Goal: Task Accomplishment & Management: Manage account settings

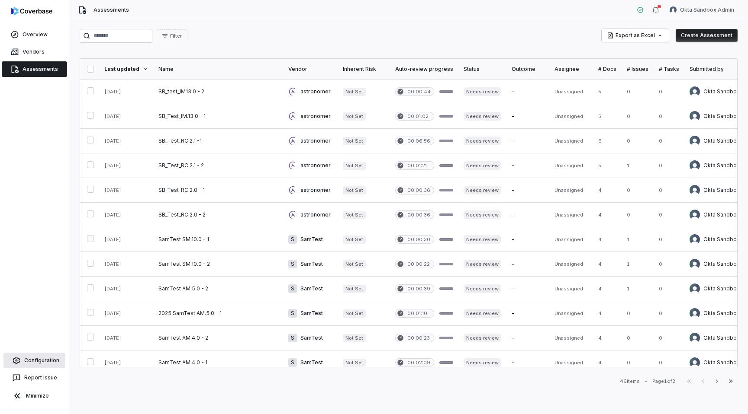
click at [34, 362] on link "Configuration" at bounding box center [34, 361] width 62 height 16
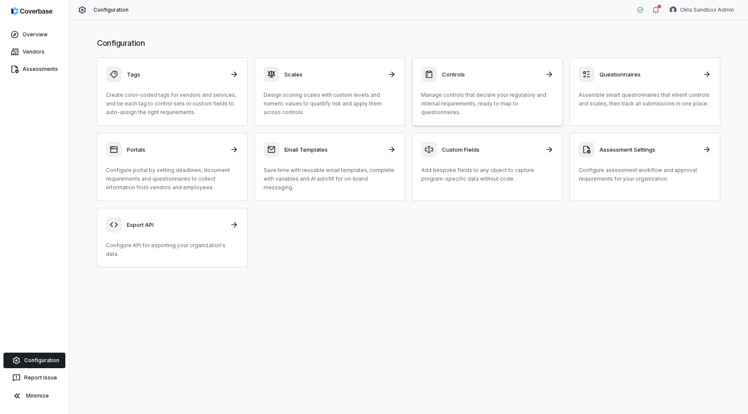
click at [470, 97] on p "Manage controls that declare your regulatory and internal requirements, ready t…" at bounding box center [487, 104] width 132 height 26
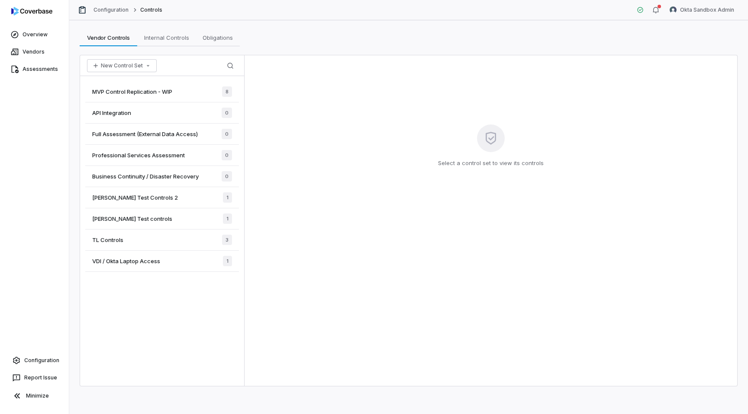
click at [200, 219] on div "Sam Test controls 1" at bounding box center [162, 219] width 154 height 21
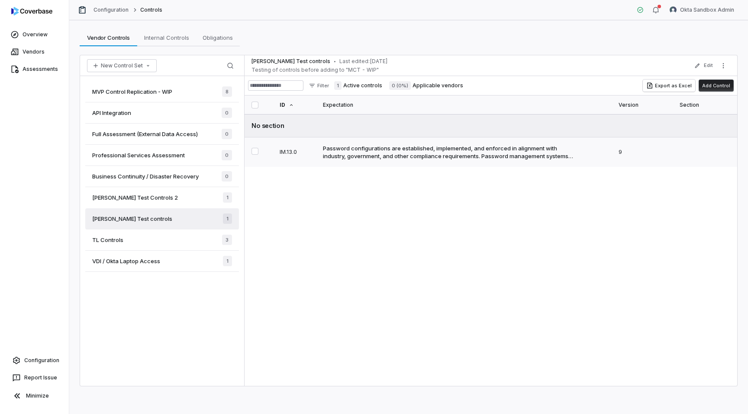
click at [361, 150] on div "Password configurations are established, implemented, and enforced in alignment…" at bounding box center [449, 152] width 253 height 16
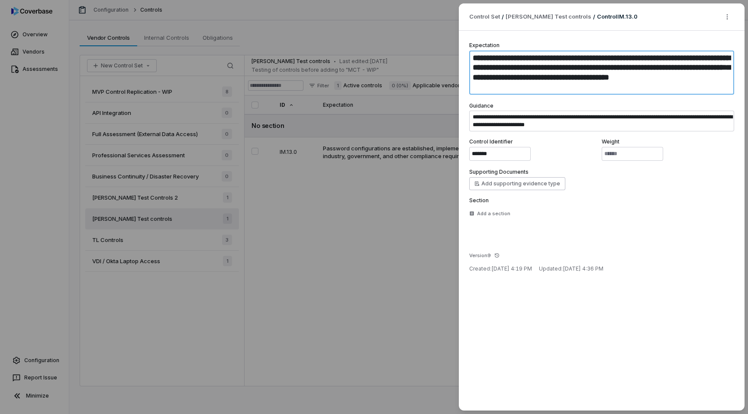
drag, startPoint x: 576, startPoint y: 90, endPoint x: 460, endPoint y: 55, distance: 121.0
click at [460, 55] on div "**********" at bounding box center [602, 221] width 286 height 380
paste textarea
type textarea "*"
type textarea "**********"
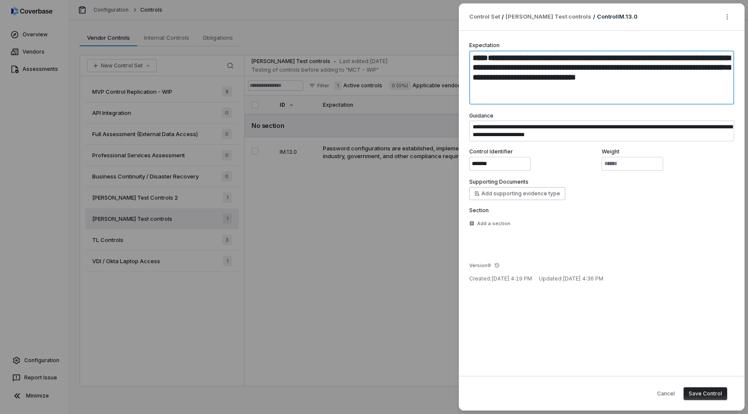
click at [474, 77] on textarea "**********" at bounding box center [601, 78] width 265 height 54
type textarea "*"
type textarea "**********"
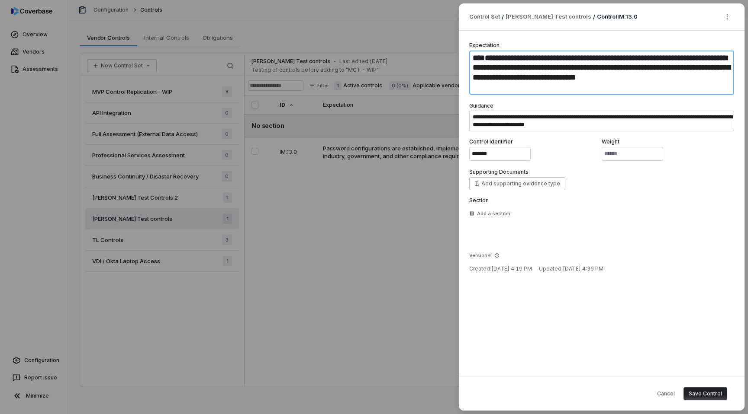
type textarea "*"
type textarea "**********"
type textarea "*"
type textarea "**********"
type textarea "*"
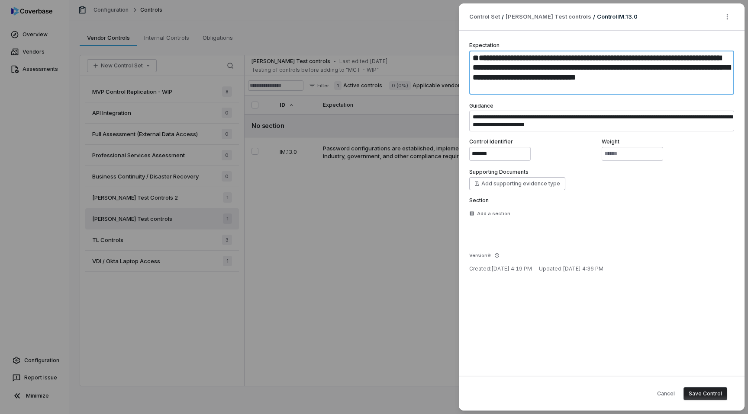
type textarea "**********"
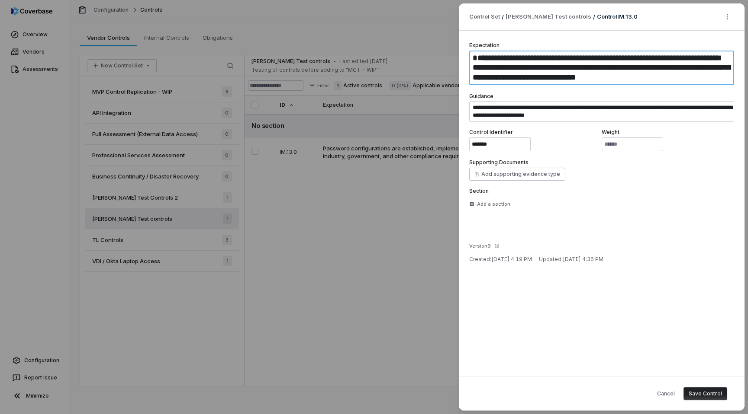
type textarea "*"
type textarea "**********"
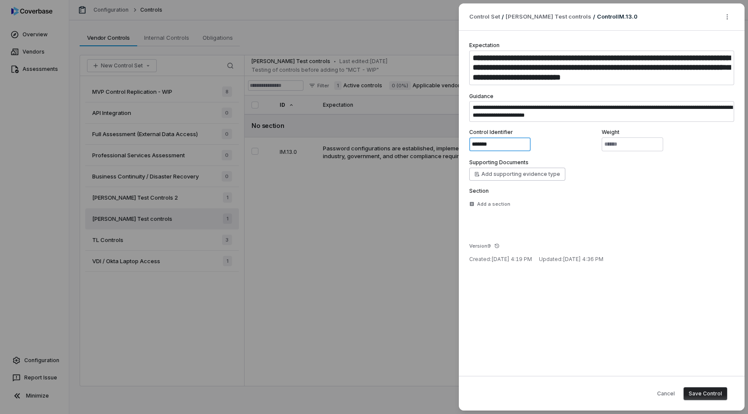
drag, startPoint x: 495, startPoint y: 144, endPoint x: 450, endPoint y: 144, distance: 45.0
click at [450, 144] on div "**********" at bounding box center [374, 207] width 748 height 414
paste input
type textarea "*"
type input "*******"
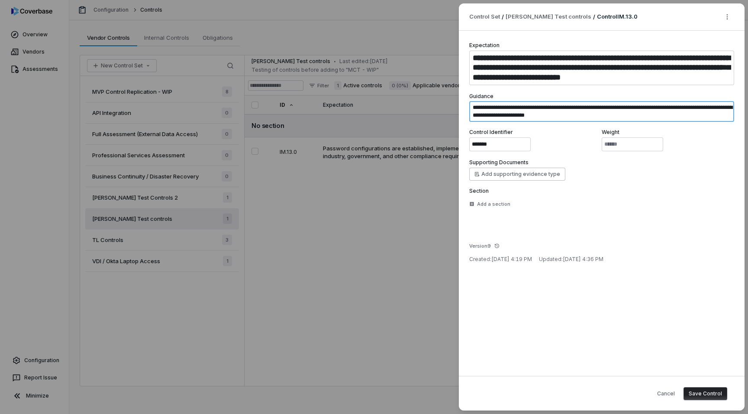
drag, startPoint x: 580, startPoint y: 117, endPoint x: 466, endPoint y: 97, distance: 115.5
click at [466, 97] on div "**********" at bounding box center [602, 204] width 286 height 346
type textarea "*"
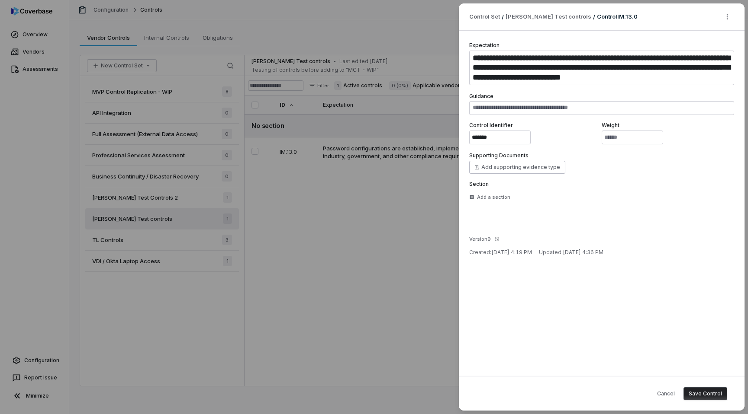
click at [704, 395] on button "Save Control" at bounding box center [705, 394] width 44 height 13
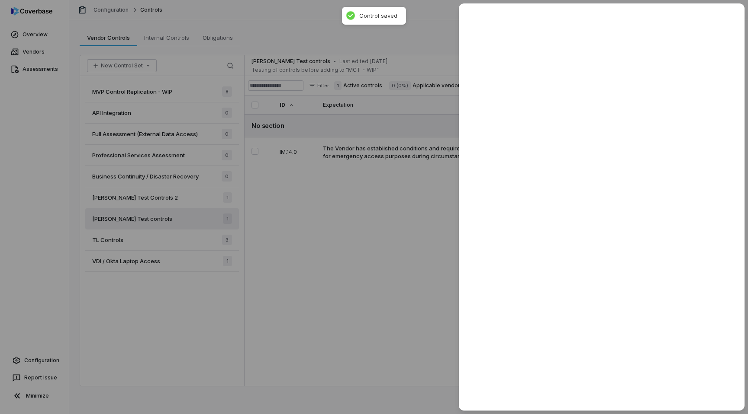
click at [379, 224] on div at bounding box center [374, 207] width 748 height 414
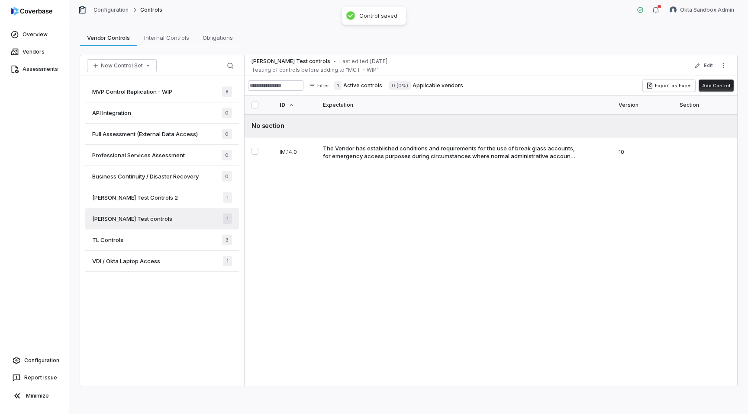
click at [192, 196] on div "Sam Test Controls 2 1" at bounding box center [162, 197] width 154 height 21
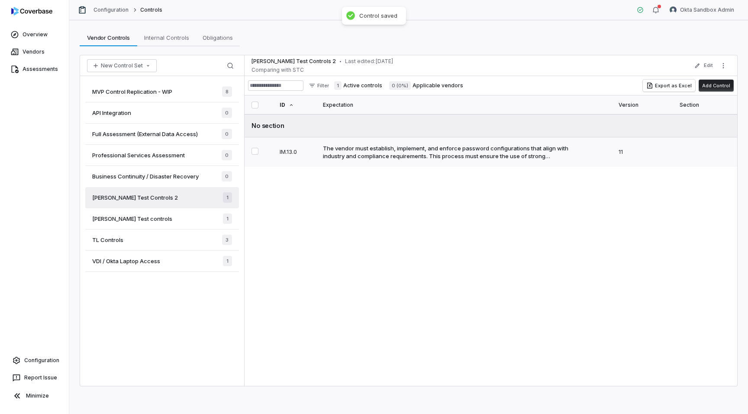
click at [380, 157] on div "The vendor must establish, implement, and enforce password configurations that …" at bounding box center [449, 152] width 253 height 16
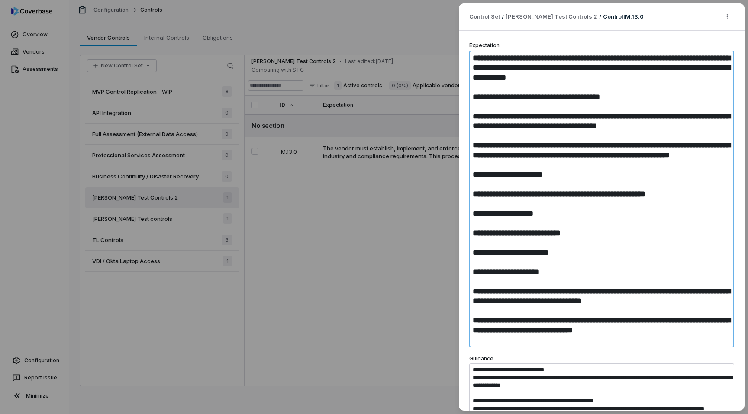
click at [474, 58] on textarea "**********" at bounding box center [601, 199] width 265 height 297
type textarea "*"
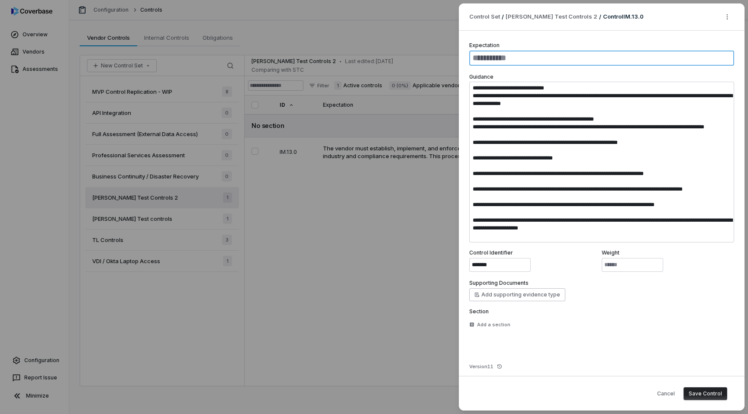
paste textarea "**********"
type textarea "*"
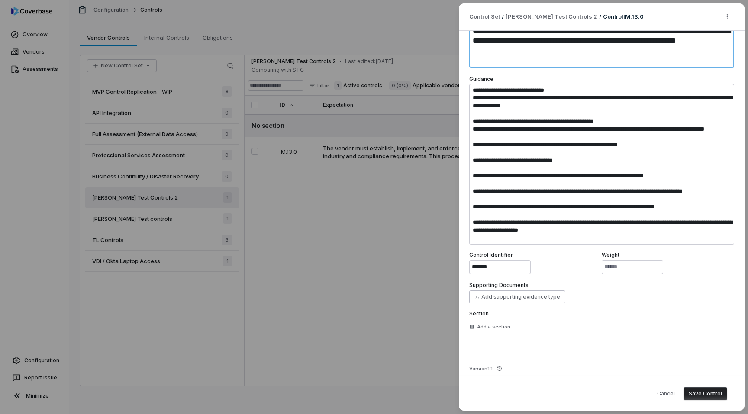
scroll to position [303, 0]
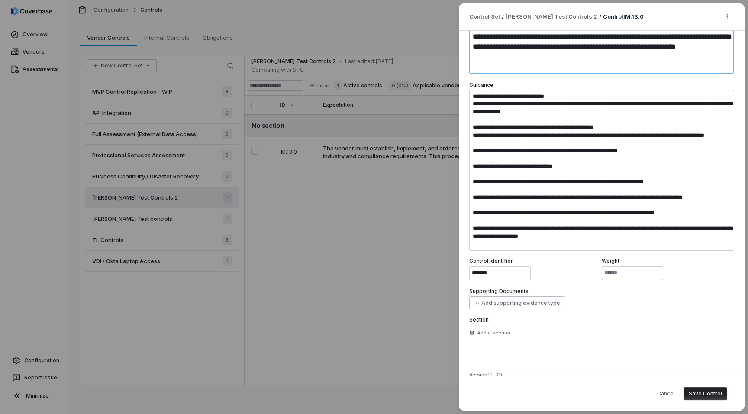
type textarea "**********"
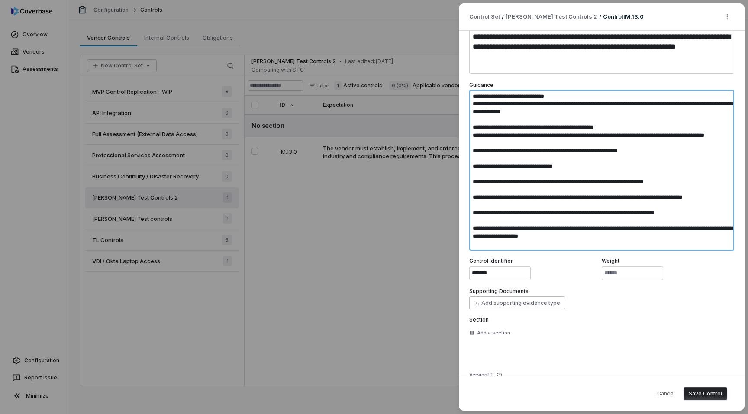
click at [474, 97] on textarea "**********" at bounding box center [601, 170] width 265 height 161
type textarea "*"
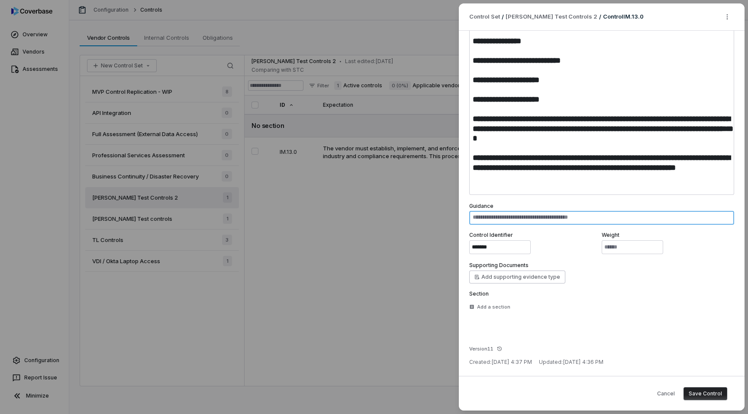
scroll to position [182, 0]
paste textarea "**********"
type textarea "*"
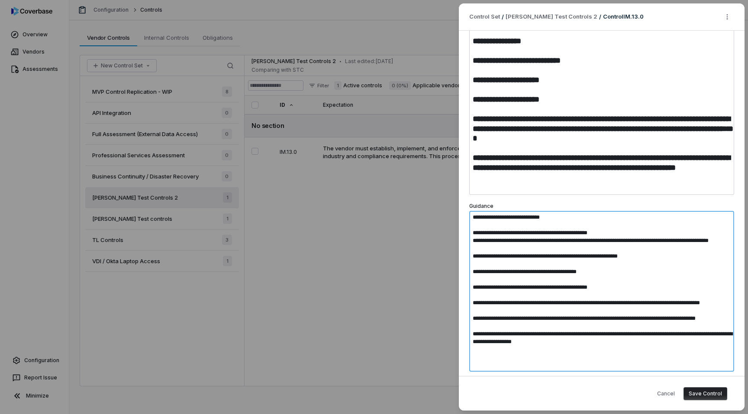
scroll to position [303, 0]
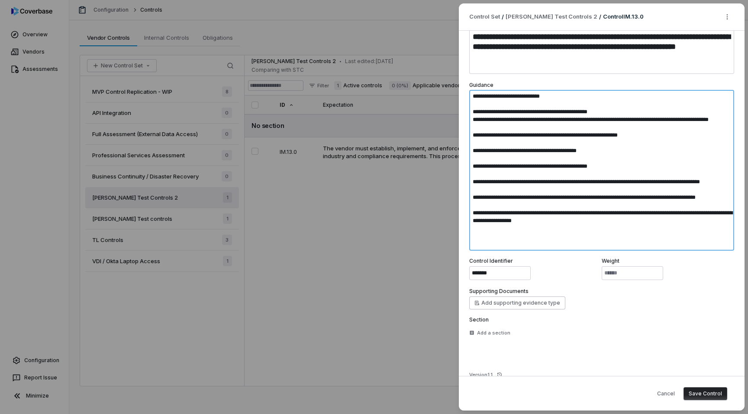
type textarea "**********"
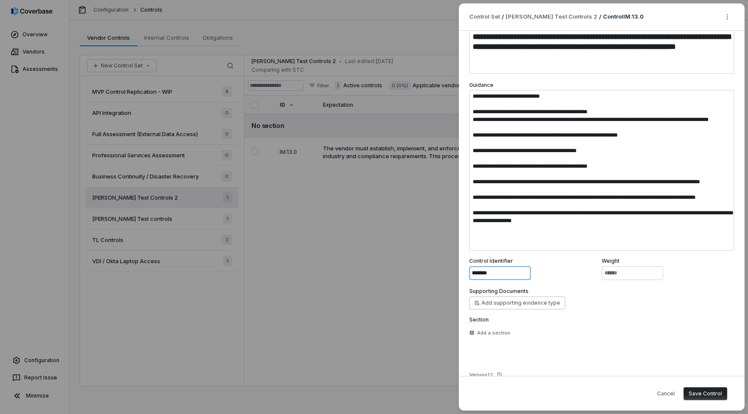
drag, startPoint x: 496, startPoint y: 273, endPoint x: 443, endPoint y: 272, distance: 53.7
click at [443, 272] on div "**********" at bounding box center [374, 207] width 748 height 414
paste input
type textarea "*"
type input "*******"
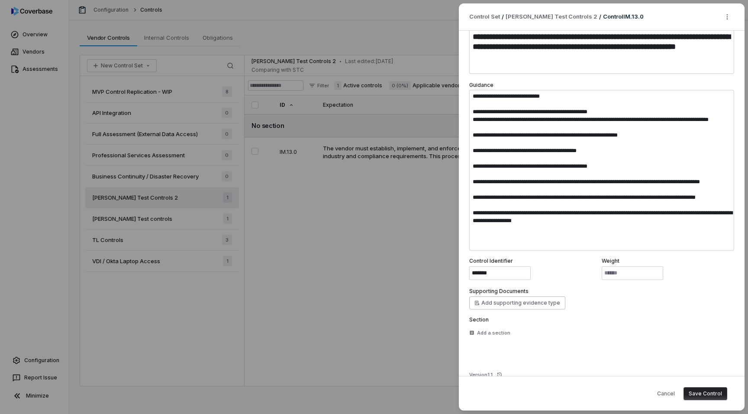
click at [697, 394] on button "Save Control" at bounding box center [705, 394] width 44 height 13
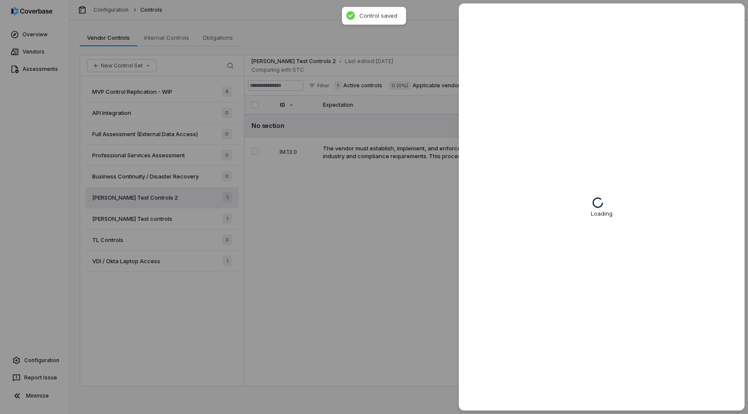
type textarea "*"
click at [441, 211] on div at bounding box center [374, 207] width 748 height 414
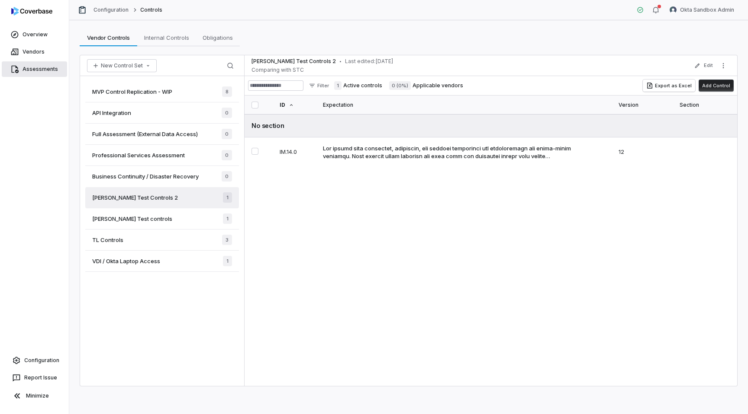
click at [44, 68] on link "Assessments" at bounding box center [34, 69] width 65 height 16
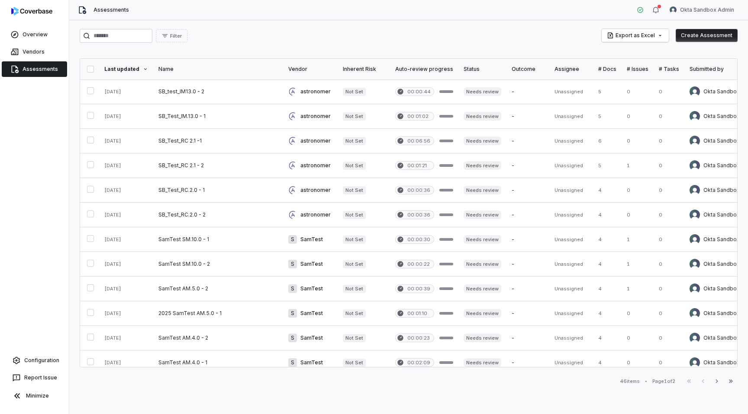
click at [709, 37] on button "Create Assessment" at bounding box center [706, 35] width 62 height 13
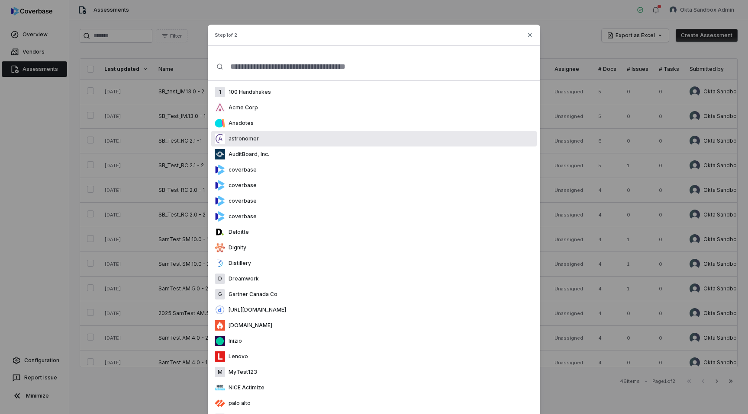
click at [346, 134] on div "astronomer" at bounding box center [373, 139] width 325 height 16
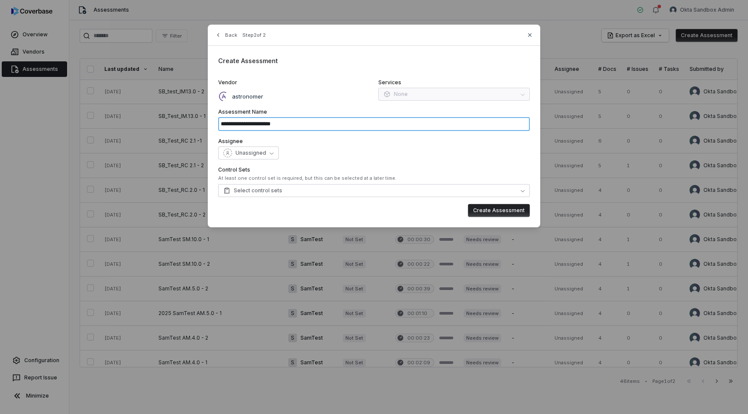
drag, startPoint x: 334, startPoint y: 129, endPoint x: 225, endPoint y: 122, distance: 110.1
click at [225, 122] on input "**********" at bounding box center [373, 124] width 311 height 14
type input "*"
paste input "*******"
type input "**********"
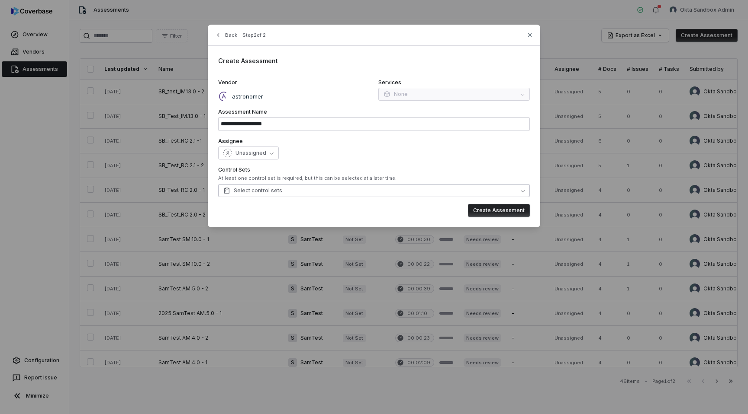
click at [272, 192] on span "Select control sets" at bounding box center [252, 190] width 59 height 7
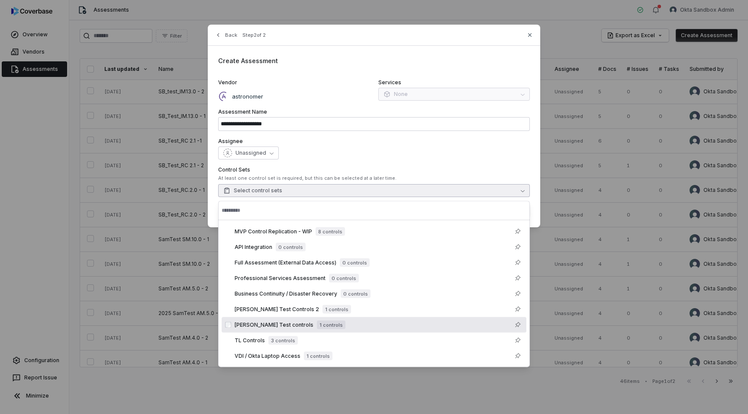
click at [325, 324] on div "Sam Test controls 1 controls" at bounding box center [378, 325] width 288 height 10
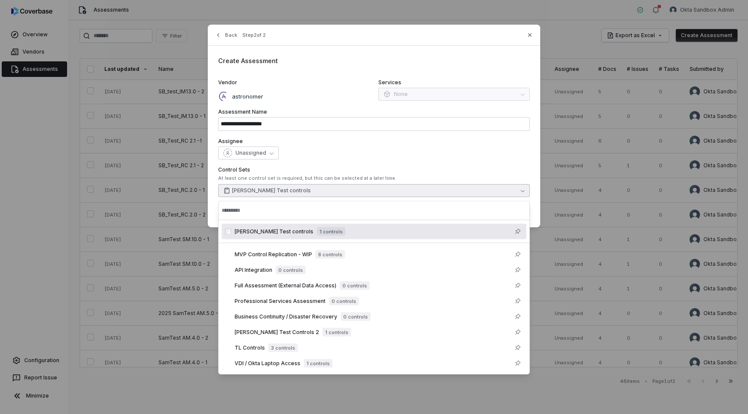
click at [426, 168] on label "Control Sets" at bounding box center [373, 170] width 311 height 7
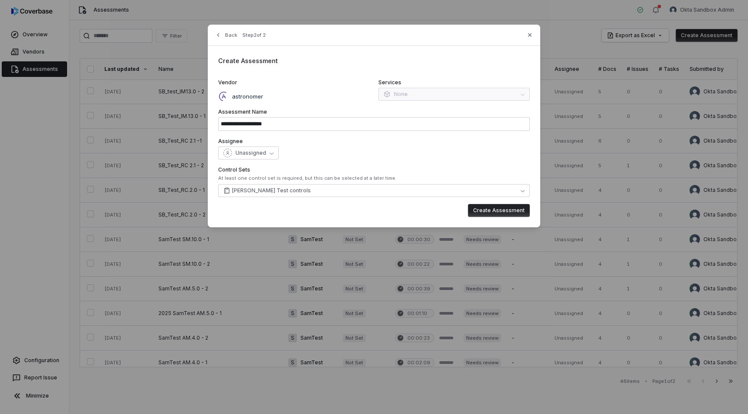
click at [500, 210] on button "Create Assessment" at bounding box center [499, 210] width 62 height 13
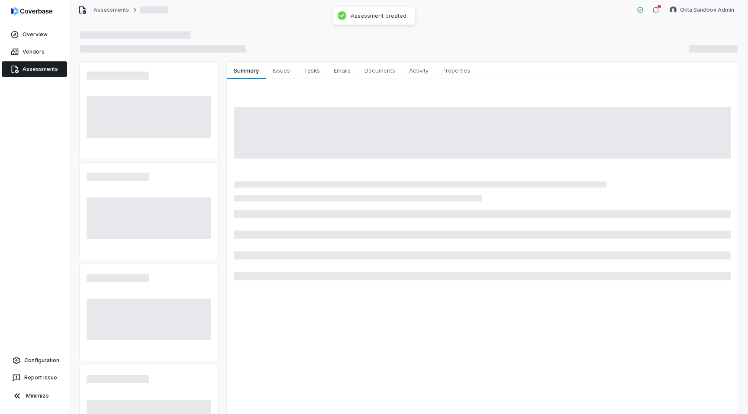
type textarea "*"
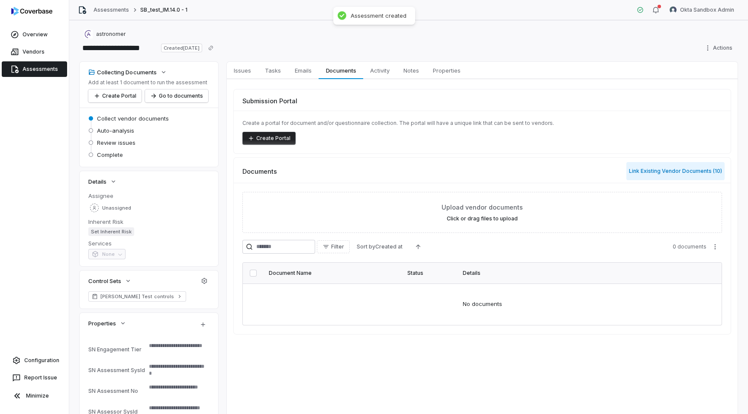
click at [688, 171] on button "Link Existing Vendor Documents ( 10 )" at bounding box center [675, 171] width 98 height 18
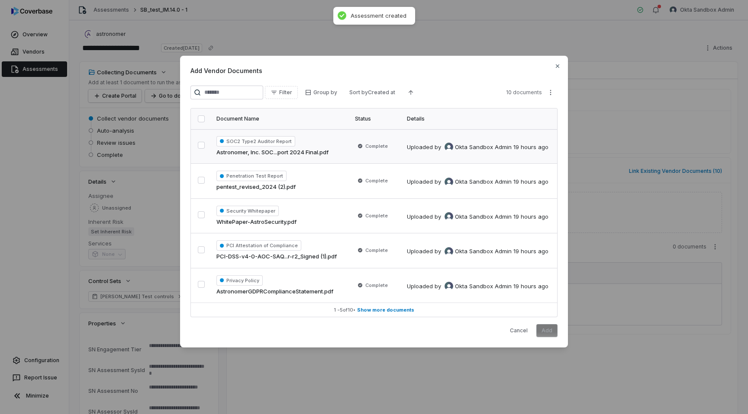
click at [202, 144] on button "button" at bounding box center [201, 145] width 7 height 7
click at [199, 183] on button "button" at bounding box center [201, 180] width 7 height 7
click at [202, 214] on button "button" at bounding box center [201, 215] width 7 height 7
click at [199, 250] on button "button" at bounding box center [201, 250] width 7 height 7
click at [201, 284] on button "button" at bounding box center [201, 284] width 7 height 7
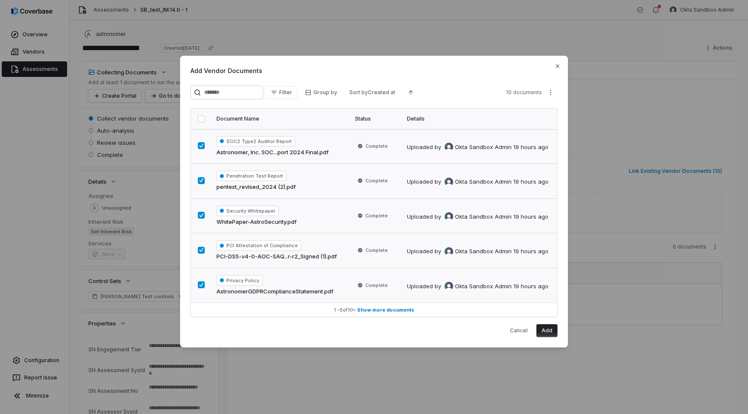
click at [549, 330] on button "Add" at bounding box center [546, 330] width 21 height 13
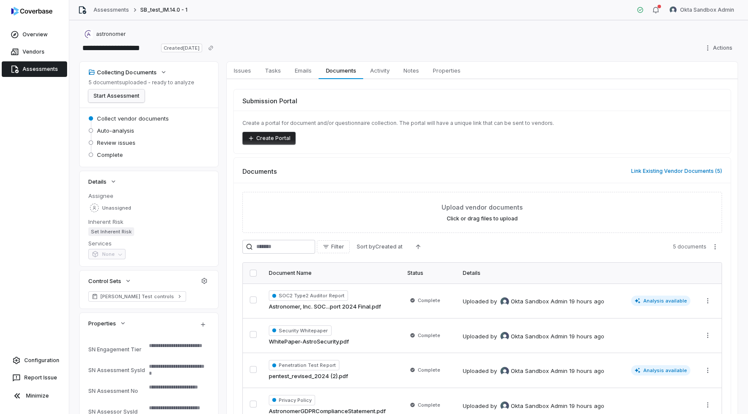
click at [131, 98] on button "Start Assessment" at bounding box center [116, 96] width 56 height 13
click at [49, 68] on link "Assessments" at bounding box center [34, 69] width 65 height 16
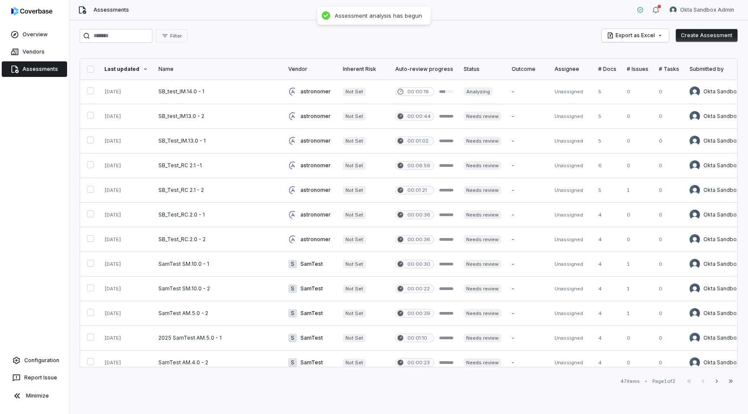
click at [707, 35] on button "Create Assessment" at bounding box center [706, 35] width 62 height 13
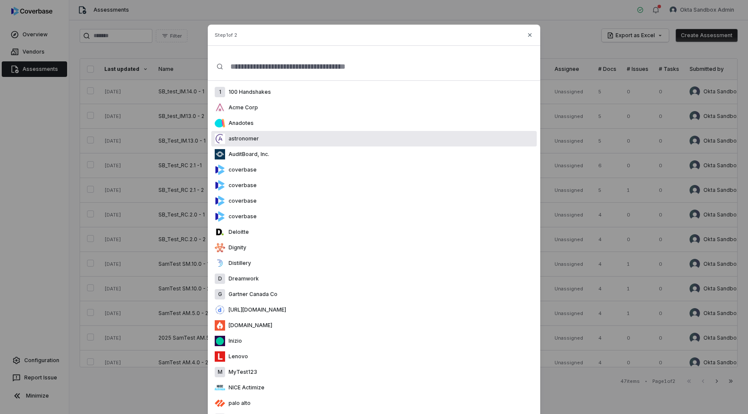
click at [343, 138] on div "astronomer" at bounding box center [373, 139] width 325 height 16
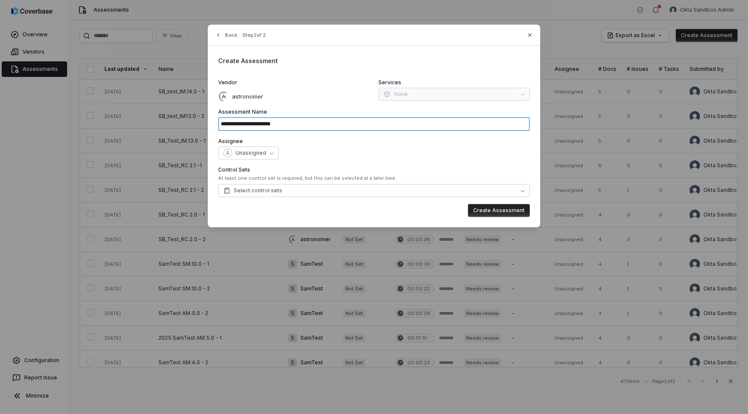
drag, startPoint x: 301, startPoint y: 122, endPoint x: 183, endPoint y: 121, distance: 117.7
click at [183, 121] on div "**********" at bounding box center [374, 126] width 748 height 253
type input "**********"
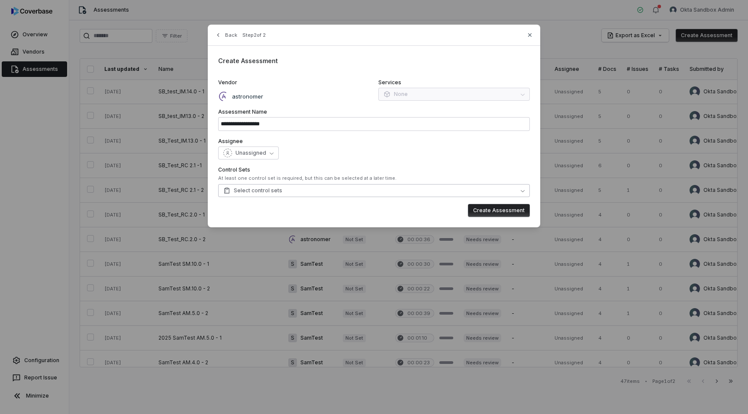
click at [465, 188] on button "Select control sets" at bounding box center [373, 190] width 311 height 13
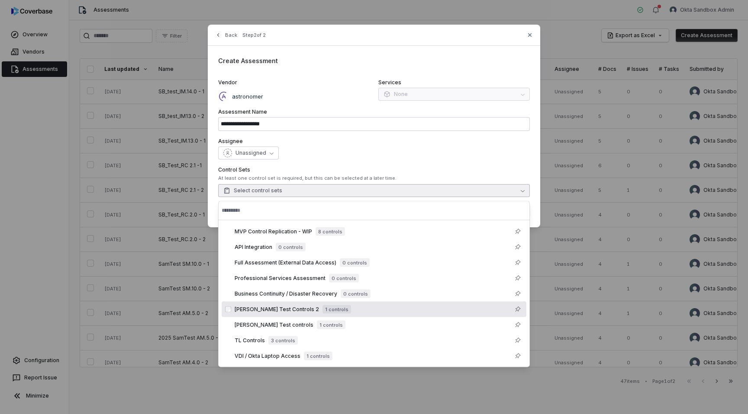
click at [369, 316] on div "Sam Test Controls 2 1 controls" at bounding box center [373, 310] width 305 height 16
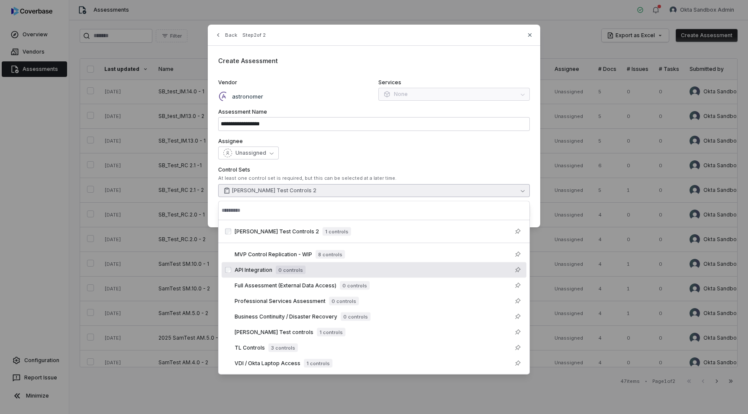
click at [423, 146] on div "Assignee Unassigned" at bounding box center [373, 149] width 311 height 22
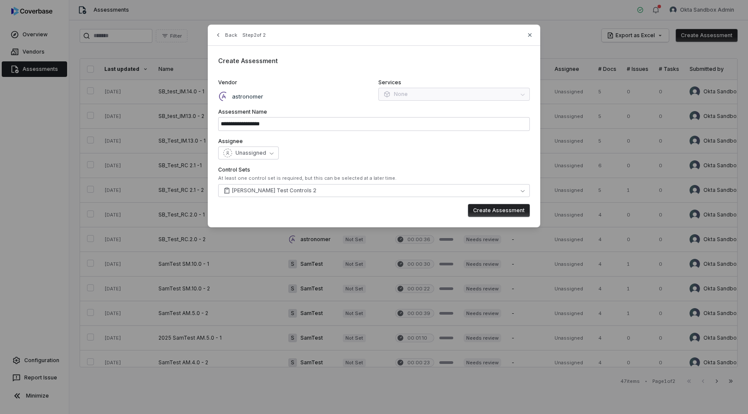
click at [494, 210] on button "Create Assessment" at bounding box center [499, 210] width 62 height 13
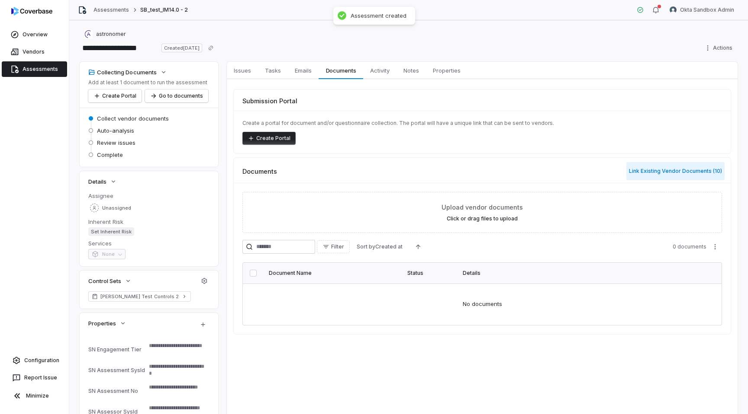
click at [677, 171] on button "Link Existing Vendor Documents ( 10 )" at bounding box center [675, 171] width 98 height 18
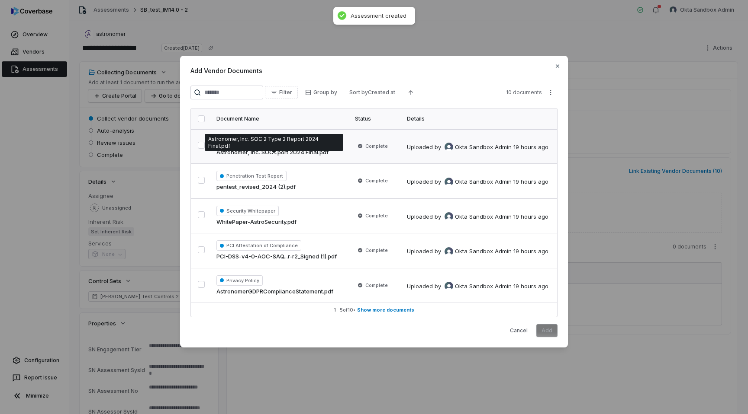
click at [203, 146] on button "button" at bounding box center [201, 145] width 7 height 7
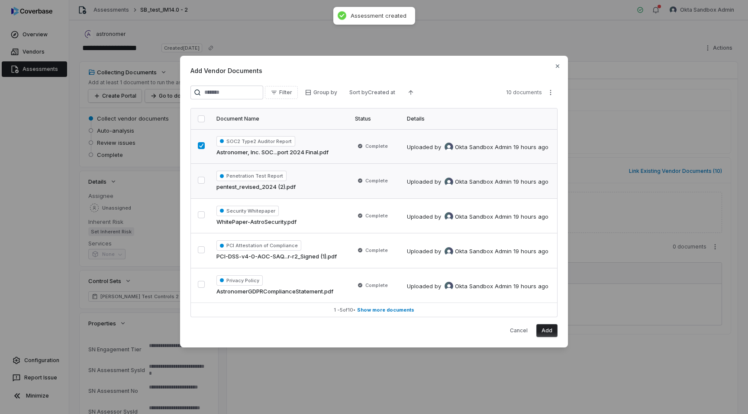
click at [202, 184] on button "button" at bounding box center [201, 180] width 7 height 7
click at [202, 212] on button "button" at bounding box center [201, 215] width 7 height 7
click at [199, 253] on button "button" at bounding box center [201, 250] width 7 height 7
click at [200, 281] on button "button" at bounding box center [201, 284] width 7 height 7
click at [549, 331] on button "Add" at bounding box center [546, 330] width 21 height 13
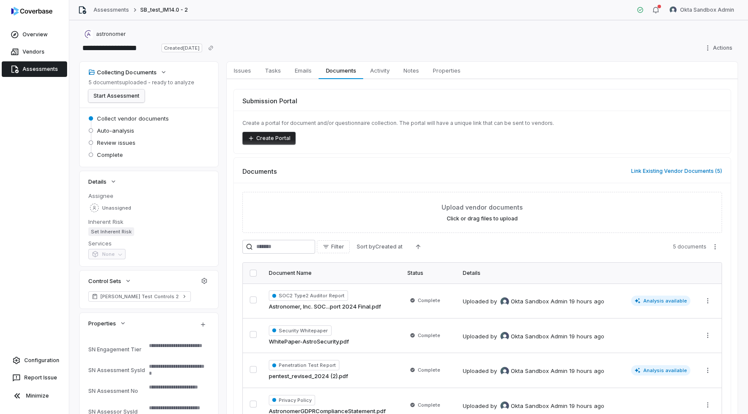
click at [127, 96] on button "Start Assessment" at bounding box center [116, 96] width 56 height 13
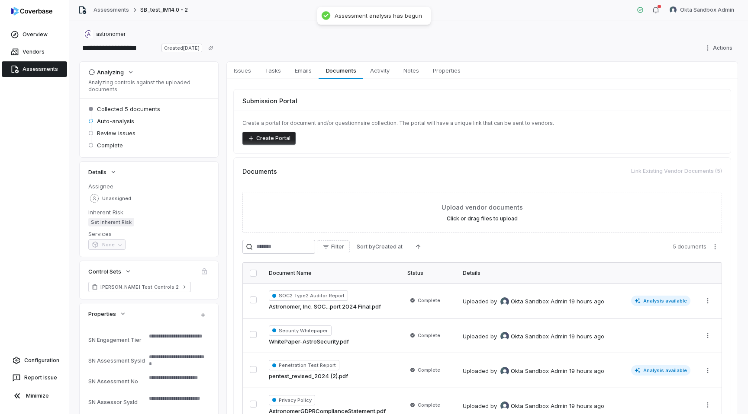
click at [35, 69] on link "Assessments" at bounding box center [34, 69] width 65 height 16
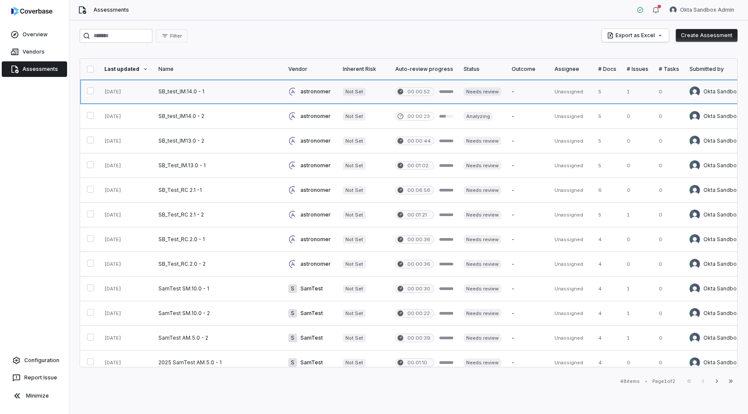
click at [244, 95] on link at bounding box center [218, 92] width 130 height 24
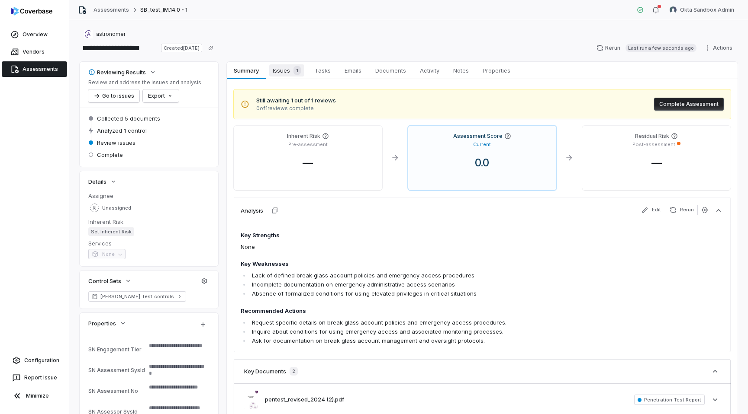
click at [291, 74] on div "1" at bounding box center [295, 70] width 11 height 9
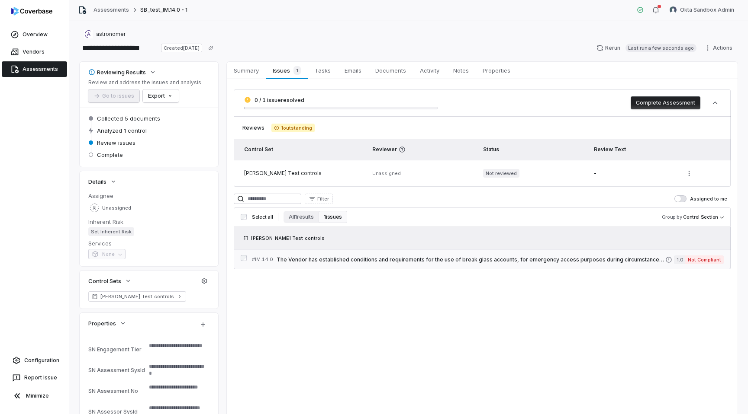
click at [440, 258] on span "The Vendor has established conditions and requirements for the use of break gla…" at bounding box center [470, 260] width 388 height 7
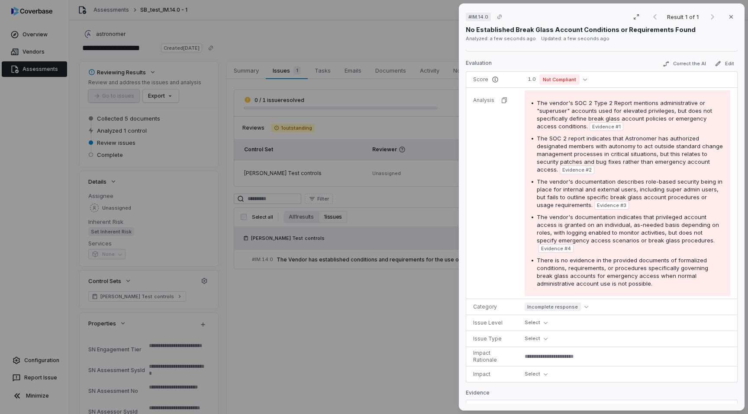
scroll to position [171, 0]
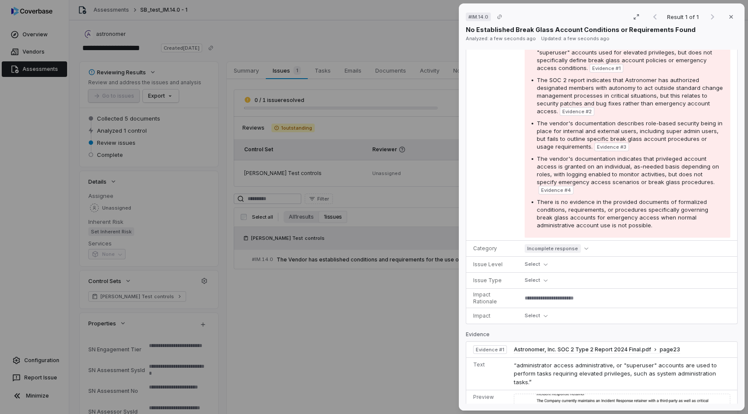
click at [430, 340] on div "# IM.14.0 Result 1 of 1 Close No Established Break Glass Account Conditions or …" at bounding box center [374, 207] width 748 height 414
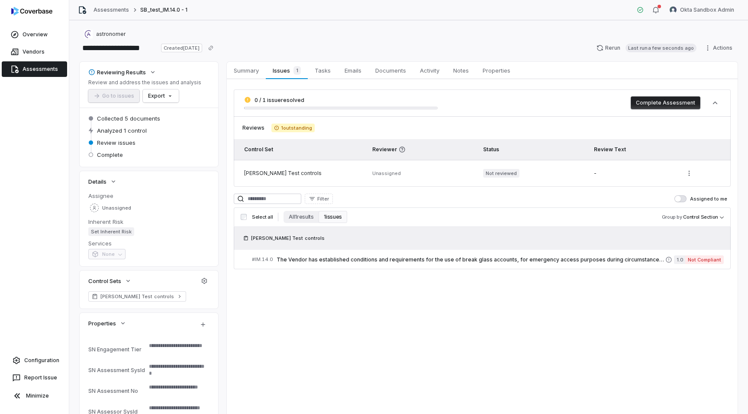
click at [42, 69] on link "Assessments" at bounding box center [34, 69] width 65 height 16
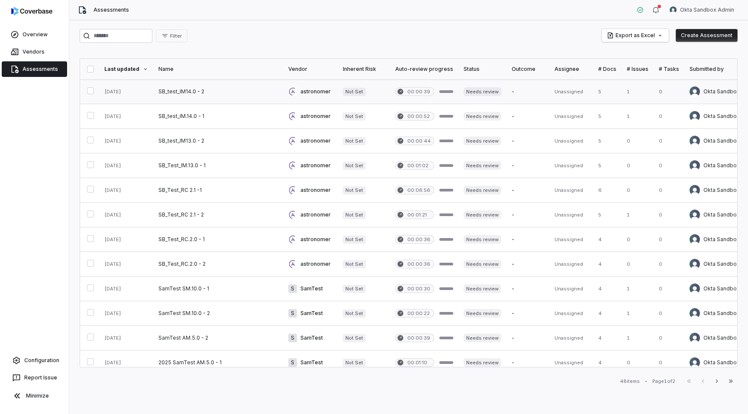
click at [251, 93] on link at bounding box center [218, 92] width 130 height 24
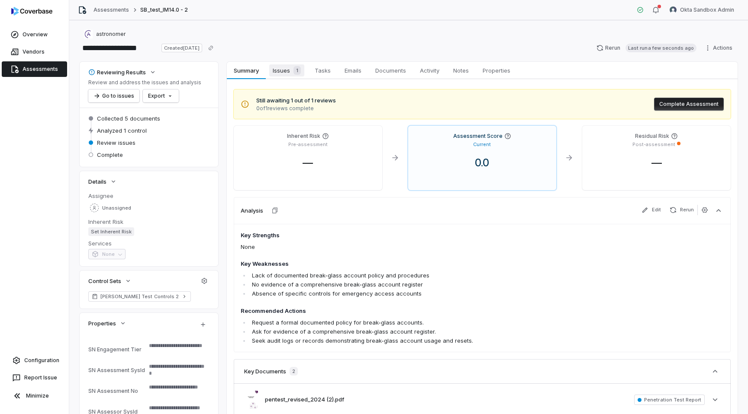
click at [293, 71] on span "1" at bounding box center [296, 70] width 7 height 9
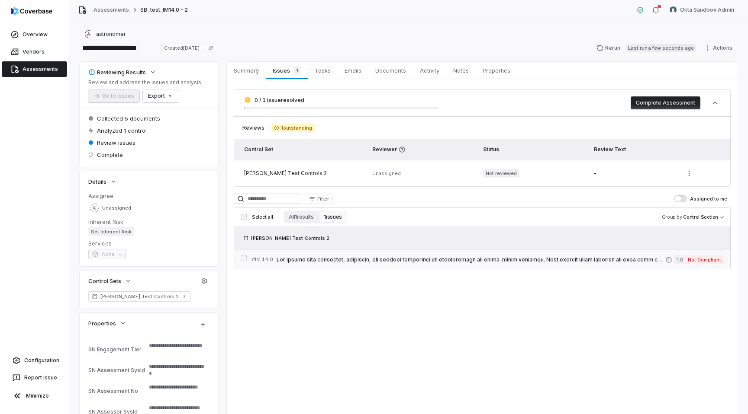
click at [405, 261] on span at bounding box center [470, 260] width 388 height 7
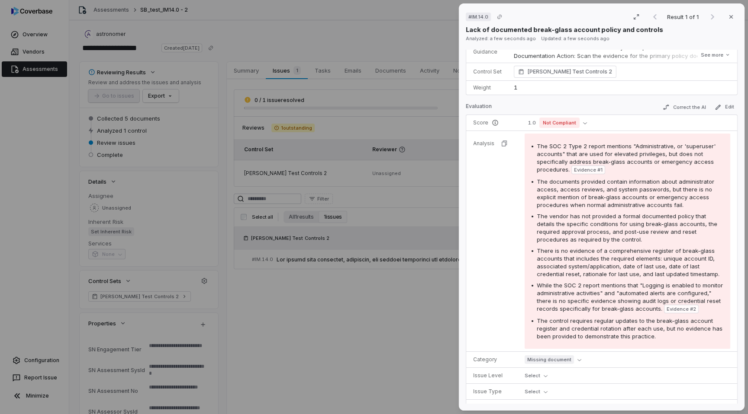
scroll to position [328, 0]
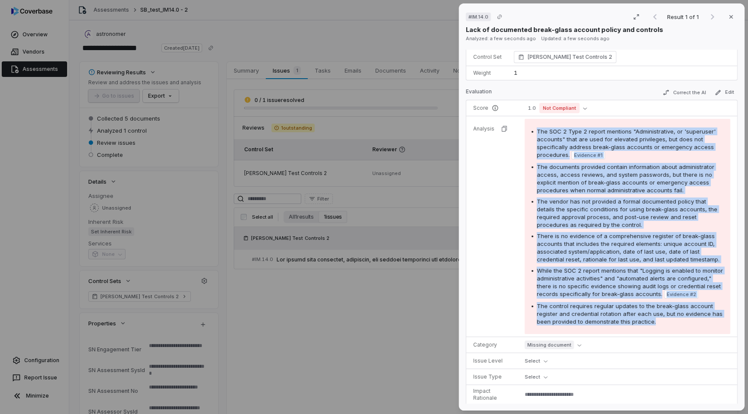
drag, startPoint x: 658, startPoint y: 325, endPoint x: 529, endPoint y: 122, distance: 240.6
click at [529, 122] on div "The SOC 2 Type 2 report mentions "Administrative, or 'superuser' accounts" that…" at bounding box center [626, 226] width 205 height 215
copy div "The SOC 2 Type 2 report mentions "Administrative, or 'superuser' accounts" that…"
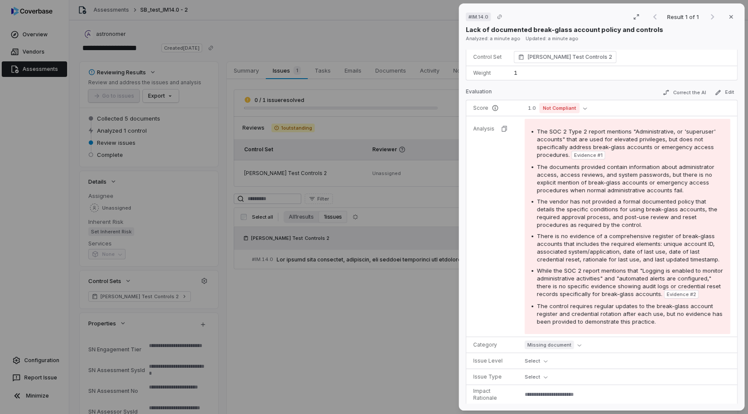
click at [269, 35] on div "# IM.14.0 Result 1 of 1 Close Lack of documented break-glass account policy and…" at bounding box center [374, 207] width 748 height 414
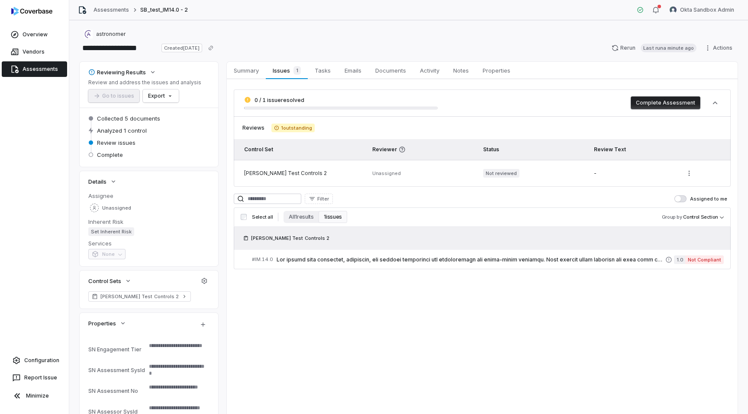
click at [41, 68] on link "Assessments" at bounding box center [34, 69] width 65 height 16
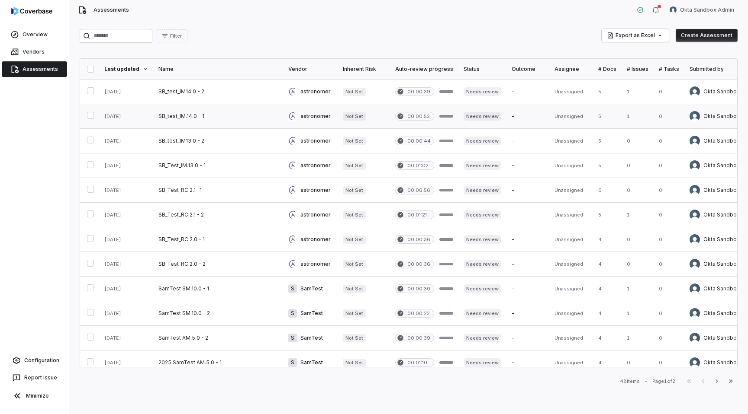
click at [215, 119] on link at bounding box center [218, 116] width 130 height 24
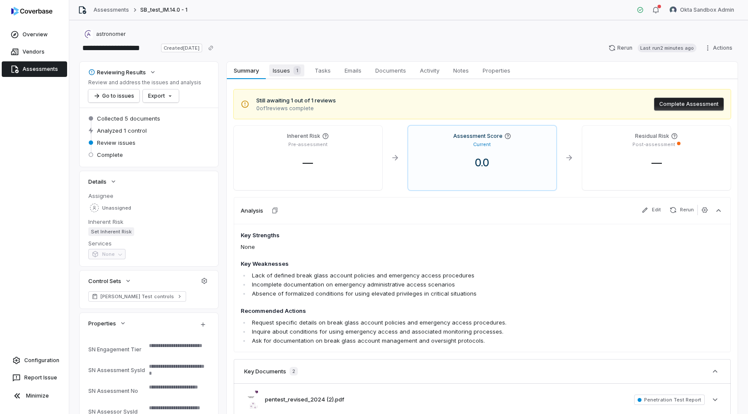
click at [286, 72] on span "Issues 1" at bounding box center [286, 70] width 35 height 12
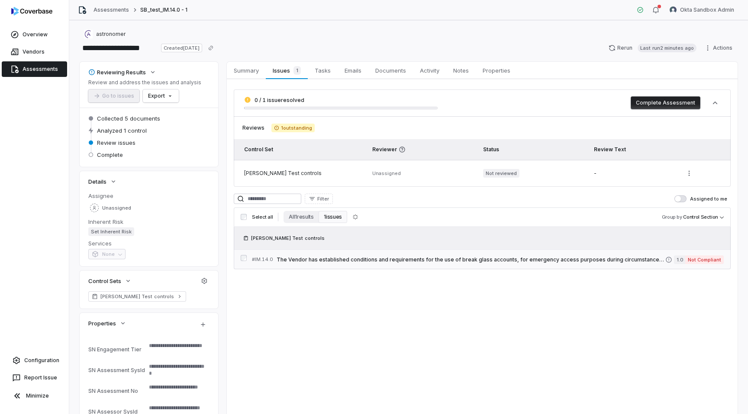
click at [445, 260] on span "The Vendor has established conditions and requirements for the use of break gla…" at bounding box center [470, 260] width 388 height 7
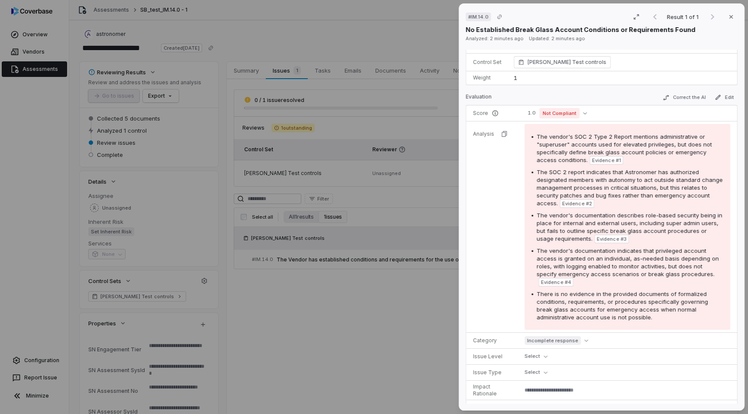
scroll to position [86, 0]
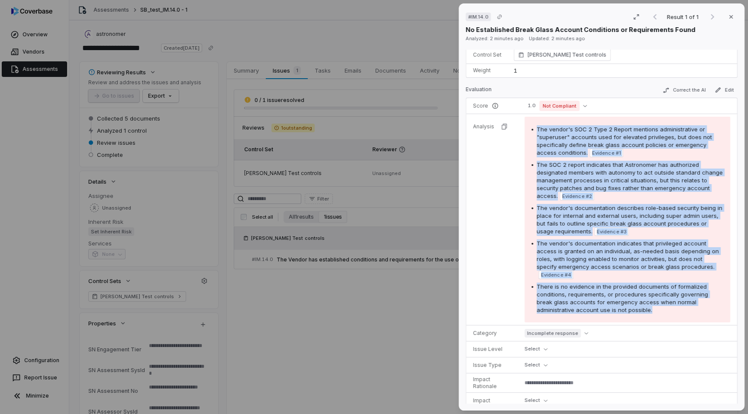
drag, startPoint x: 623, startPoint y: 308, endPoint x: 529, endPoint y: 130, distance: 200.9
click at [529, 130] on div "The vendor's SOC 2 Type 2 Report mentions administrative or "superuser" account…" at bounding box center [626, 220] width 205 height 206
copy div "The vendor's SOC 2 Type 2 Report mentions administrative or "superuser" account…"
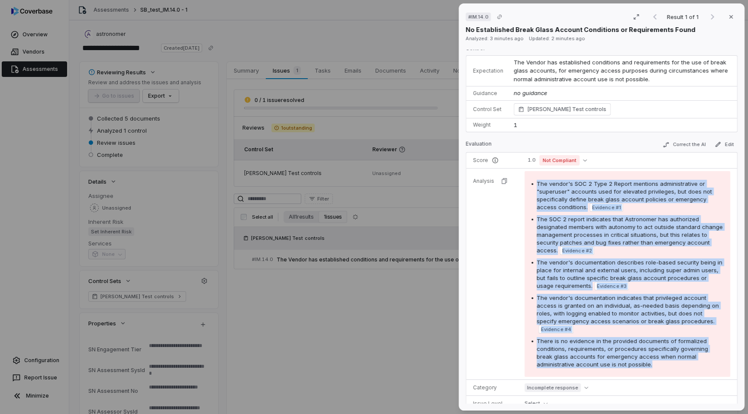
scroll to position [0, 0]
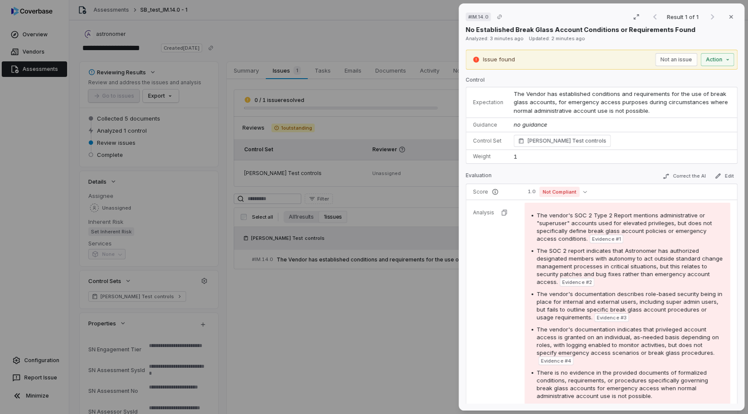
click at [502, 281] on tr "Analysis The vendor's SOC 2 Type 2 Report mentions administrative or "superuser…" at bounding box center [601, 306] width 271 height 212
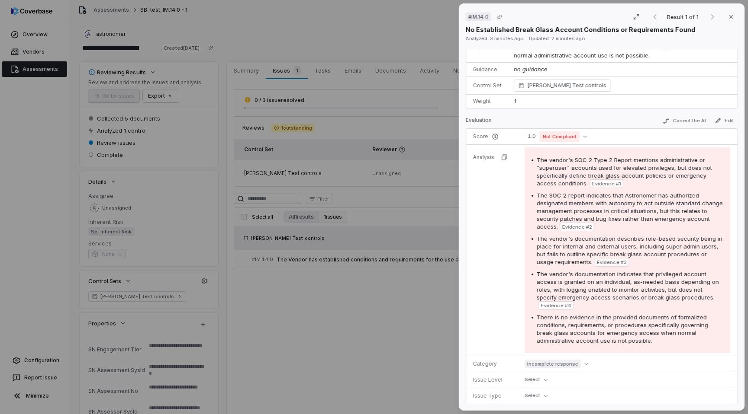
scroll to position [69, 0]
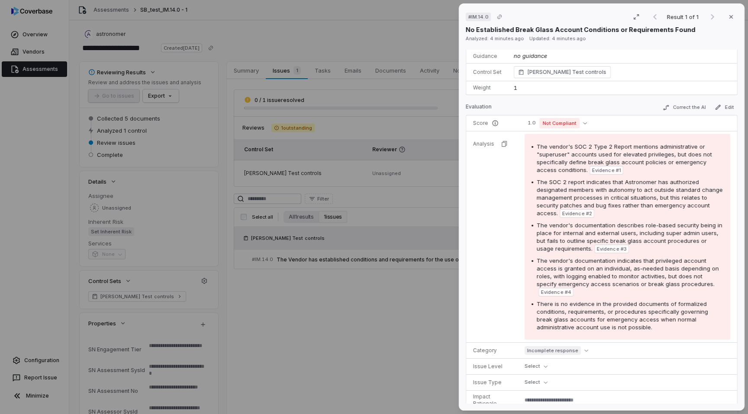
click at [298, 34] on div "# IM.14.0 Result 1 of 1 Close No Established Break Glass Account Conditions or …" at bounding box center [374, 207] width 748 height 414
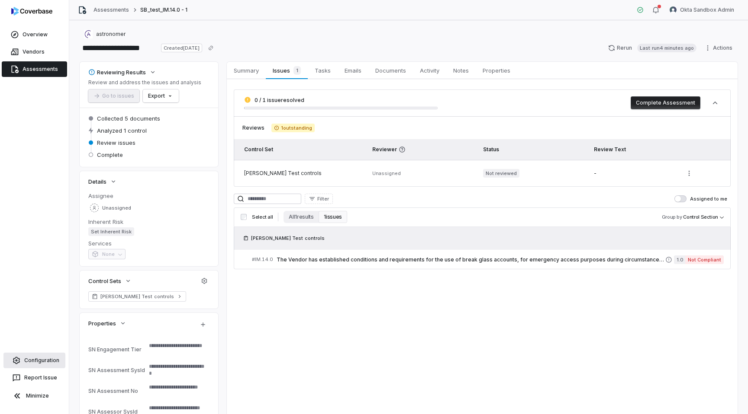
click at [48, 363] on link "Configuration" at bounding box center [34, 361] width 62 height 16
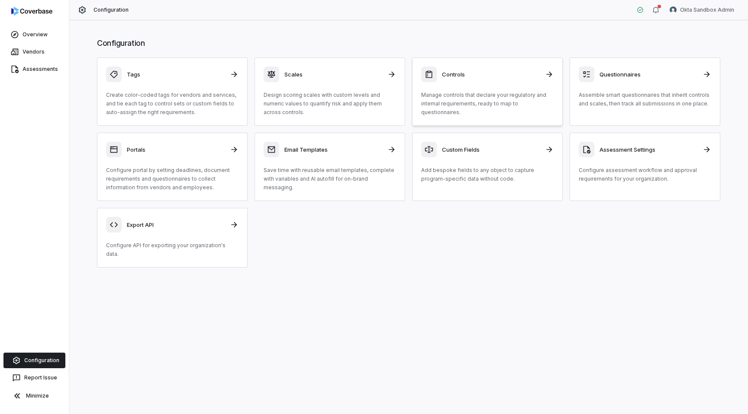
click at [428, 105] on p "Manage controls that declare your regulatory and internal requirements, ready t…" at bounding box center [487, 104] width 132 height 26
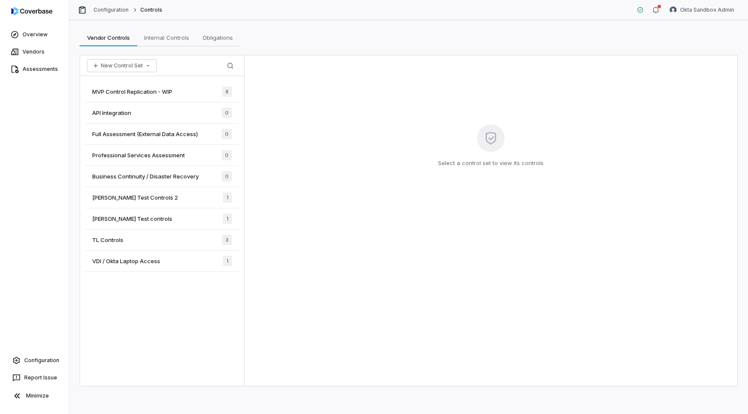
click at [205, 96] on div "MVP Control Replication - WIP 8" at bounding box center [162, 91] width 154 height 21
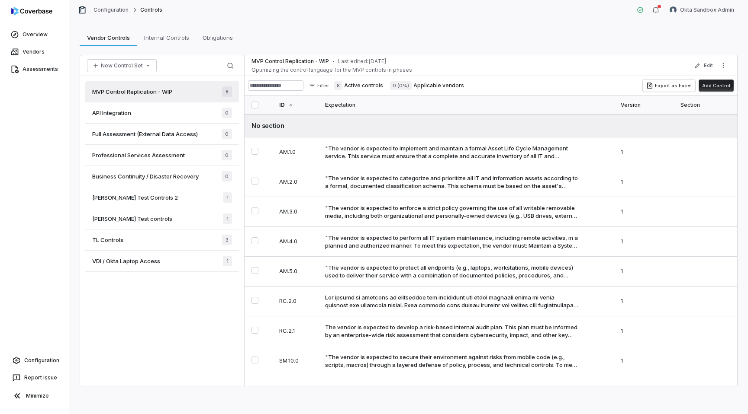
click at [712, 88] on button "Add Control" at bounding box center [715, 86] width 35 height 12
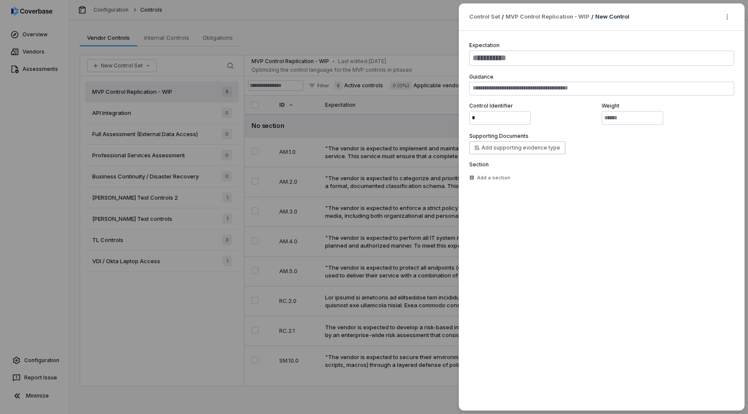
type textarea "*"
click at [482, 58] on textarea at bounding box center [601, 58] width 265 height 15
paste textarea "**********"
type textarea "*"
type textarea "**********"
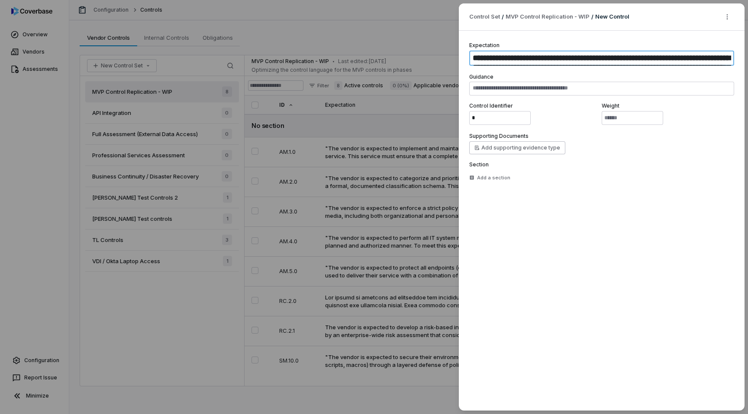
type textarea "*"
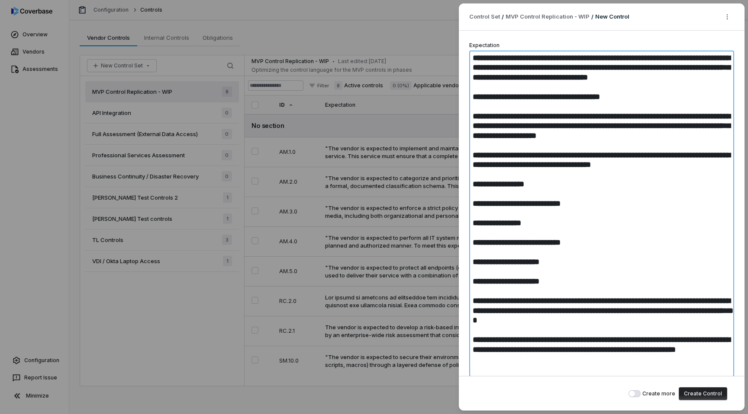
scroll to position [131, 0]
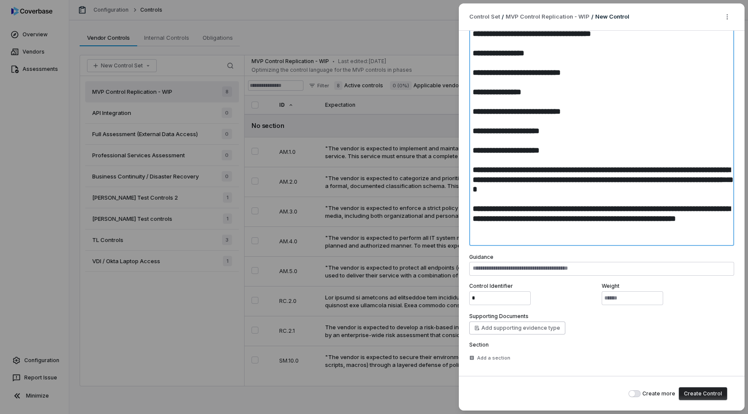
type textarea "**********"
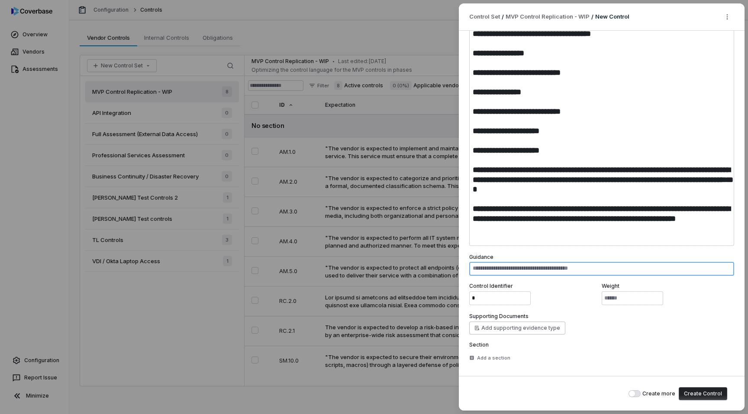
click at [547, 269] on textarea at bounding box center [601, 269] width 265 height 14
paste textarea "**********"
type textarea "*"
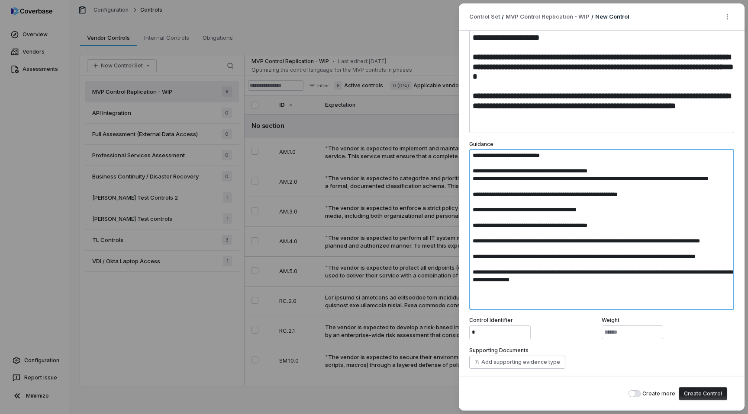
scroll to position [278, 0]
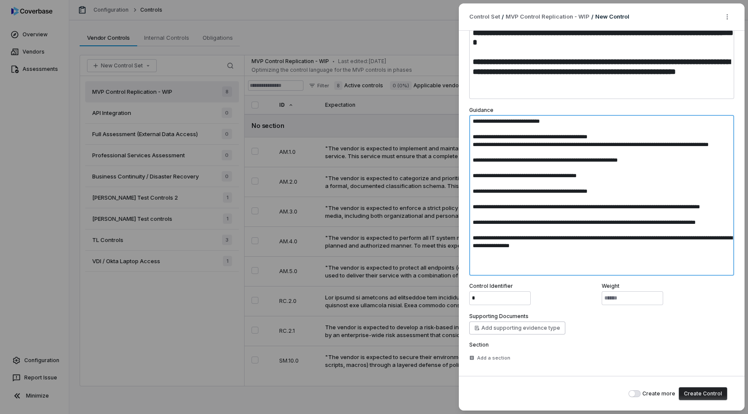
type textarea "**********"
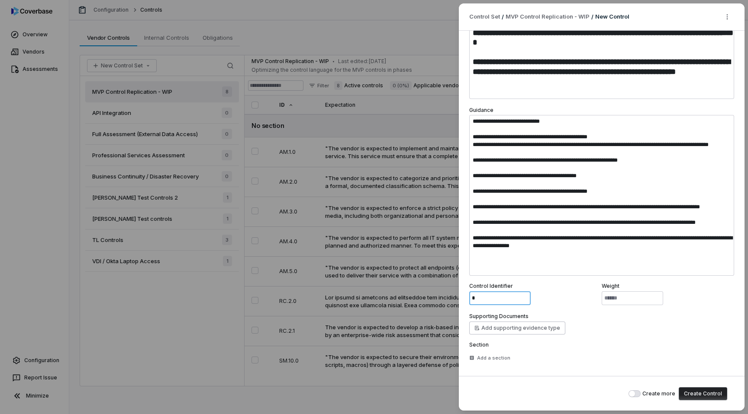
drag, startPoint x: 482, startPoint y: 295, endPoint x: 455, endPoint y: 295, distance: 27.3
click at [456, 295] on div "**********" at bounding box center [601, 207] width 292 height 414
paste input "******"
type textarea "*"
type input "*******"
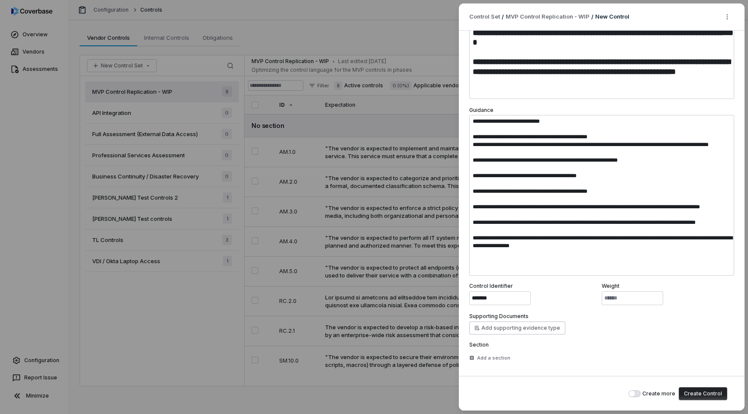
click at [709, 395] on button "Create Control" at bounding box center [702, 394] width 48 height 13
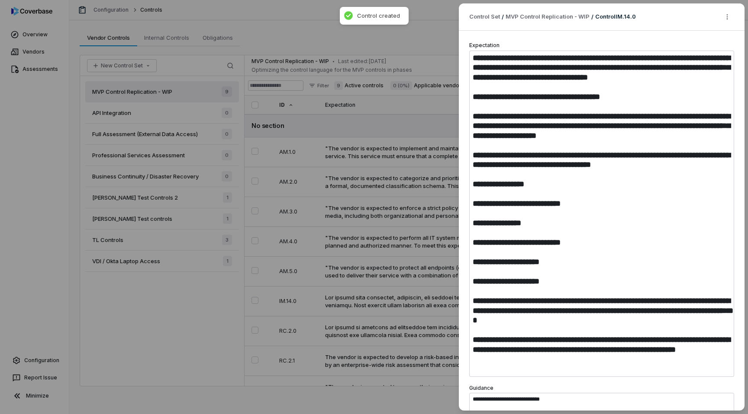
type textarea "*"
click at [410, 119] on div "**********" at bounding box center [374, 207] width 748 height 414
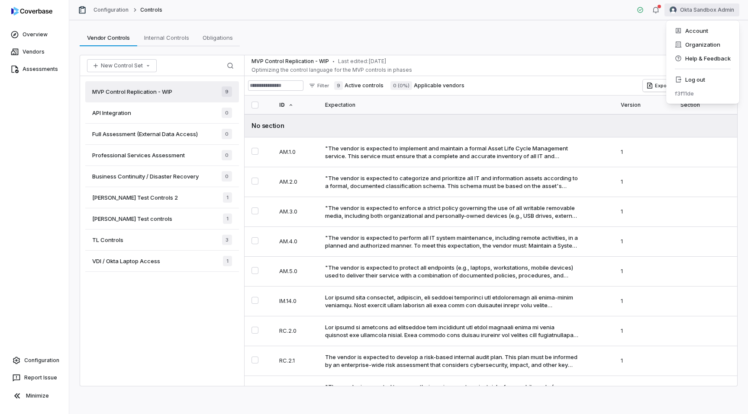
click at [708, 10] on html "Overview Vendors Assessments Configuration Report Issue Minimize Configuration …" at bounding box center [374, 207] width 748 height 414
click at [690, 80] on div "Log out" at bounding box center [702, 80] width 66 height 14
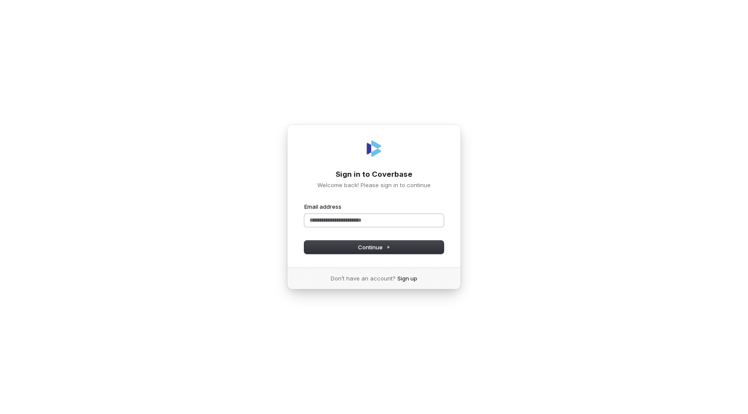
click at [381, 218] on input "Email address" at bounding box center [373, 220] width 139 height 13
click at [399, 252] on button "Continue" at bounding box center [373, 247] width 139 height 13
type input "**********"
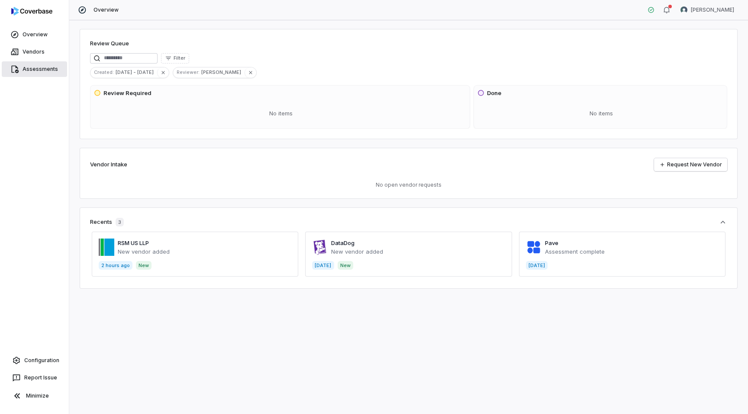
click at [35, 69] on link "Assessments" at bounding box center [34, 69] width 65 height 16
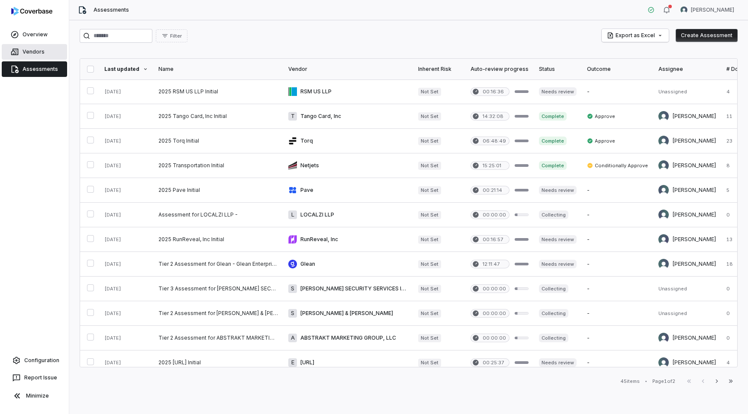
click at [38, 53] on link "Vendors" at bounding box center [34, 52] width 65 height 16
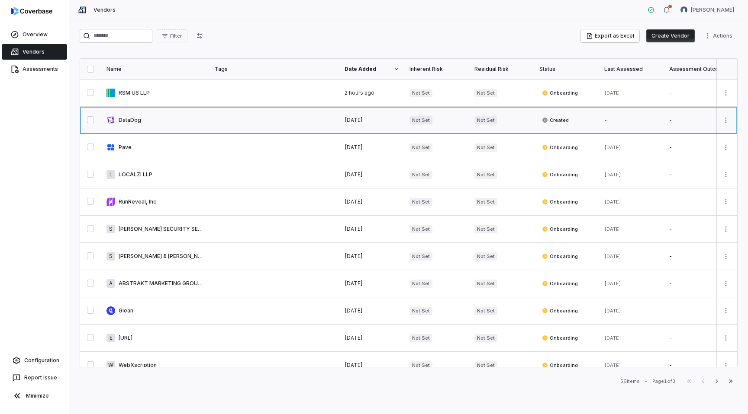
click at [183, 124] on link at bounding box center [155, 120] width 108 height 27
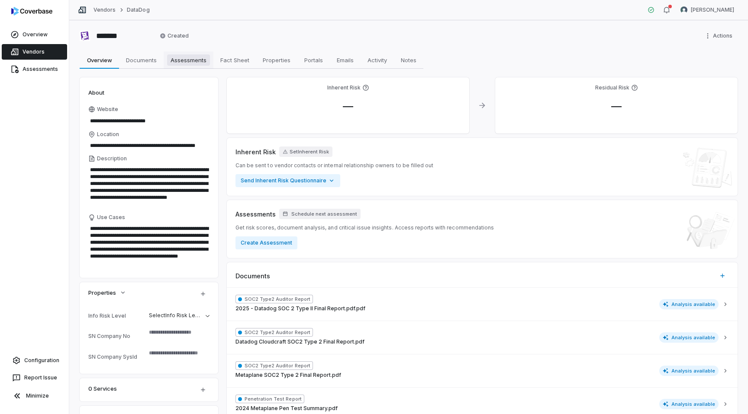
click at [191, 63] on span "Assessments" at bounding box center [188, 60] width 43 height 11
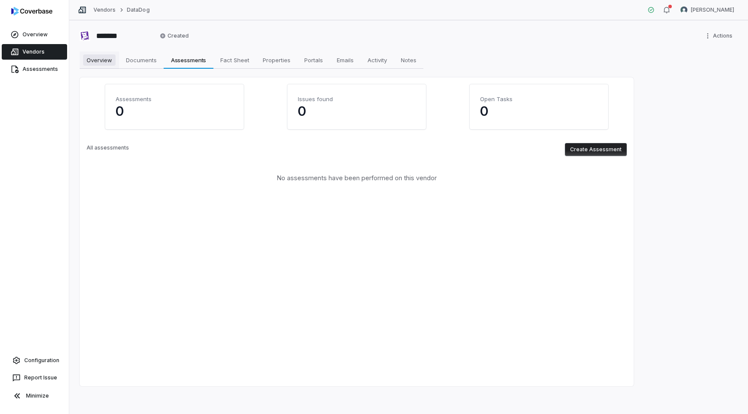
click at [98, 61] on span "Overview" at bounding box center [99, 60] width 32 height 11
type textarea "*"
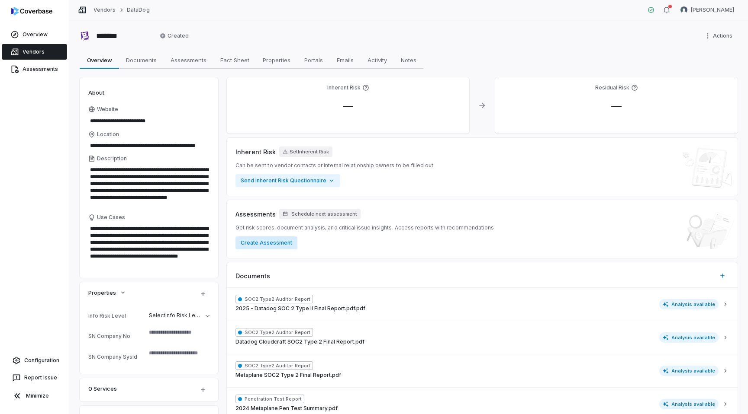
click at [274, 245] on button "Create Assessment" at bounding box center [266, 243] width 62 height 13
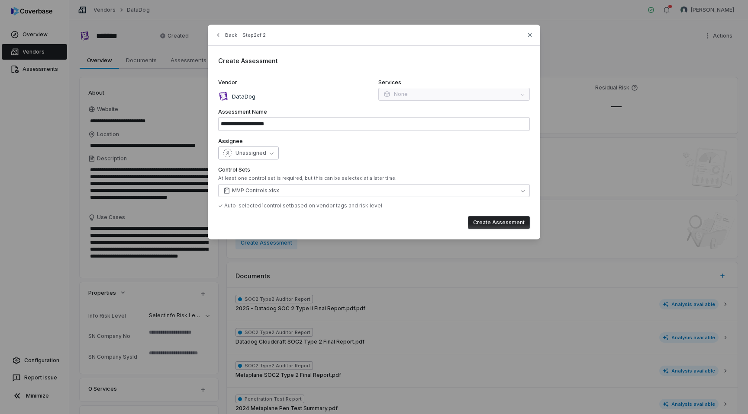
click at [270, 156] on button "Unassigned" at bounding box center [248, 153] width 61 height 13
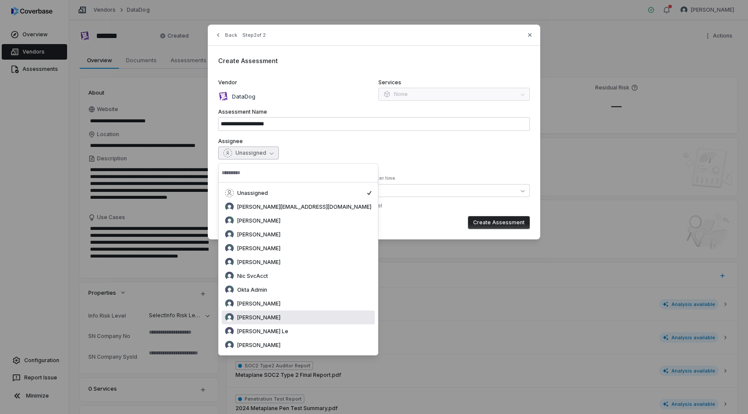
click at [273, 317] on span "[PERSON_NAME]" at bounding box center [258, 317] width 43 height 7
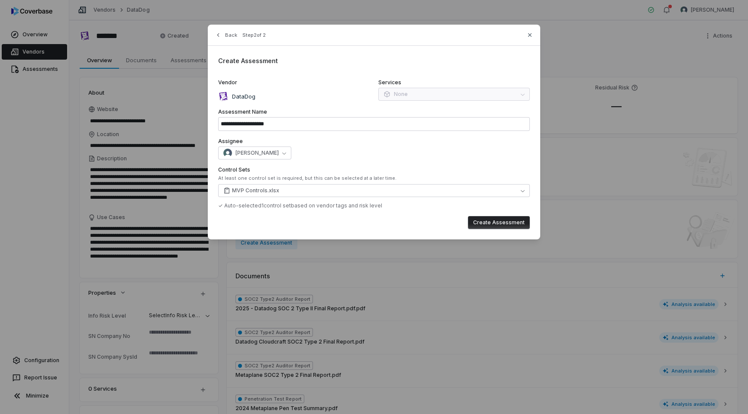
click at [495, 223] on button "Create Assessment" at bounding box center [499, 222] width 62 height 13
type input "**********"
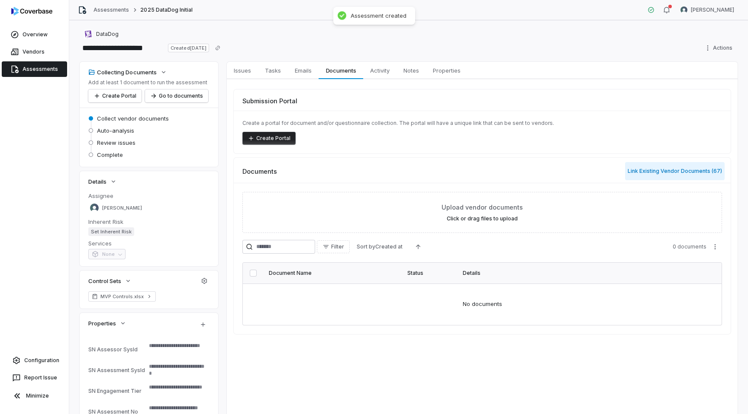
click at [669, 172] on button "Link Existing Vendor Documents ( 67 )" at bounding box center [674, 171] width 99 height 18
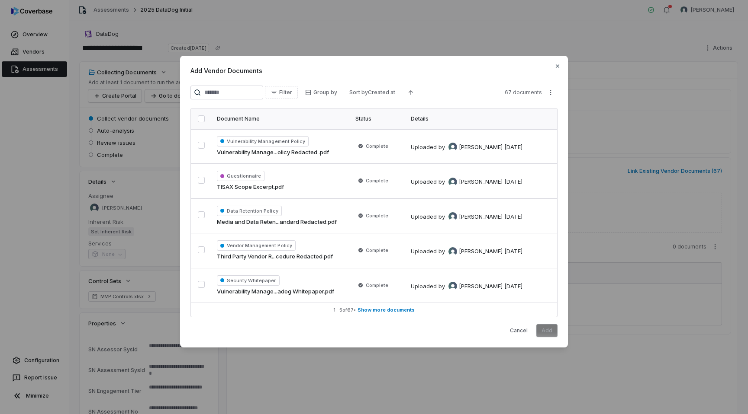
click at [198, 119] on button "button" at bounding box center [201, 118] width 7 height 7
click at [550, 332] on button "Add" at bounding box center [546, 330] width 21 height 13
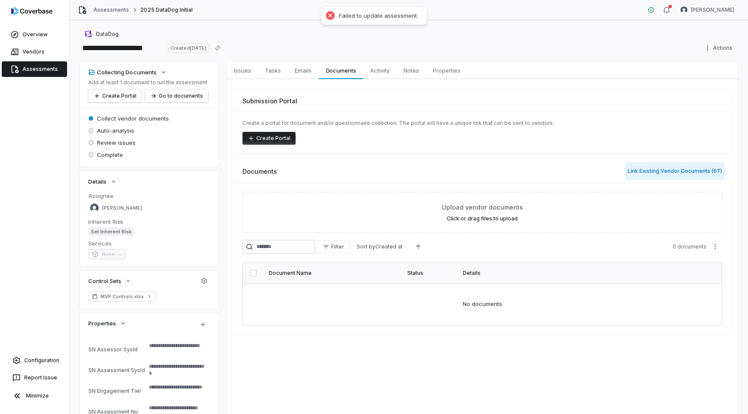
click at [660, 174] on button "Link Existing Vendor Documents ( 67 )" at bounding box center [674, 171] width 99 height 18
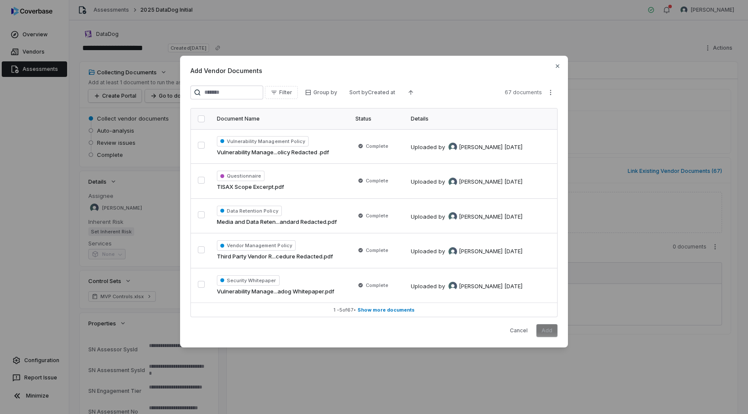
click at [201, 120] on button "button" at bounding box center [201, 118] width 7 height 7
click at [547, 331] on button "Add" at bounding box center [546, 330] width 21 height 13
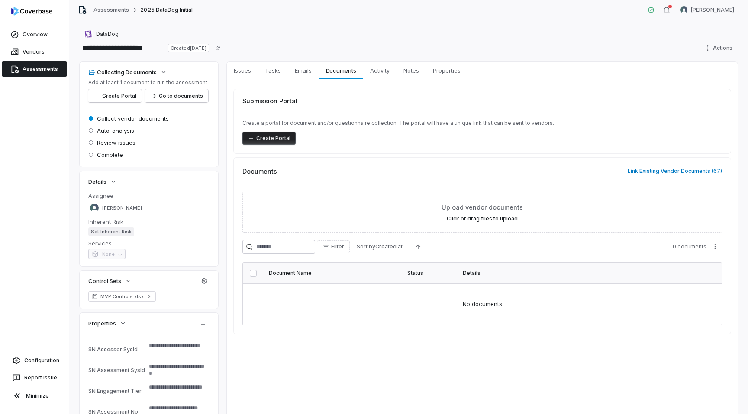
click at [32, 67] on link "Assessments" at bounding box center [34, 69] width 65 height 16
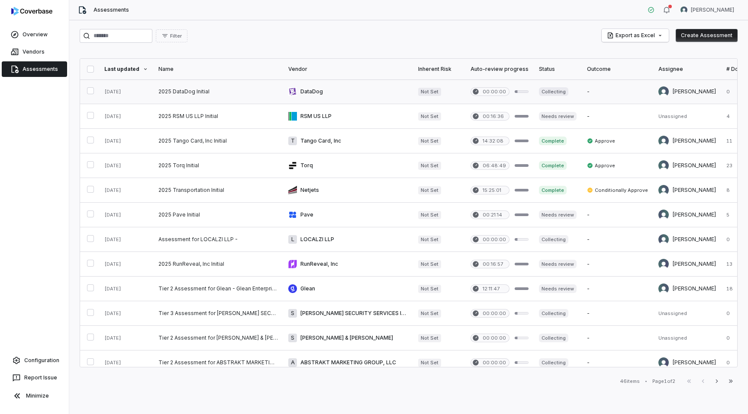
click at [90, 89] on button "button" at bounding box center [90, 90] width 7 height 7
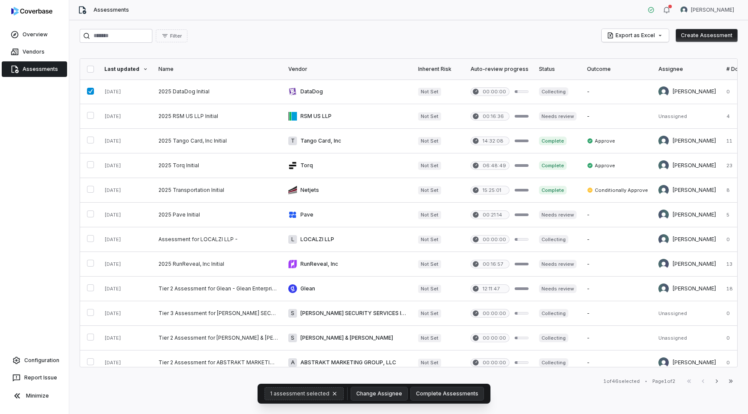
click at [334, 394] on icon "button" at bounding box center [334, 394] width 7 height 7
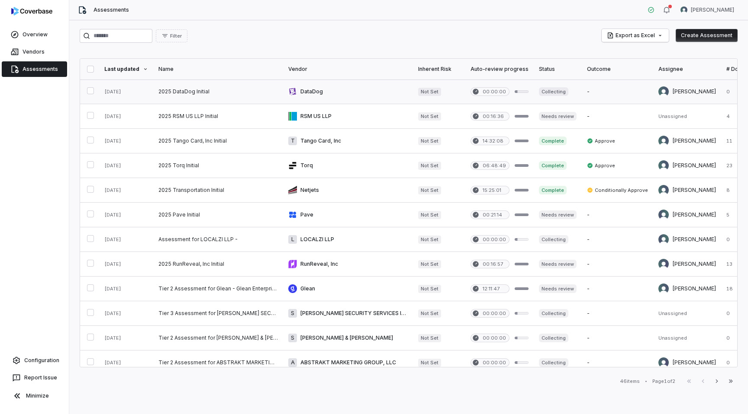
click at [90, 91] on button "button" at bounding box center [90, 90] width 7 height 7
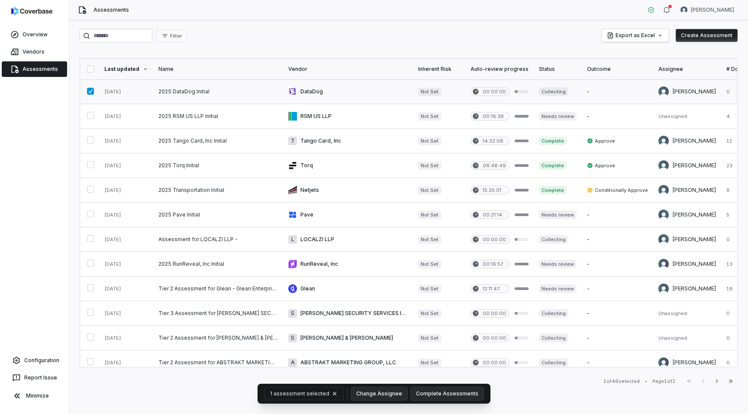
click at [335, 92] on link at bounding box center [348, 92] width 130 height 24
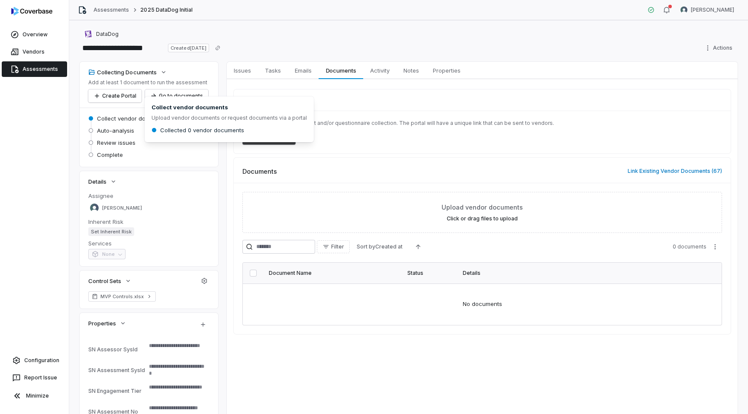
click at [143, 120] on body "**********" at bounding box center [374, 207] width 748 height 414
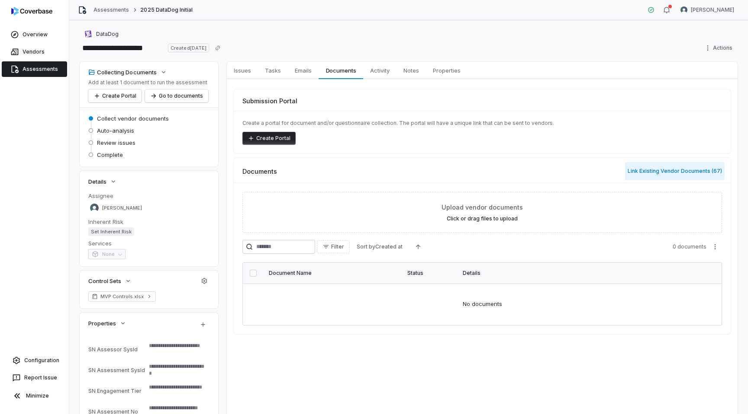
click at [658, 171] on button "Link Existing Vendor Documents ( 67 )" at bounding box center [674, 171] width 99 height 18
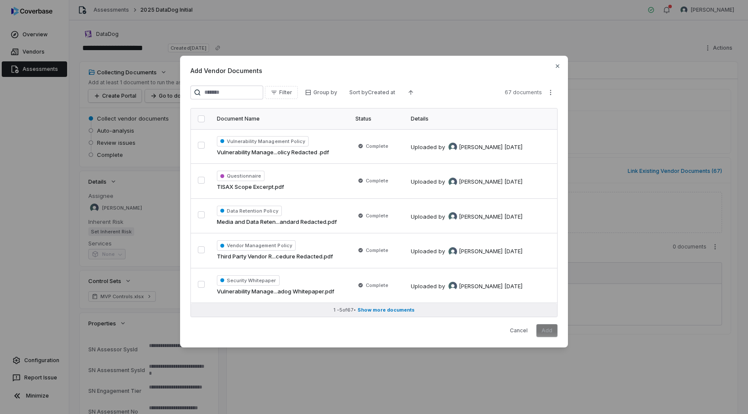
click at [385, 309] on span "Show more documents" at bounding box center [385, 310] width 57 height 6
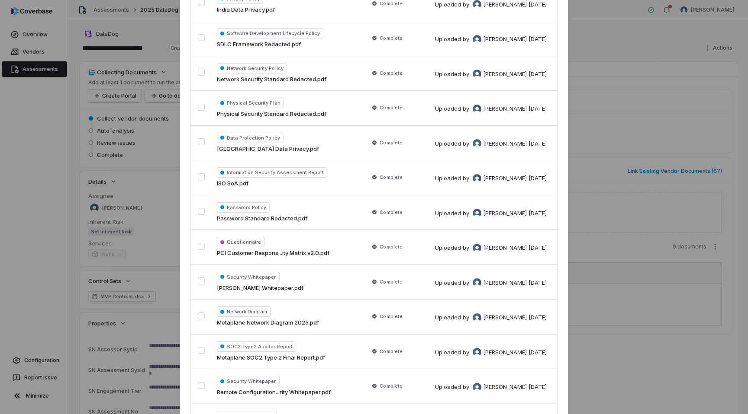
scroll to position [764, 0]
click at [203, 175] on button "button" at bounding box center [201, 176] width 7 height 7
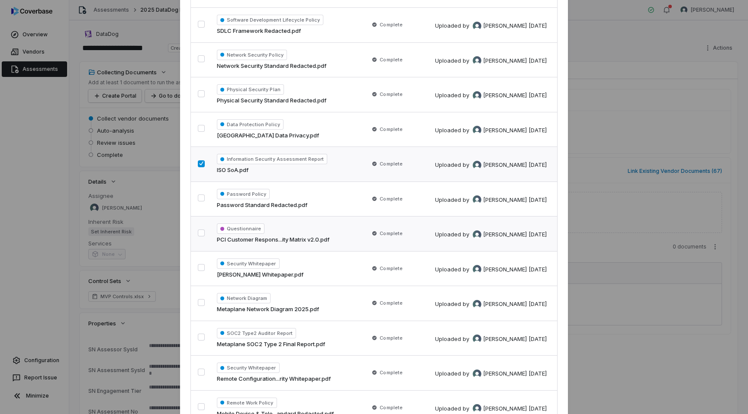
scroll to position [780, 0]
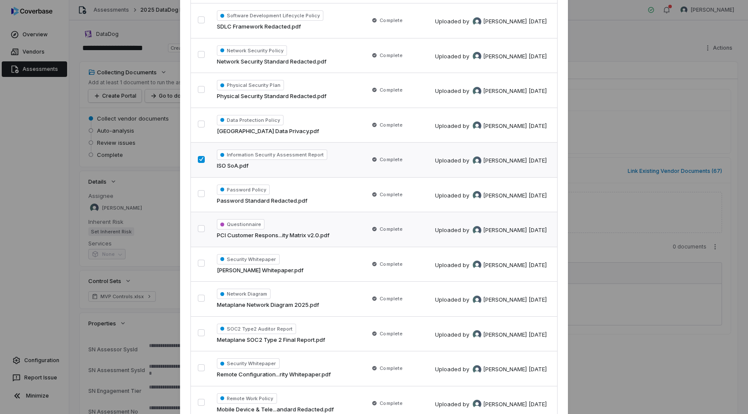
click at [201, 228] on button "button" at bounding box center [201, 228] width 7 height 7
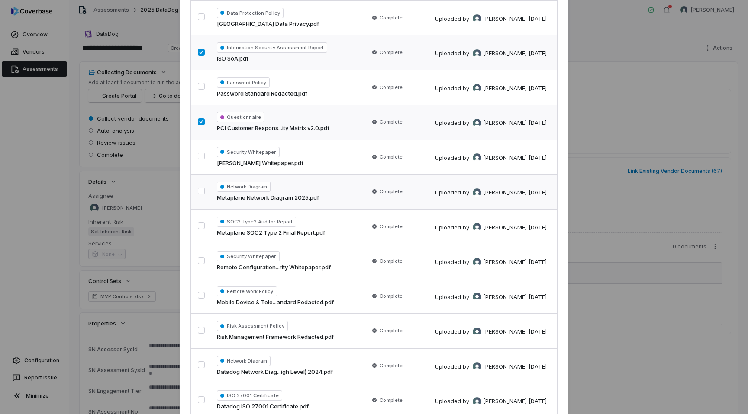
scroll to position [888, 0]
click at [202, 225] on button "button" at bounding box center [201, 225] width 7 height 7
click at [200, 194] on button "button" at bounding box center [201, 190] width 7 height 7
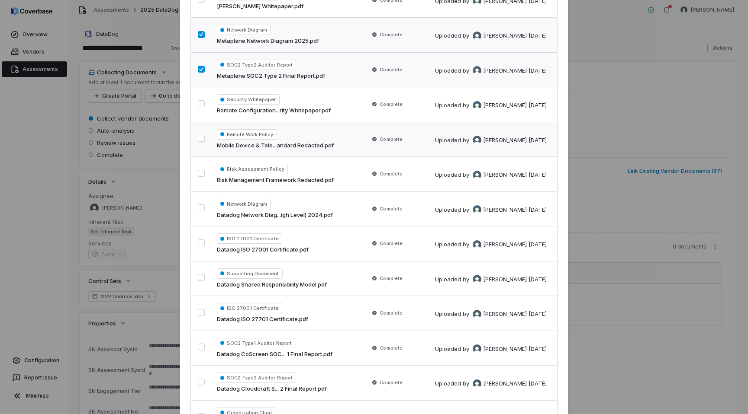
scroll to position [1073, 0]
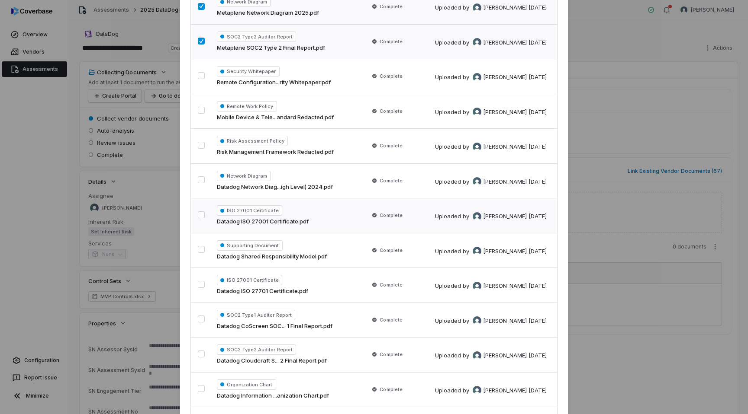
click at [202, 217] on button "button" at bounding box center [201, 215] width 7 height 7
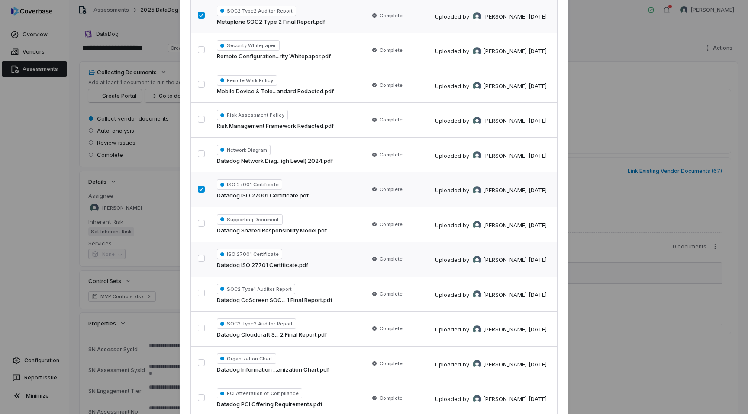
click at [203, 257] on button "button" at bounding box center [201, 258] width 7 height 7
click at [201, 225] on button "button" at bounding box center [201, 223] width 7 height 7
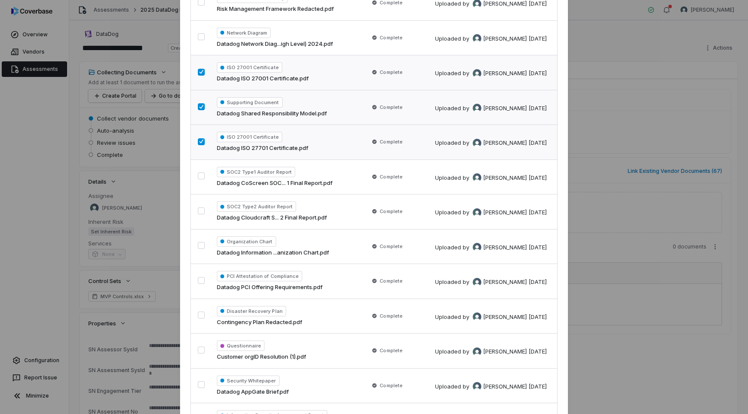
scroll to position [1232, 0]
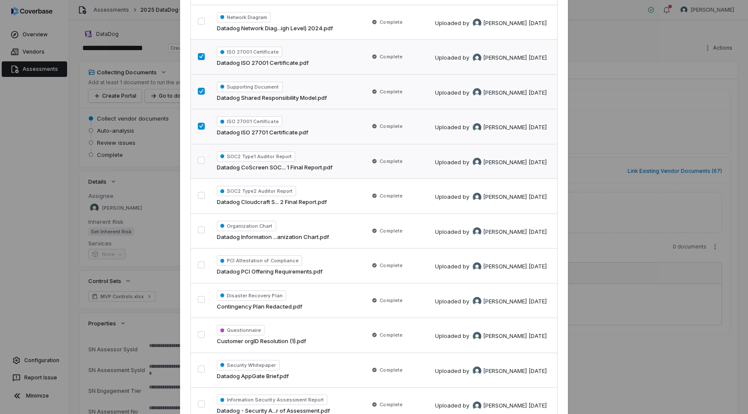
click at [198, 160] on button "button" at bounding box center [201, 160] width 7 height 7
click at [200, 196] on button "button" at bounding box center [201, 195] width 7 height 7
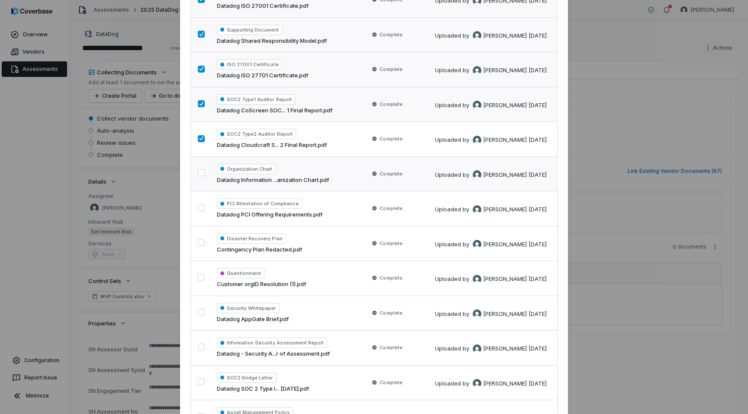
scroll to position [1294, 0]
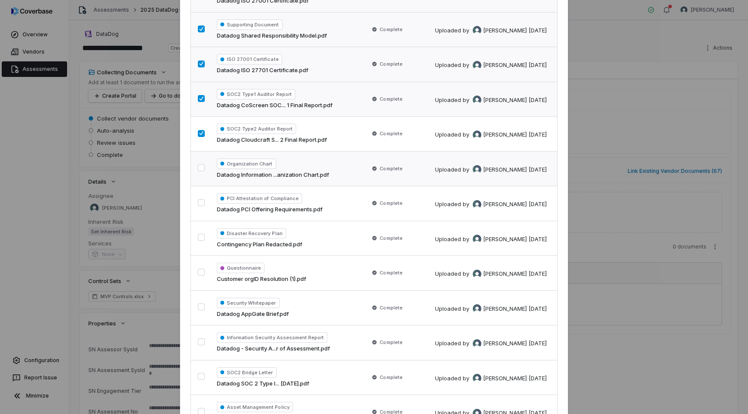
click at [199, 170] on button "button" at bounding box center [201, 167] width 7 height 7
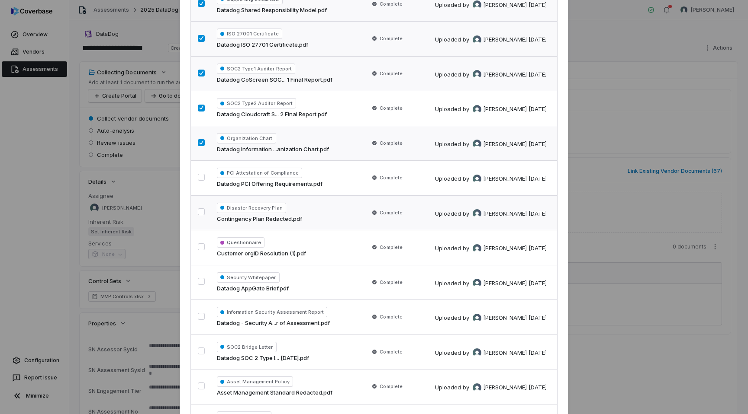
scroll to position [1334, 0]
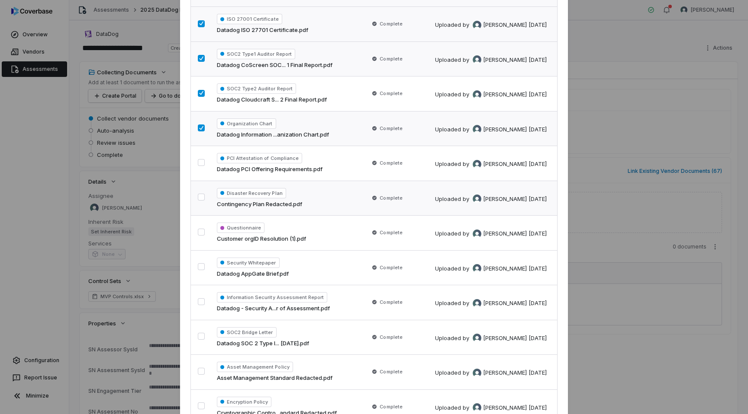
click at [201, 196] on button "button" at bounding box center [201, 197] width 7 height 7
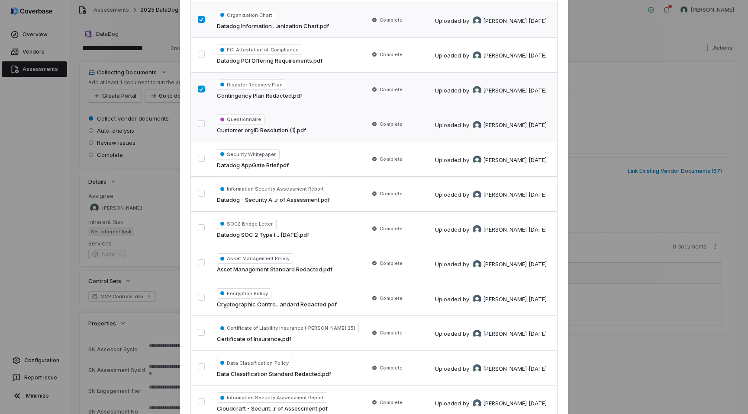
scroll to position [1466, 0]
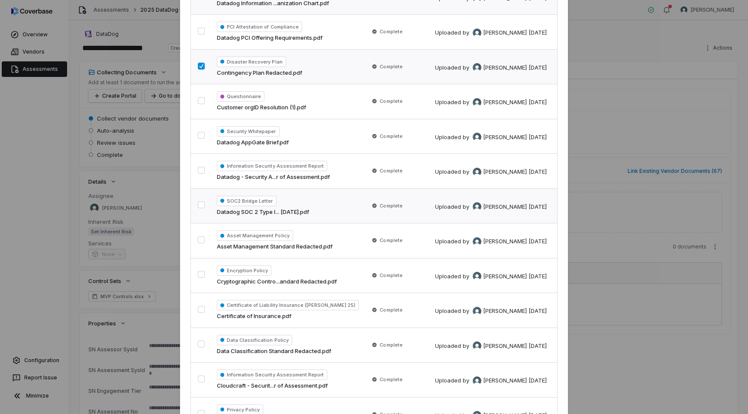
click at [201, 206] on button "button" at bounding box center [201, 205] width 7 height 7
click at [200, 241] on button "button" at bounding box center [201, 240] width 7 height 7
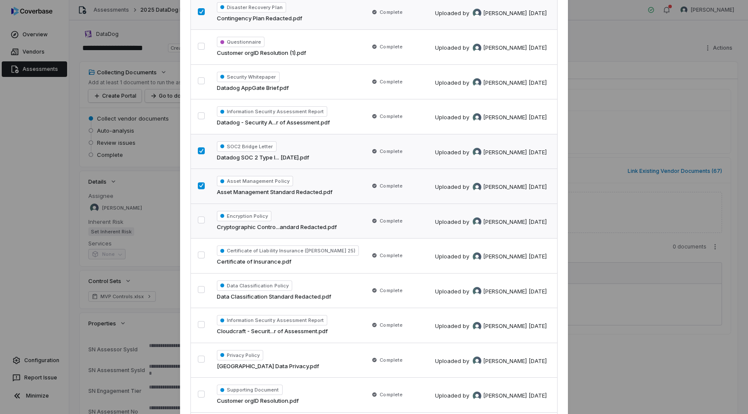
scroll to position [1546, 0]
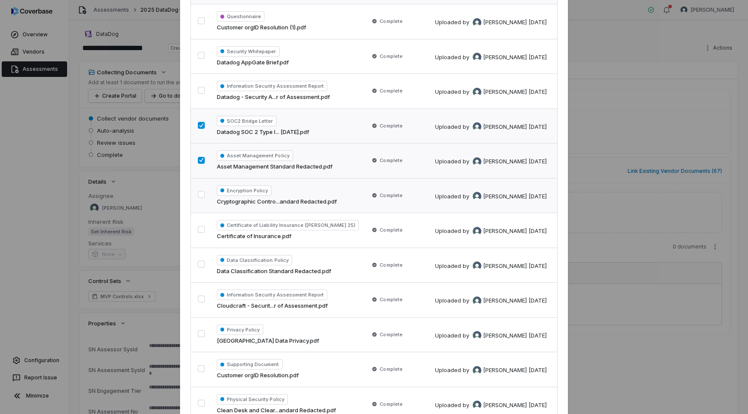
click at [202, 195] on button "button" at bounding box center [201, 194] width 7 height 7
click at [201, 264] on button "button" at bounding box center [201, 264] width 7 height 7
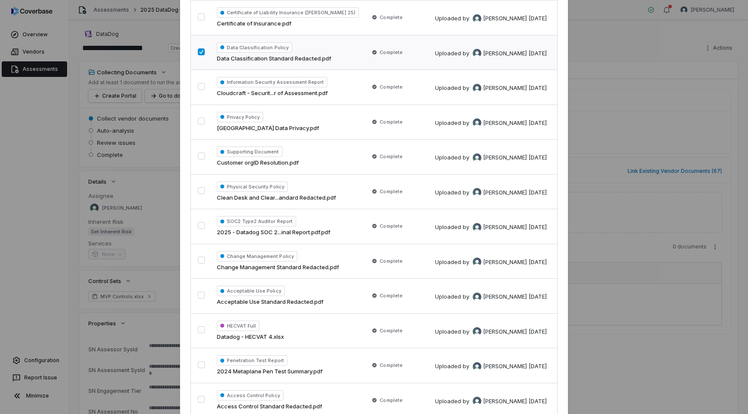
scroll to position [1808, 0]
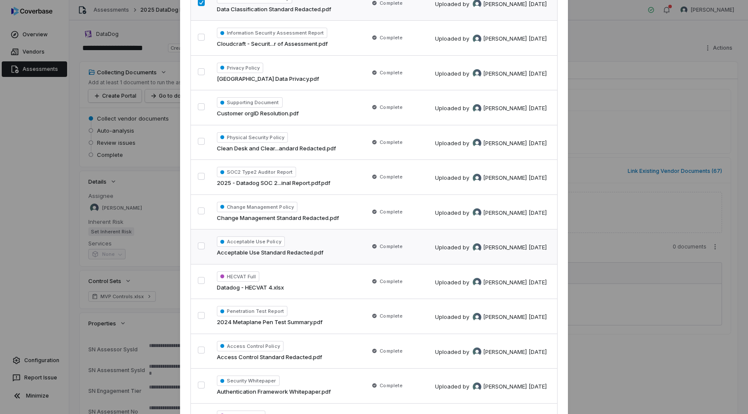
click at [199, 243] on button "button" at bounding box center [201, 246] width 7 height 7
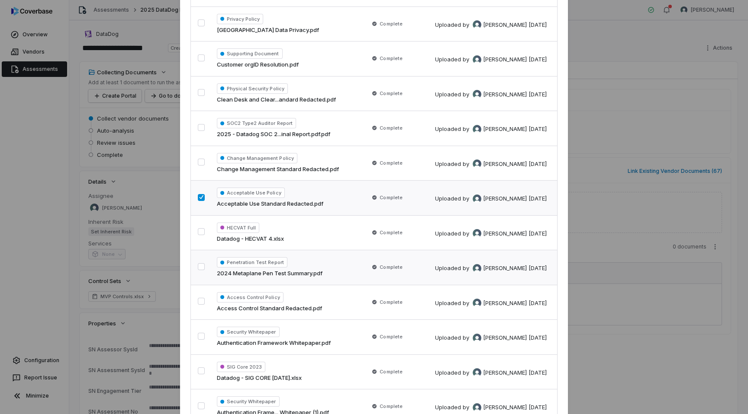
scroll to position [1861, 0]
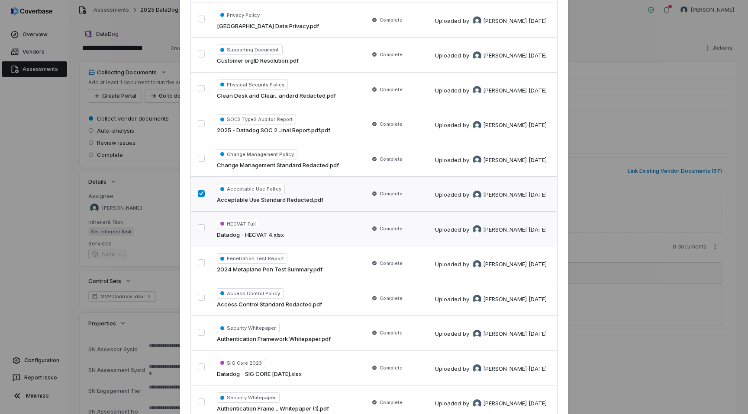
click at [199, 226] on button "button" at bounding box center [201, 228] width 7 height 7
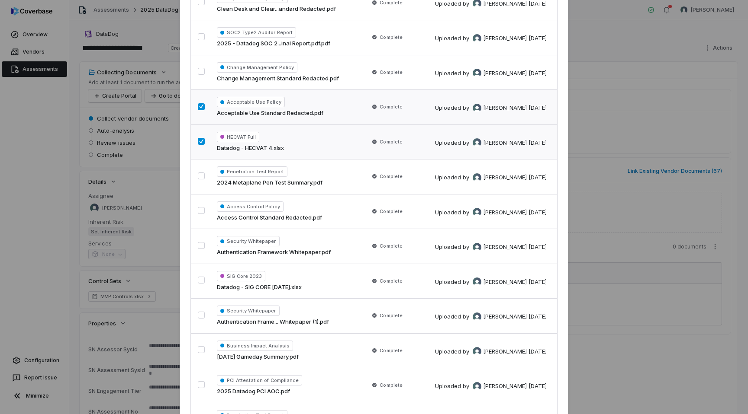
scroll to position [1951, 0]
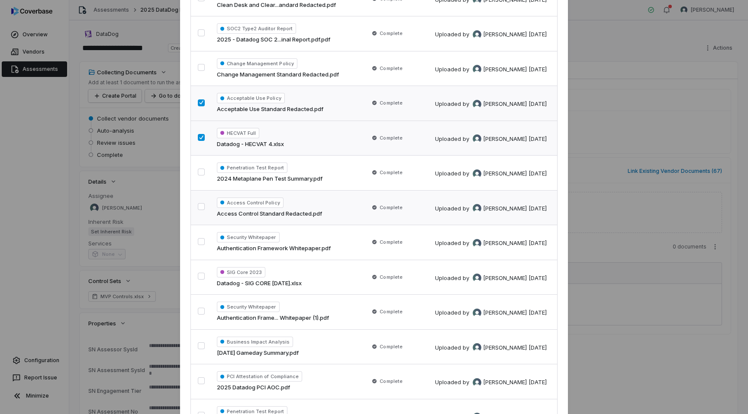
click at [202, 208] on button "button" at bounding box center [201, 206] width 7 height 7
click at [199, 170] on button "button" at bounding box center [201, 172] width 7 height 7
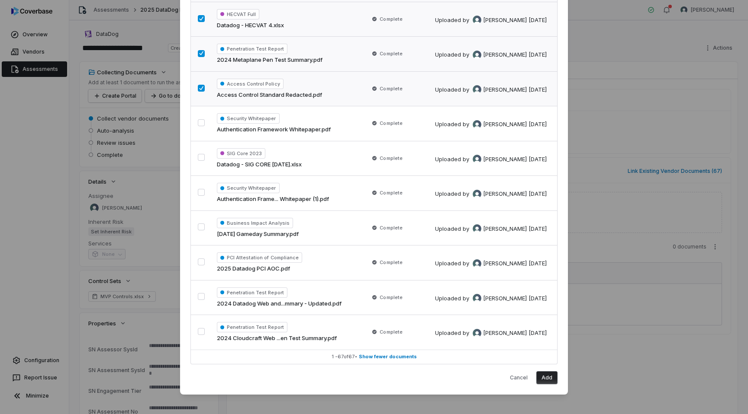
scroll to position [2076, 0]
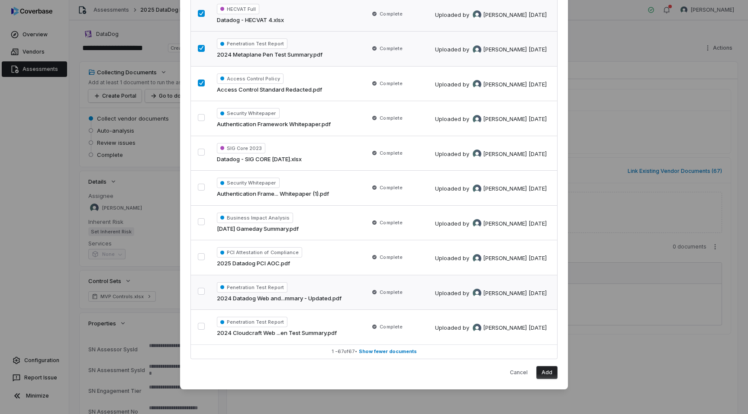
click at [201, 289] on button "button" at bounding box center [201, 291] width 7 height 7
click at [202, 328] on button "button" at bounding box center [201, 326] width 7 height 7
click at [202, 153] on button "button" at bounding box center [201, 152] width 7 height 7
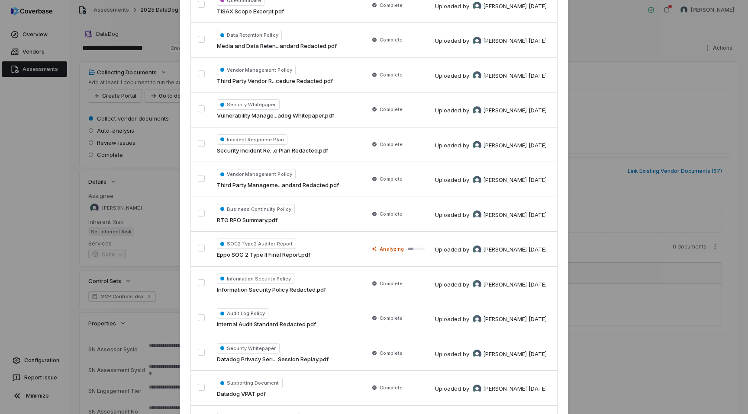
scroll to position [0, 0]
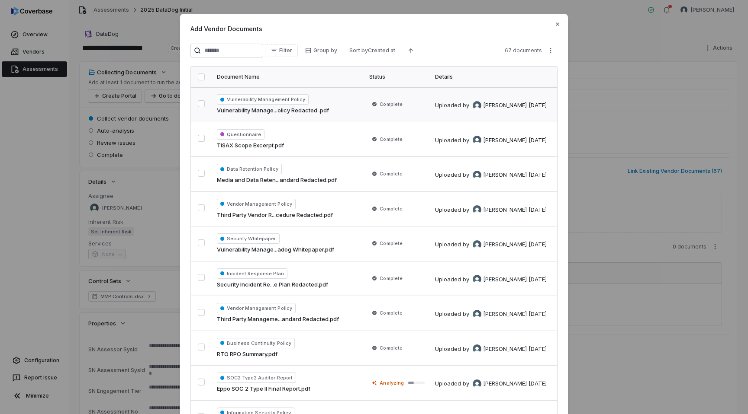
click at [200, 100] on button "button" at bounding box center [201, 103] width 7 height 7
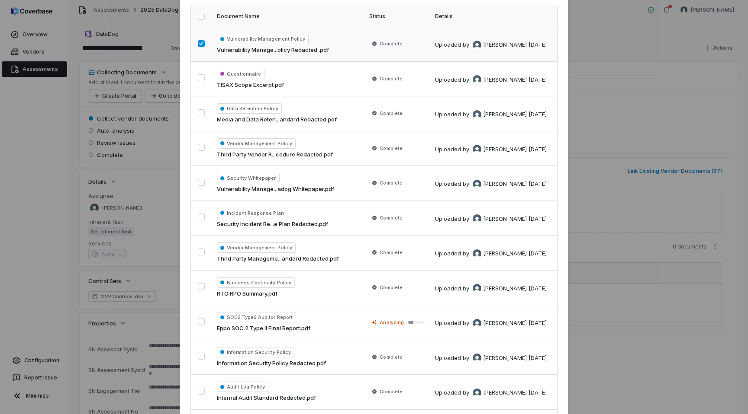
scroll to position [66, 0]
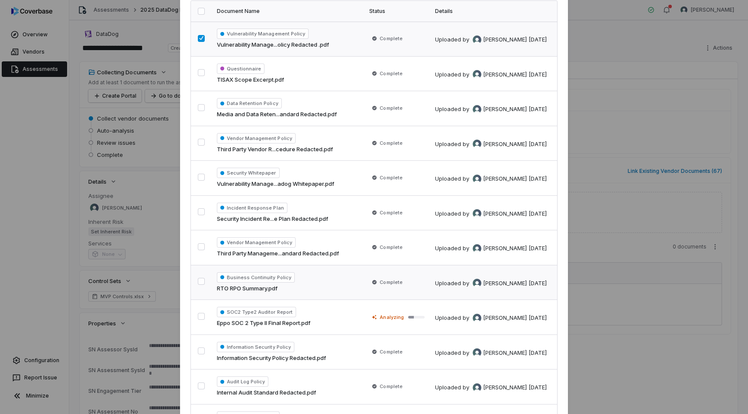
click at [202, 285] on button "button" at bounding box center [201, 281] width 7 height 7
click at [202, 313] on button "button" at bounding box center [201, 316] width 7 height 7
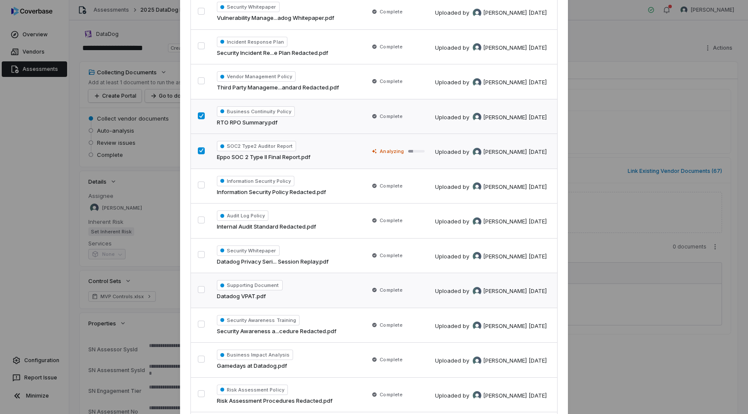
scroll to position [238, 0]
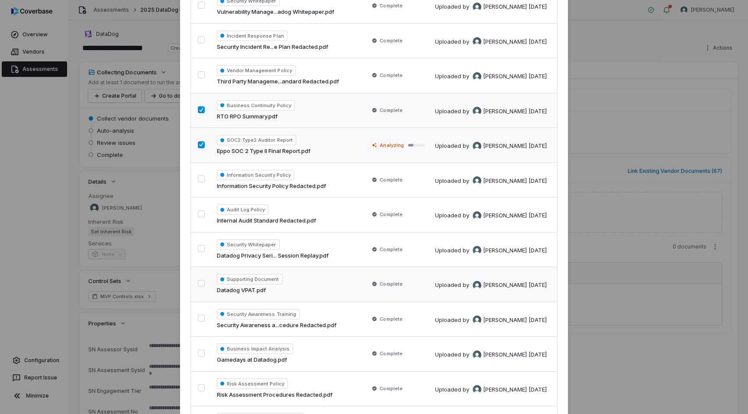
click at [203, 281] on button "button" at bounding box center [201, 283] width 7 height 7
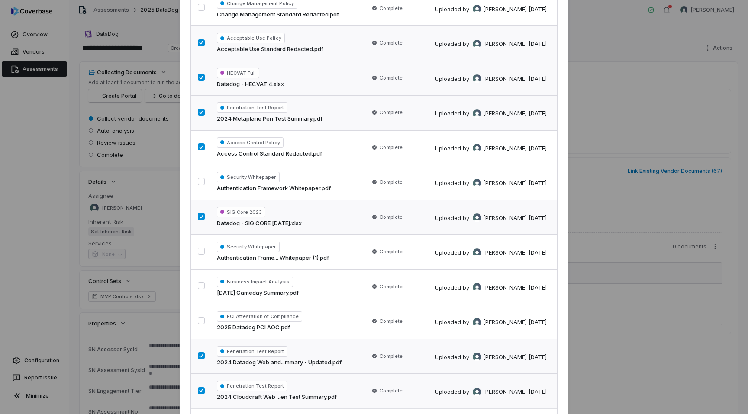
scroll to position [2076, 0]
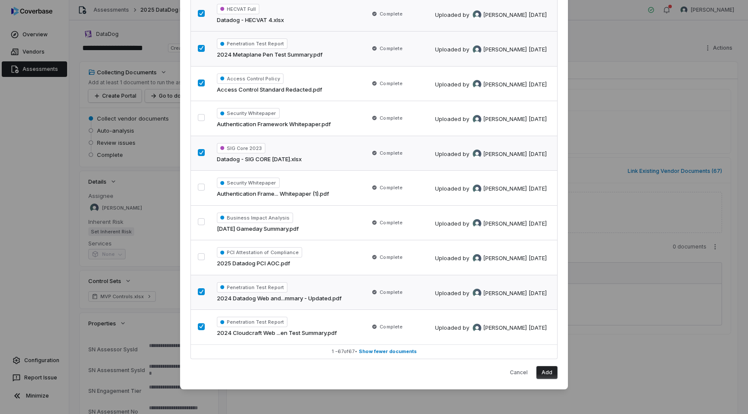
click at [544, 373] on button "Add" at bounding box center [546, 372] width 21 height 13
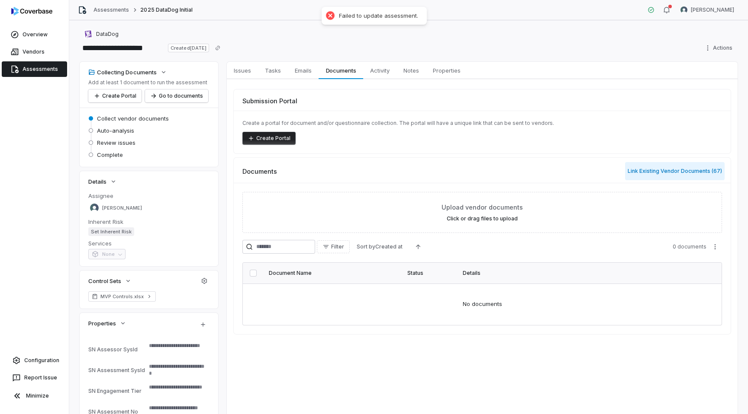
click at [656, 170] on button "Link Existing Vendor Documents ( 67 )" at bounding box center [674, 171] width 99 height 18
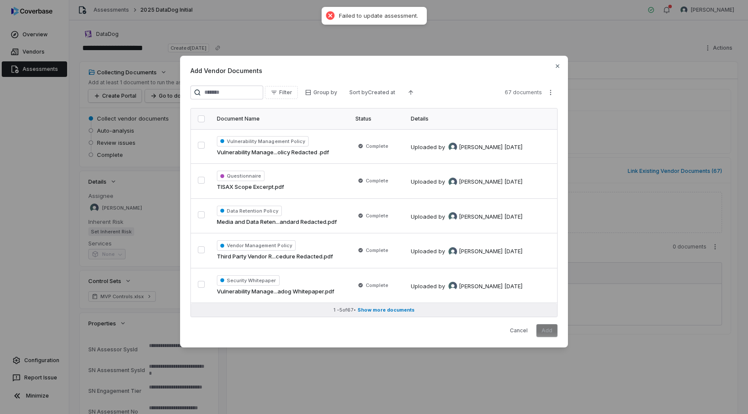
click at [401, 310] on span "Show more documents" at bounding box center [385, 310] width 57 height 6
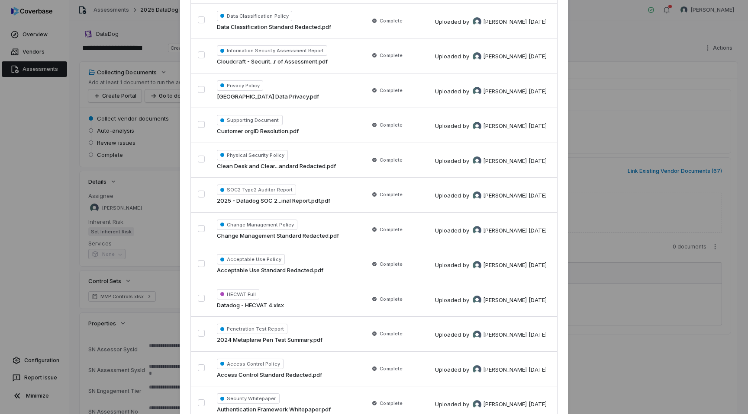
scroll to position [2076, 0]
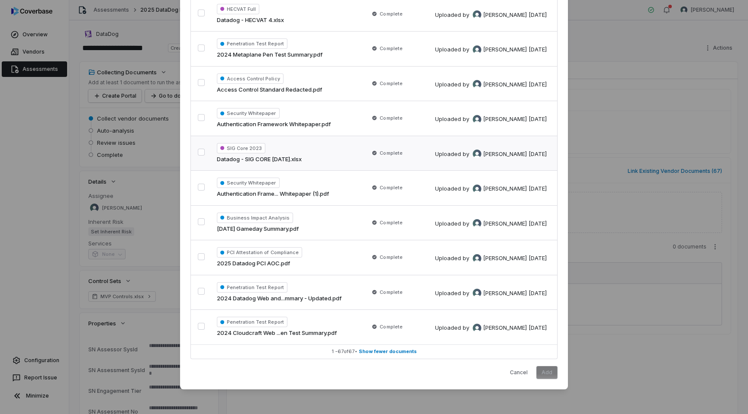
click at [201, 153] on button "button" at bounding box center [201, 152] width 7 height 7
click at [205, 291] on button "button" at bounding box center [201, 291] width 7 height 7
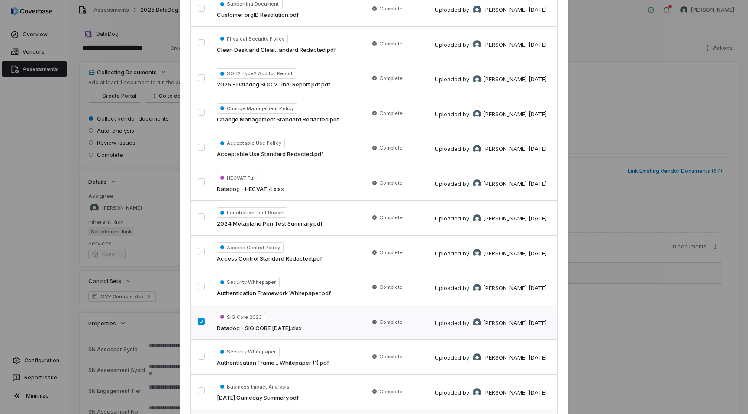
scroll to position [1906, 0]
click at [198, 76] on button "button" at bounding box center [201, 78] width 7 height 7
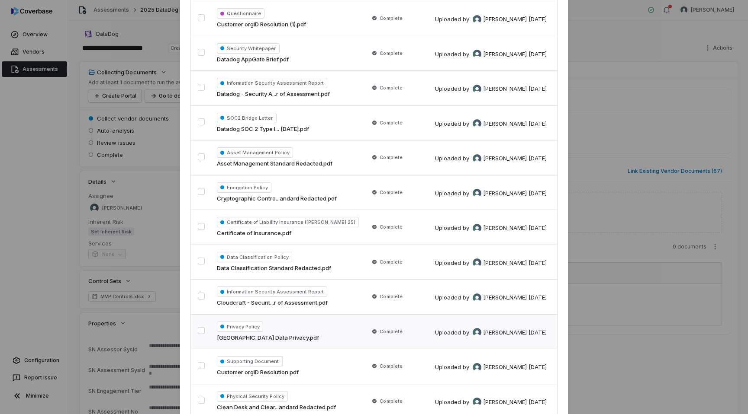
scroll to position [1548, 0]
click at [200, 123] on button "button" at bounding box center [201, 122] width 7 height 7
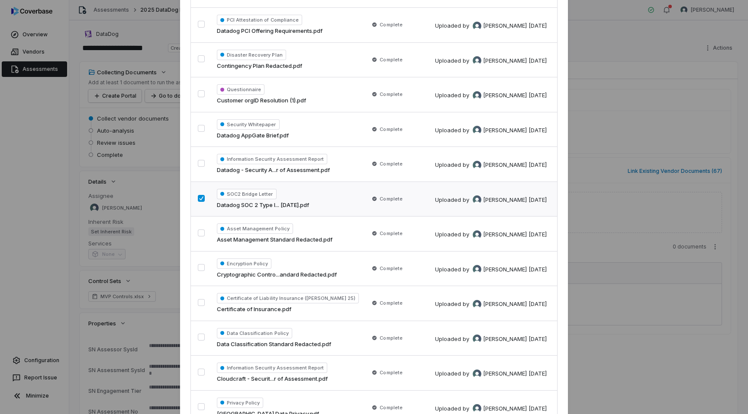
scroll to position [1472, 0]
click at [202, 167] on button "button" at bounding box center [201, 164] width 7 height 7
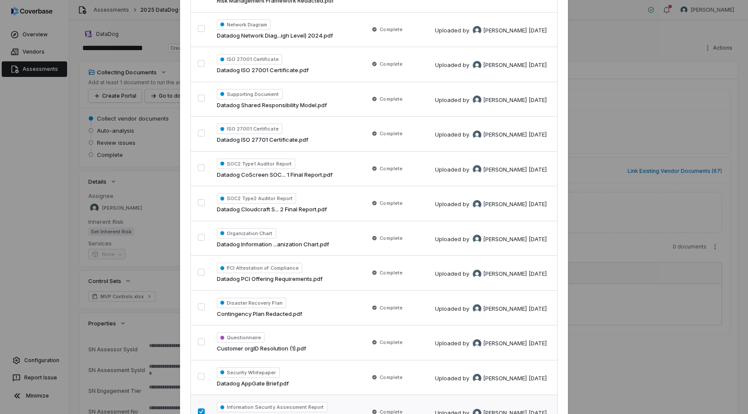
scroll to position [1224, 0]
click at [198, 202] on button "button" at bounding box center [201, 203] width 7 height 7
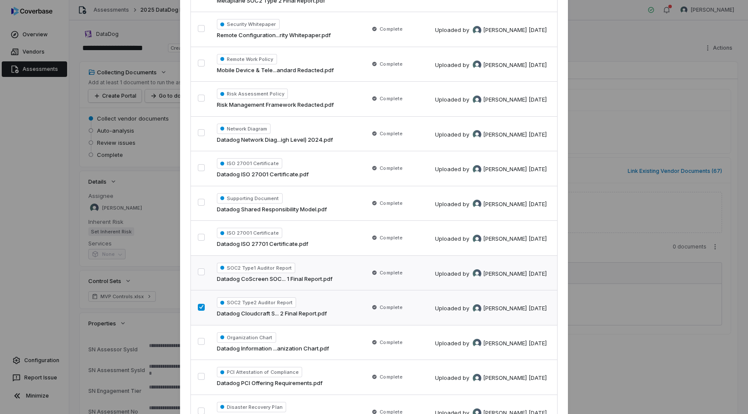
scroll to position [1118, 0]
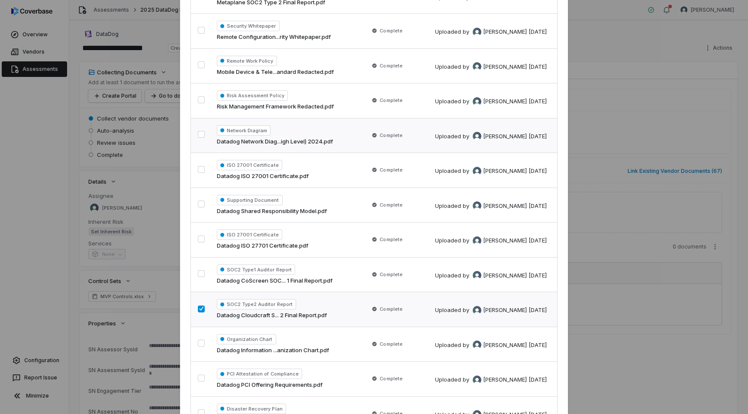
click at [200, 137] on button "button" at bounding box center [201, 134] width 7 height 7
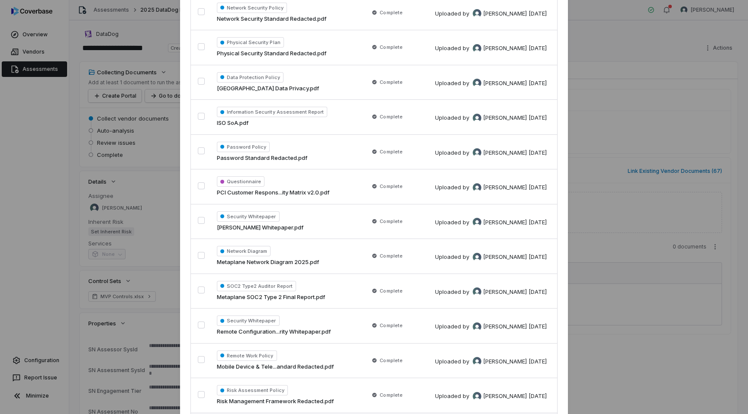
scroll to position [818, 0]
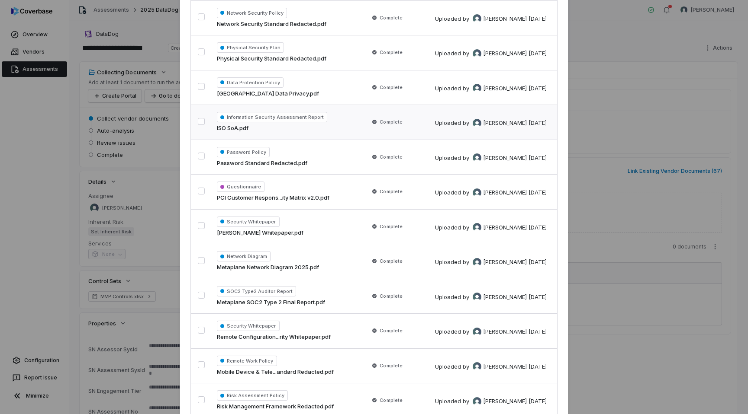
click at [199, 122] on button "button" at bounding box center [201, 121] width 7 height 7
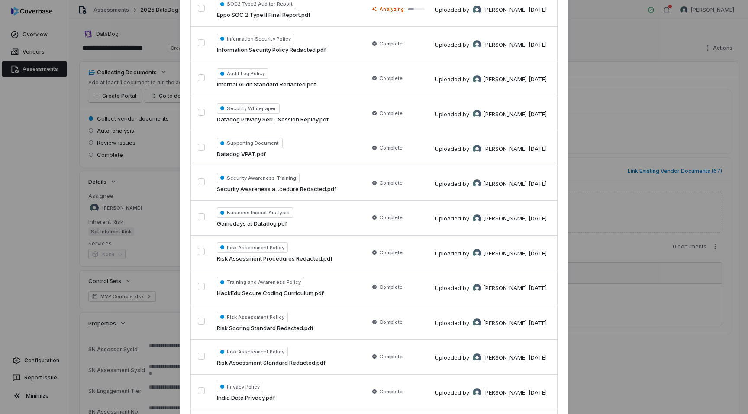
scroll to position [370, 0]
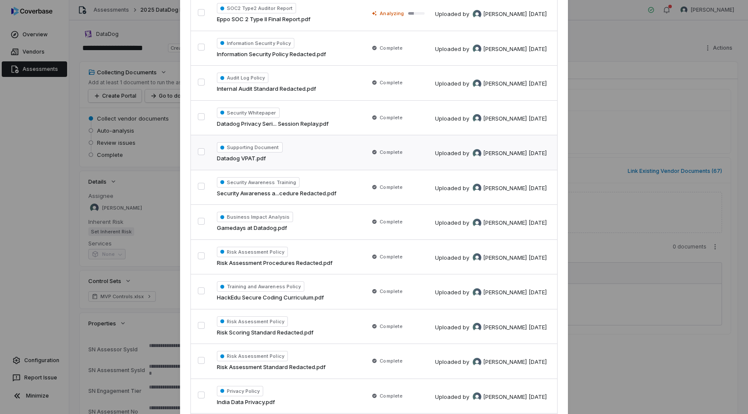
click at [200, 151] on button "button" at bounding box center [201, 151] width 7 height 7
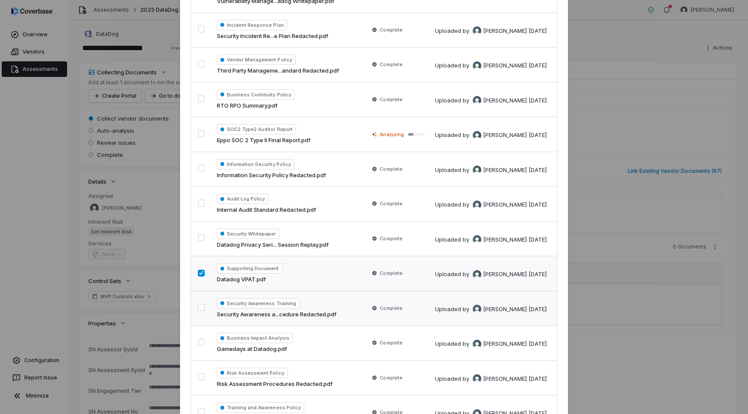
scroll to position [247, 0]
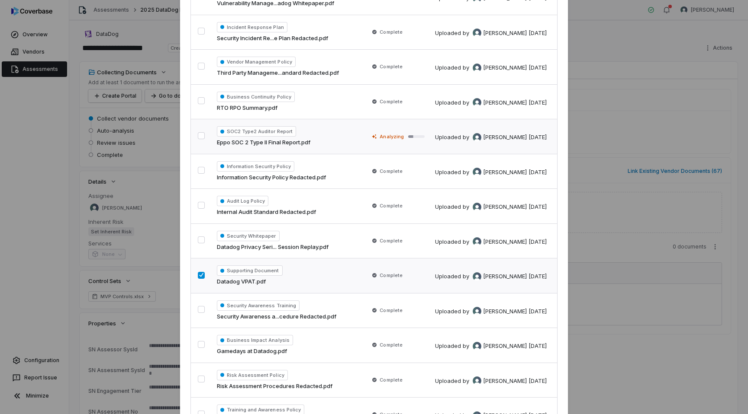
click at [199, 136] on button "button" at bounding box center [201, 135] width 7 height 7
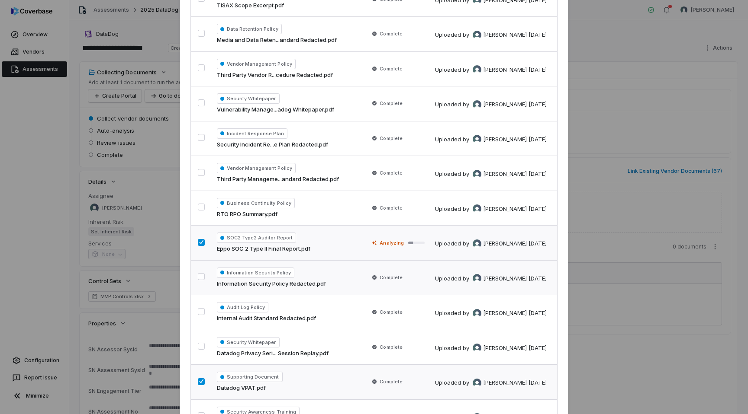
scroll to position [122, 0]
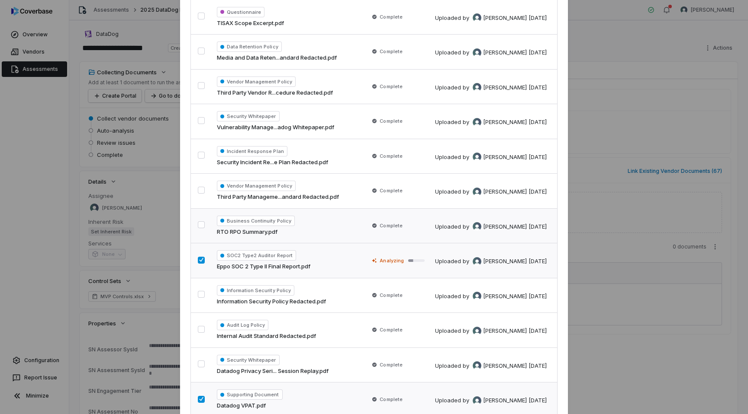
click at [201, 224] on button "button" at bounding box center [201, 224] width 7 height 7
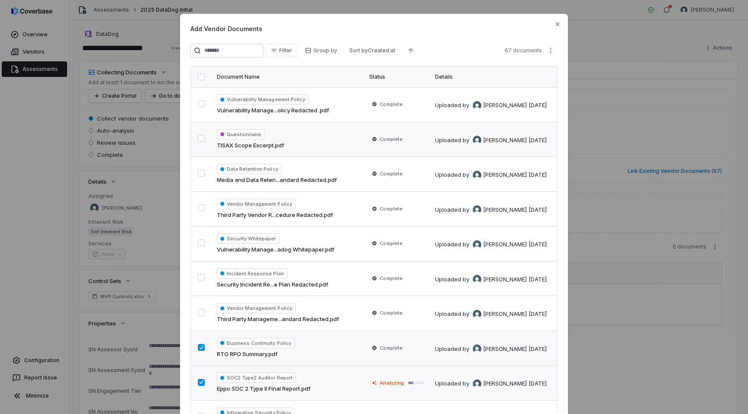
click at [203, 138] on button "button" at bounding box center [201, 138] width 7 height 7
click at [200, 101] on button "button" at bounding box center [201, 103] width 7 height 7
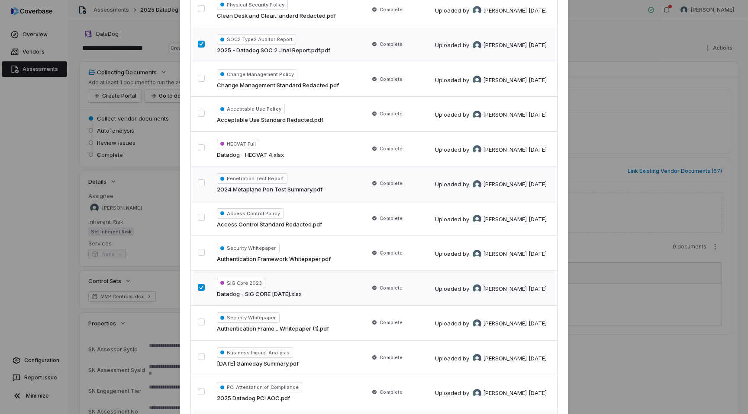
scroll to position [2076, 0]
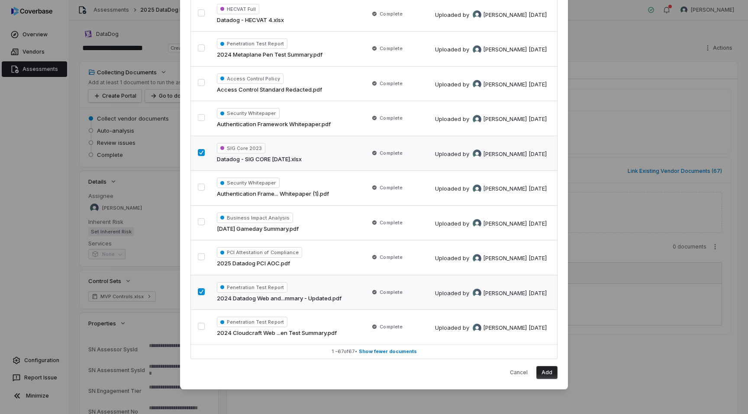
click at [545, 372] on button "Add" at bounding box center [546, 372] width 21 height 13
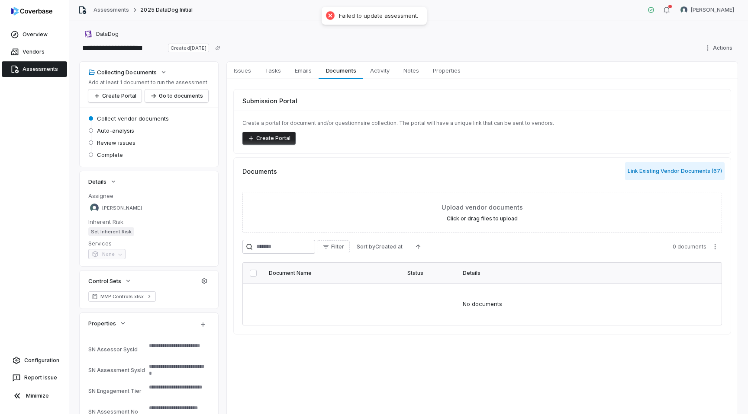
click at [644, 174] on button "Link Existing Vendor Documents ( 67 )" at bounding box center [674, 171] width 99 height 18
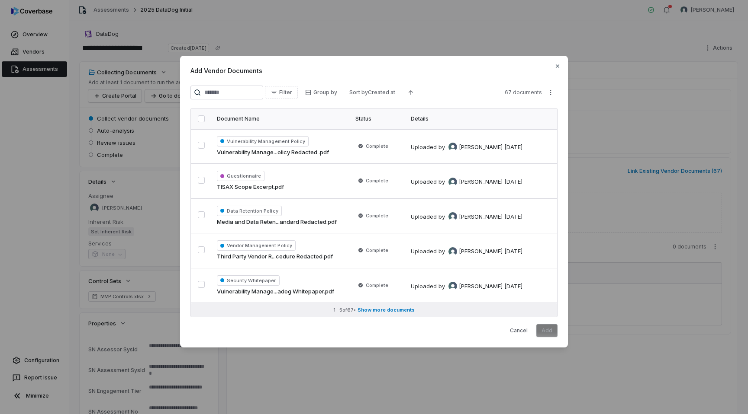
click at [373, 311] on span "Show more documents" at bounding box center [385, 310] width 57 height 6
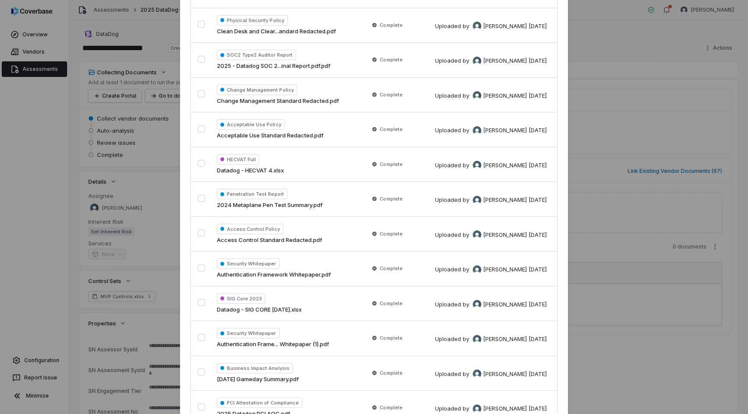
scroll to position [2076, 0]
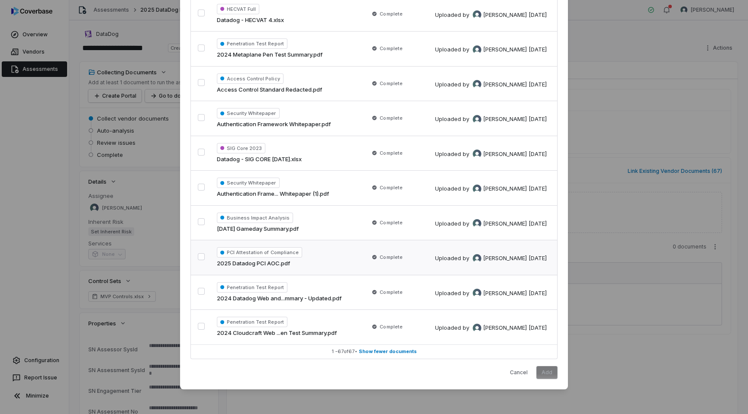
click at [202, 256] on button "button" at bounding box center [201, 256] width 7 height 7
click at [200, 149] on button "button" at bounding box center [201, 152] width 7 height 7
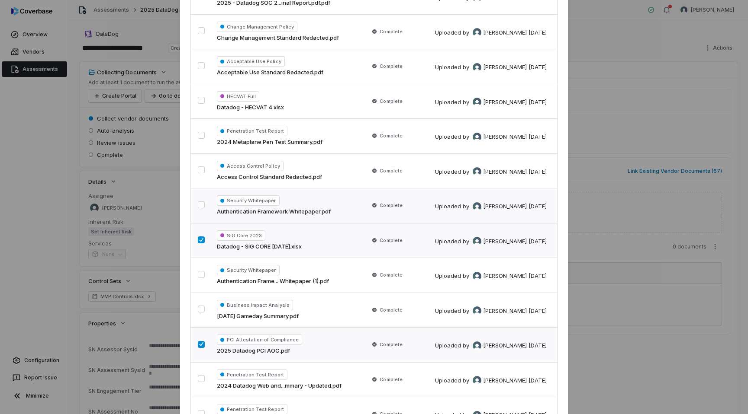
scroll to position [1974, 0]
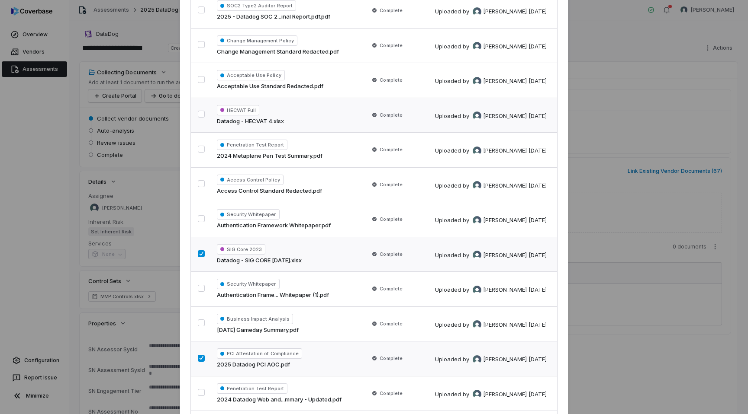
click at [199, 112] on button "button" at bounding box center [201, 114] width 7 height 7
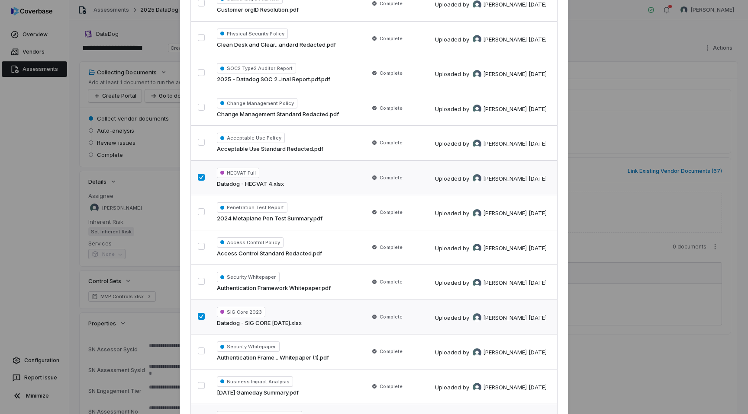
scroll to position [1894, 0]
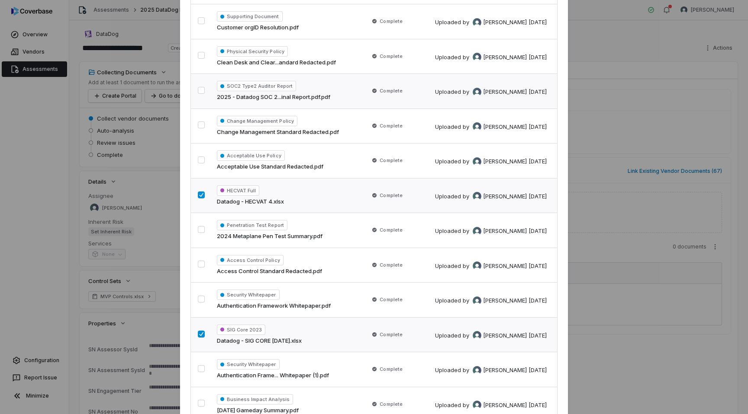
click at [199, 90] on button "button" at bounding box center [201, 90] width 7 height 7
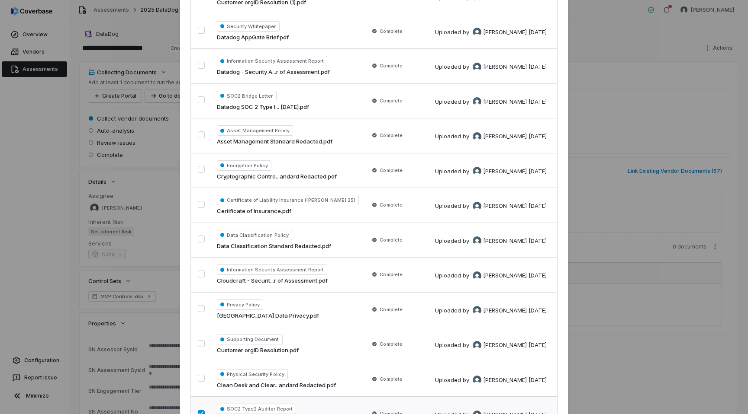
scroll to position [1563, 0]
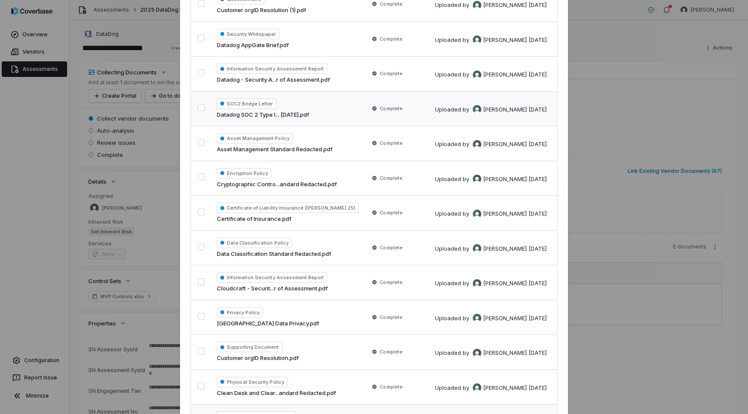
click at [199, 109] on button "button" at bounding box center [201, 107] width 7 height 7
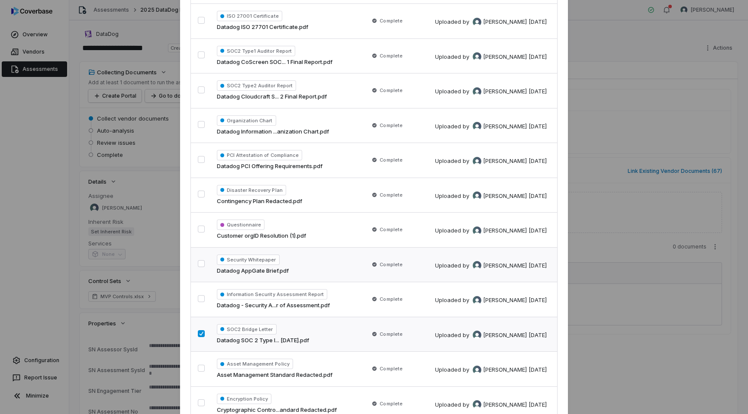
scroll to position [1326, 0]
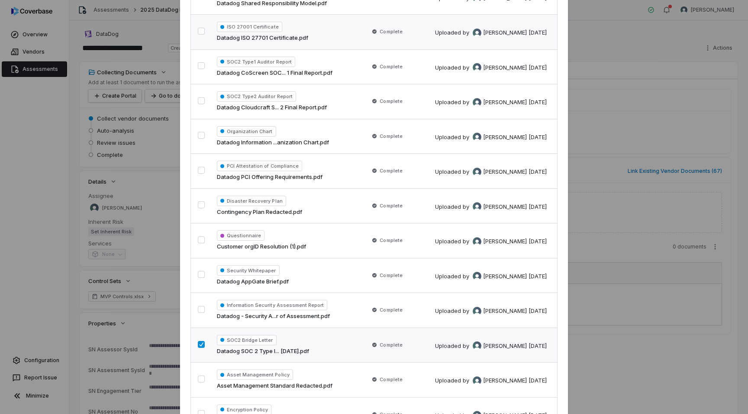
click at [198, 34] on button "button" at bounding box center [201, 31] width 7 height 7
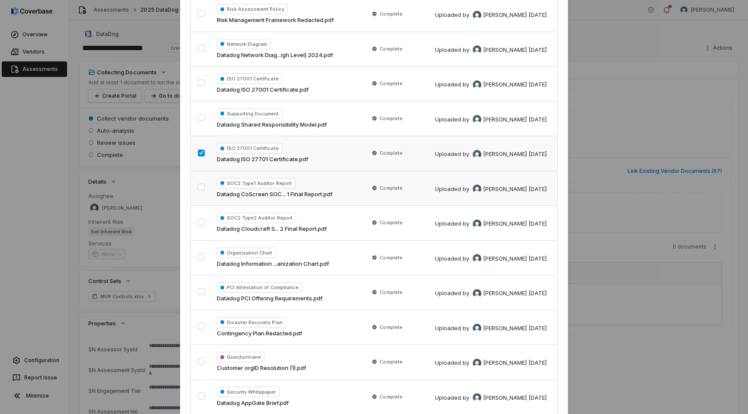
scroll to position [1203, 0]
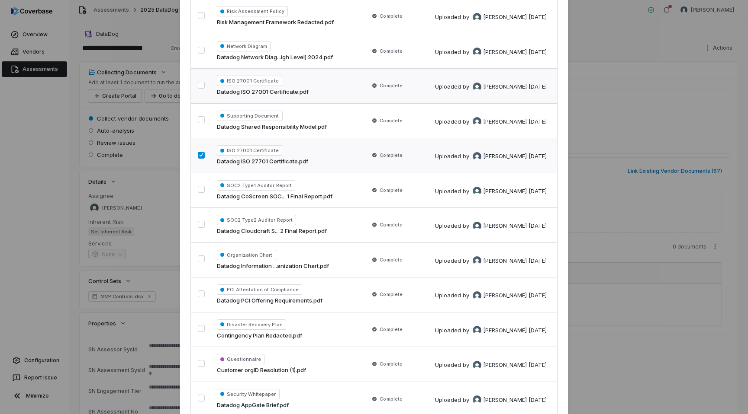
click at [202, 82] on button "button" at bounding box center [201, 85] width 7 height 7
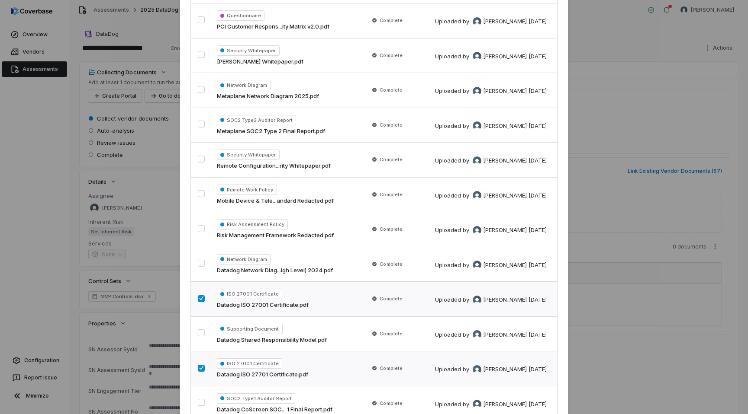
scroll to position [989, 0]
click at [202, 127] on button "button" at bounding box center [201, 124] width 7 height 7
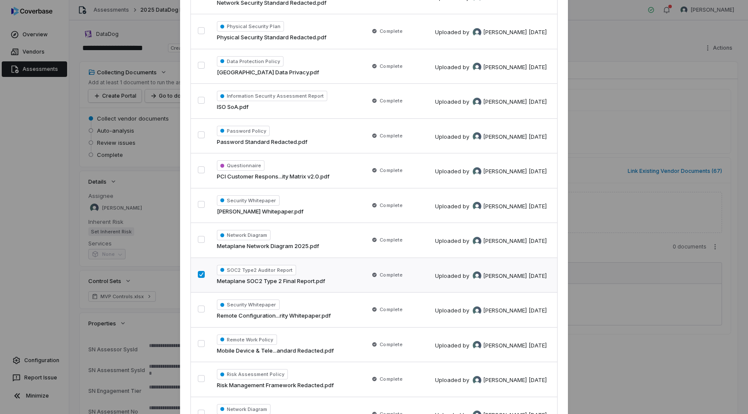
scroll to position [831, 0]
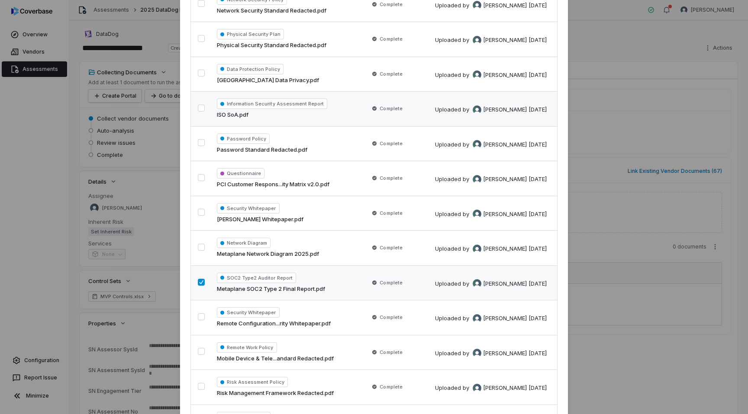
click at [198, 108] on button "button" at bounding box center [201, 108] width 7 height 7
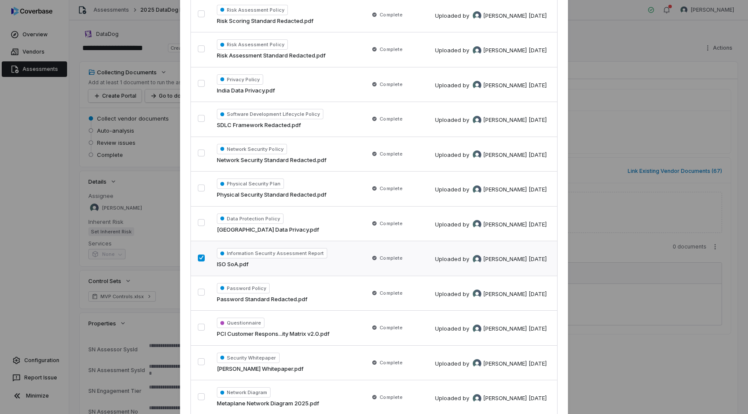
scroll to position [681, 0]
click at [203, 157] on button "button" at bounding box center [201, 153] width 7 height 7
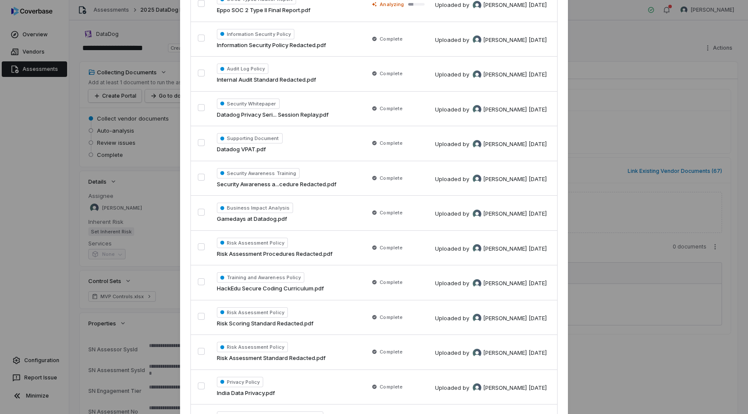
scroll to position [351, 0]
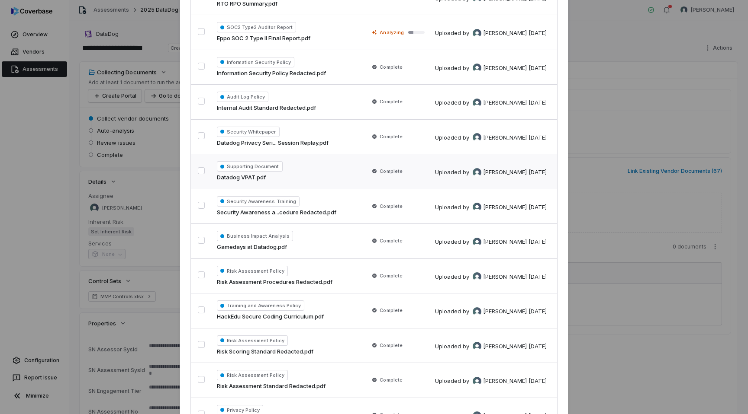
click at [201, 169] on button "button" at bounding box center [201, 170] width 7 height 7
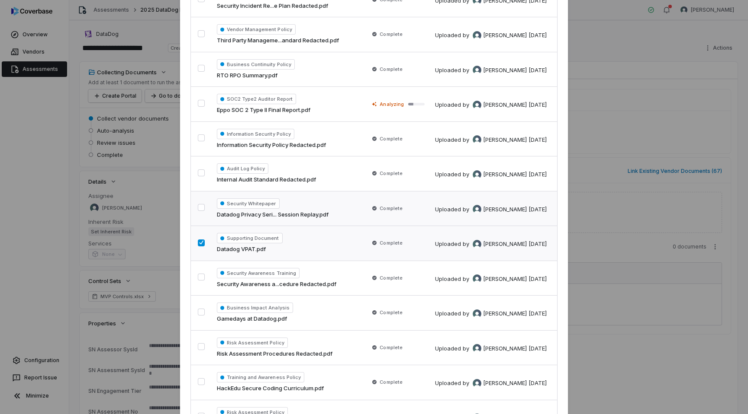
scroll to position [260, 0]
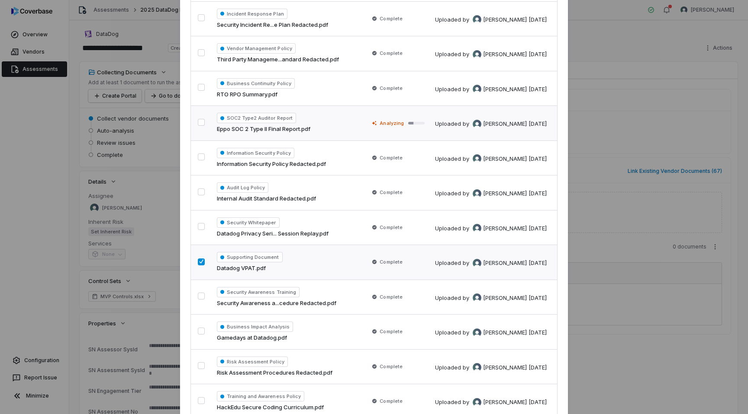
click at [200, 124] on button "button" at bounding box center [201, 122] width 7 height 7
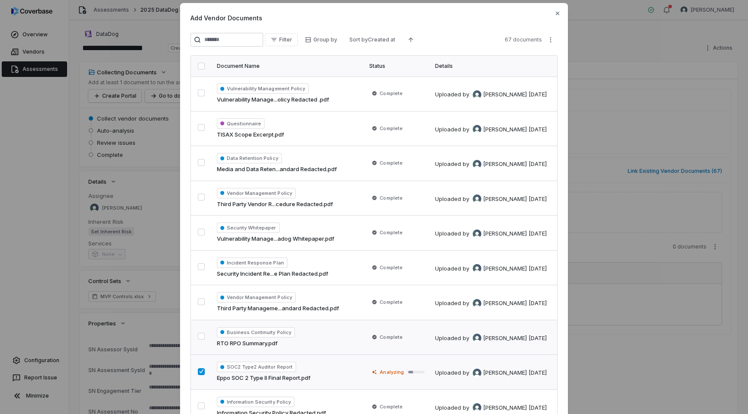
scroll to position [9, 0]
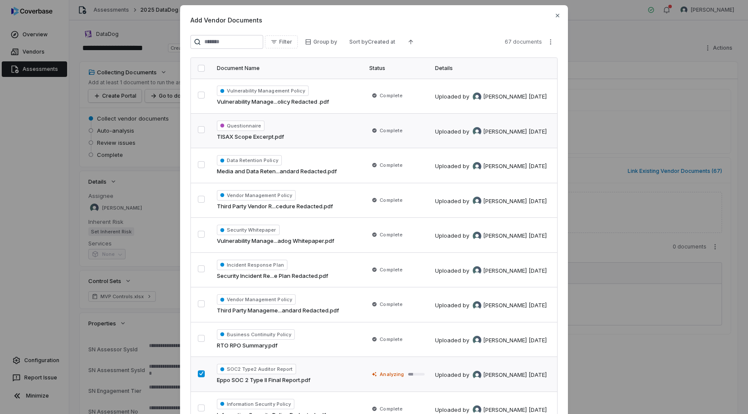
click at [201, 130] on button "button" at bounding box center [201, 129] width 7 height 7
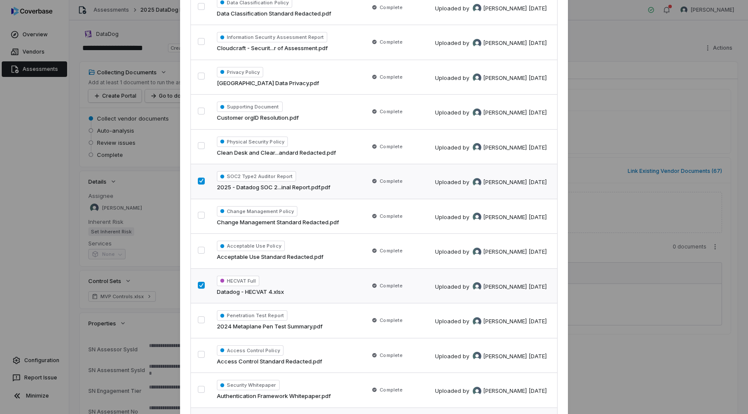
scroll to position [2076, 0]
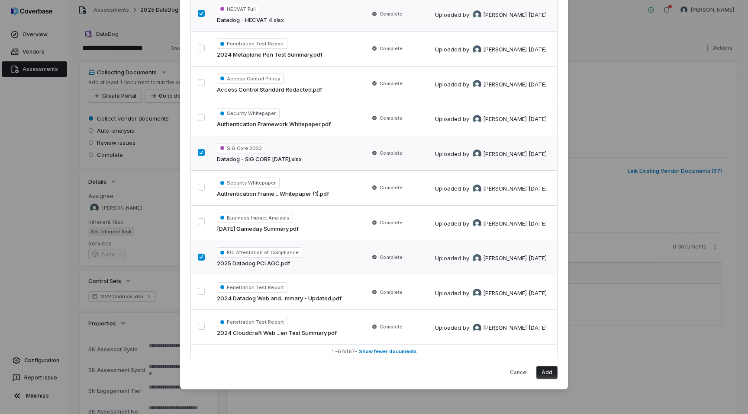
click at [548, 373] on button "Add" at bounding box center [546, 372] width 21 height 13
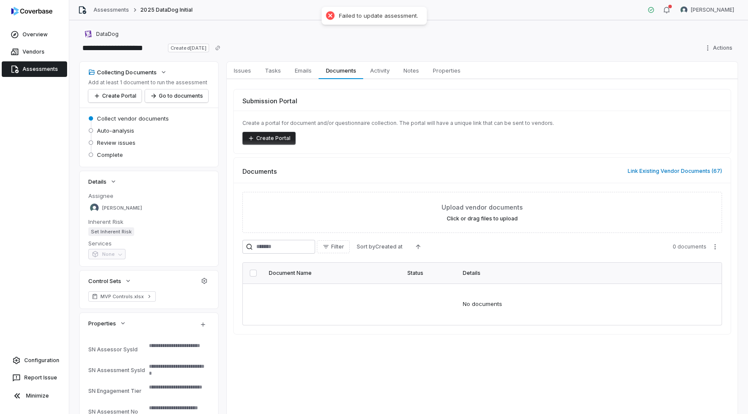
type textarea "*"
click at [645, 167] on button "Link Existing Vendor Documents ( 67 )" at bounding box center [674, 171] width 99 height 18
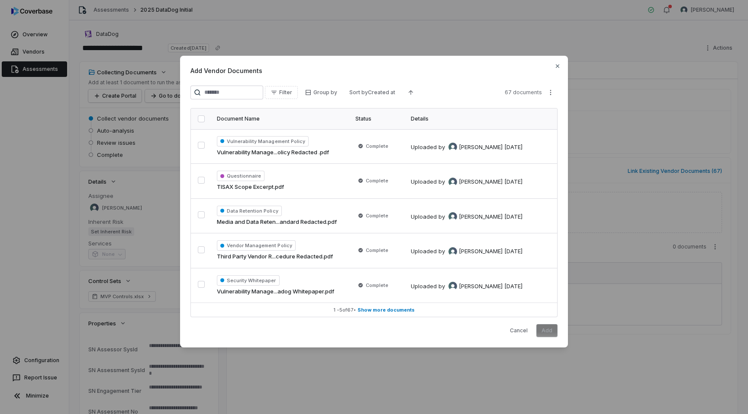
click at [202, 118] on button "button" at bounding box center [201, 118] width 7 height 7
click at [549, 334] on button "Add" at bounding box center [546, 330] width 21 height 13
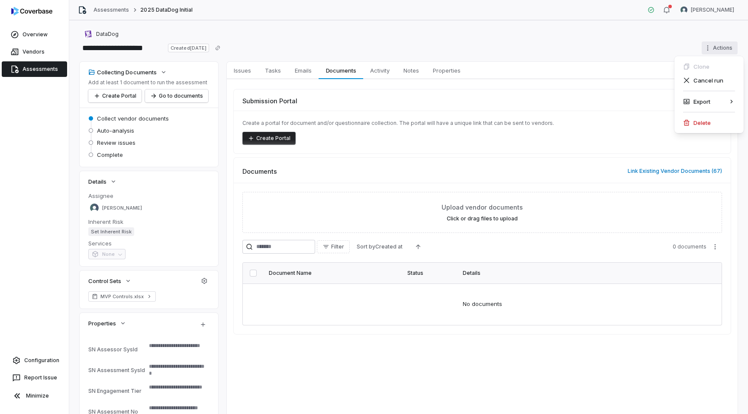
click at [710, 50] on html "**********" at bounding box center [374, 207] width 748 height 414
click at [704, 83] on div "Cancel run" at bounding box center [708, 81] width 62 height 14
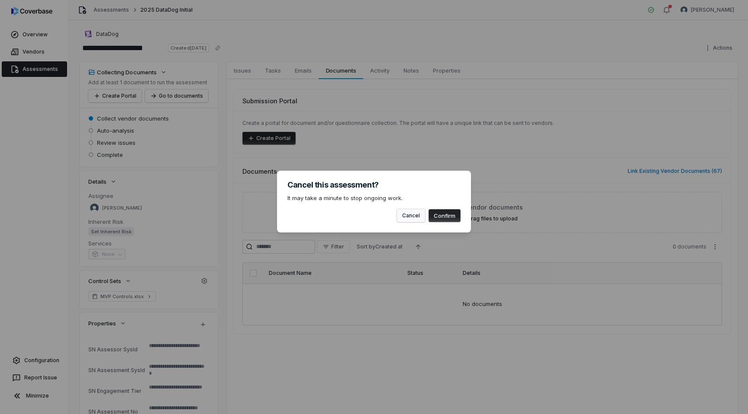
click at [413, 218] on button "Cancel" at bounding box center [411, 215] width 28 height 13
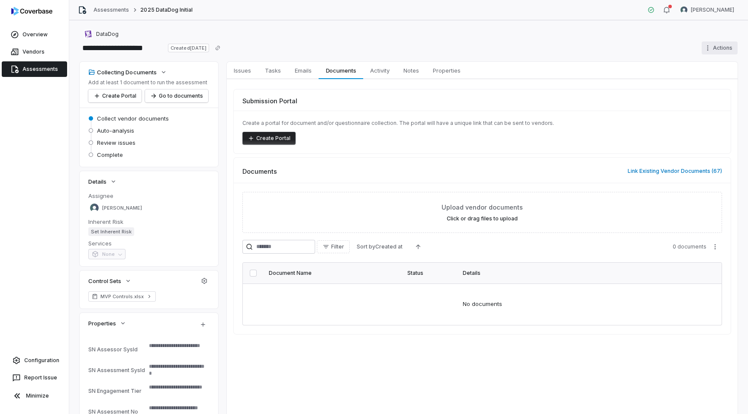
click at [707, 47] on html "**********" at bounding box center [374, 207] width 748 height 414
click at [689, 123] on icon at bounding box center [686, 122] width 7 height 7
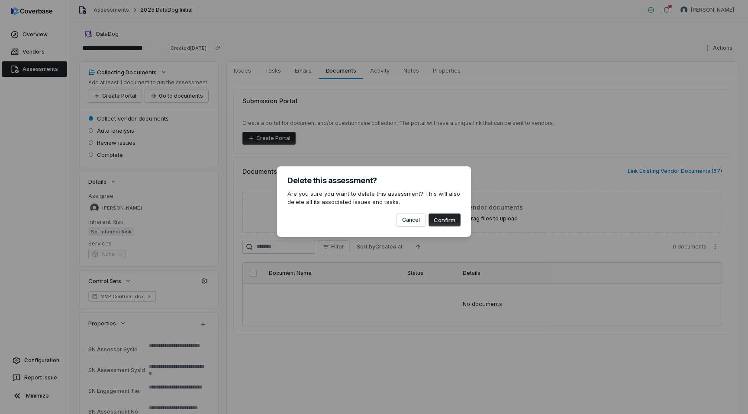
click at [449, 221] on button "Confirm" at bounding box center [444, 220] width 32 height 13
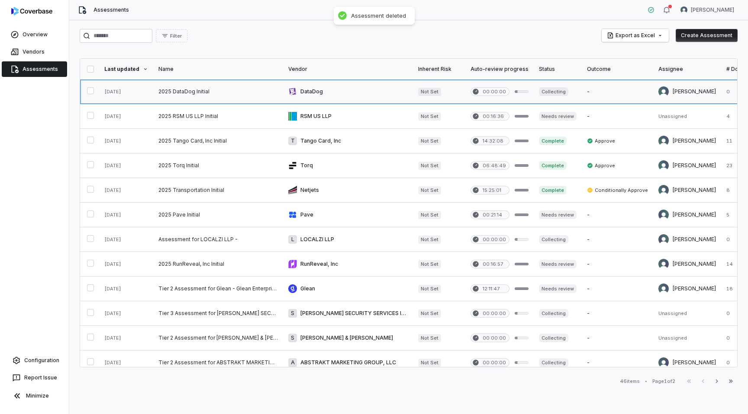
click at [347, 92] on link at bounding box center [348, 92] width 130 height 24
type textarea "*"
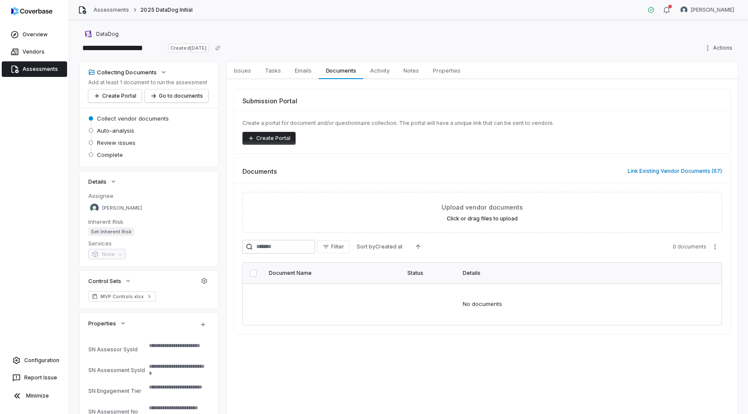
click at [45, 67] on link "Assessments" at bounding box center [34, 69] width 65 height 16
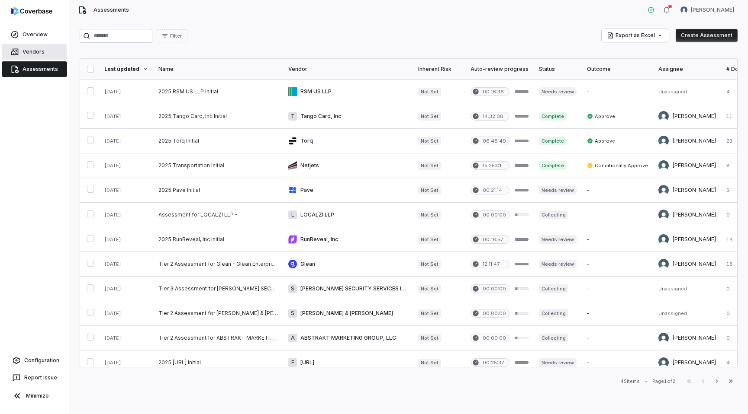
click at [33, 54] on link "Vendors" at bounding box center [34, 52] width 65 height 16
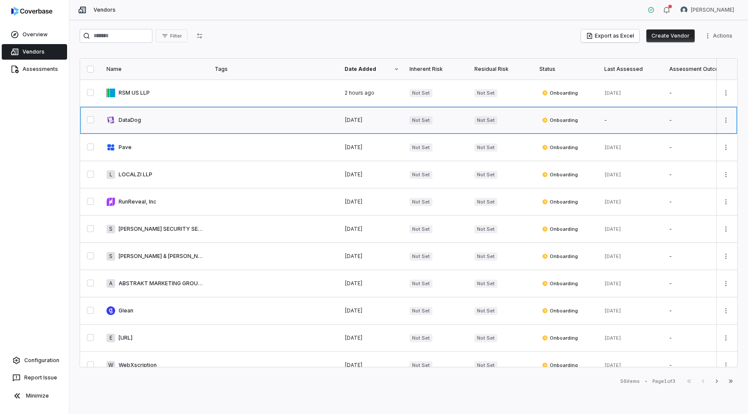
click at [148, 125] on link at bounding box center [155, 120] width 108 height 27
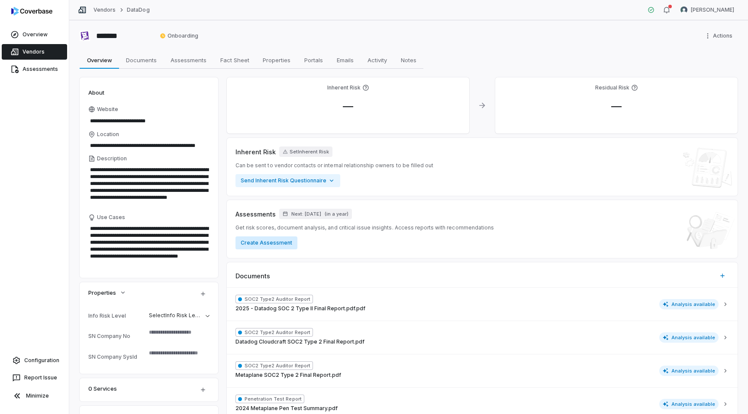
click at [283, 245] on button "Create Assessment" at bounding box center [266, 243] width 62 height 13
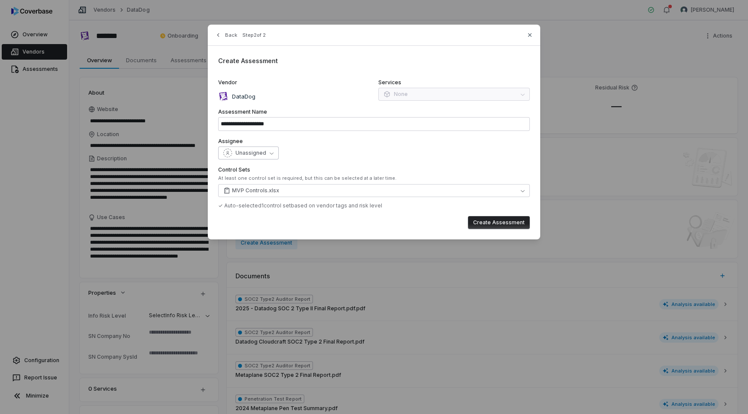
click at [268, 158] on button "Unassigned" at bounding box center [248, 153] width 61 height 13
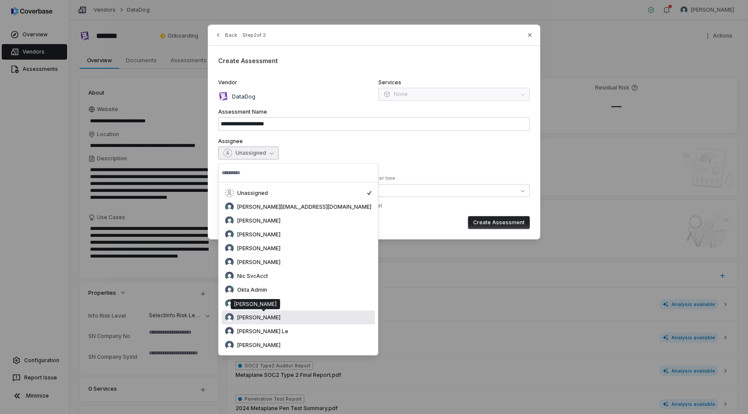
click at [271, 320] on span "[PERSON_NAME]" at bounding box center [258, 317] width 43 height 7
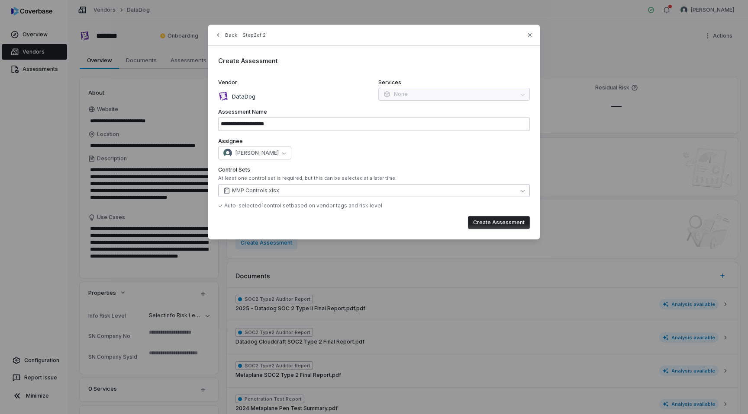
click at [280, 189] on button "MVP Controls.xlsx" at bounding box center [373, 190] width 311 height 13
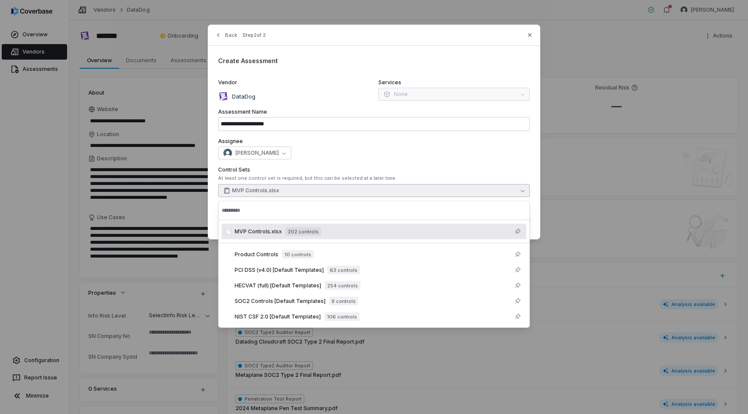
click at [372, 156] on div "[PERSON_NAME]" at bounding box center [373, 153] width 311 height 13
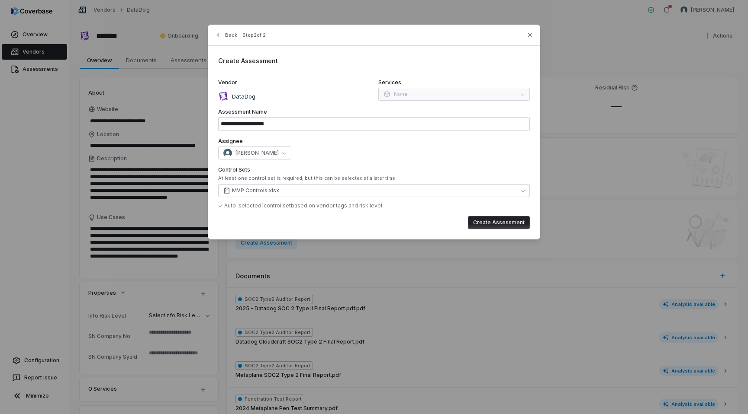
click at [481, 225] on button "Create Assessment" at bounding box center [499, 222] width 62 height 13
type input "**********"
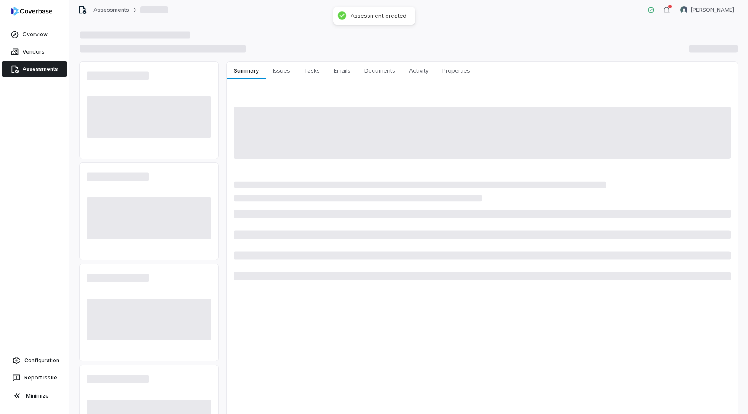
type textarea "*"
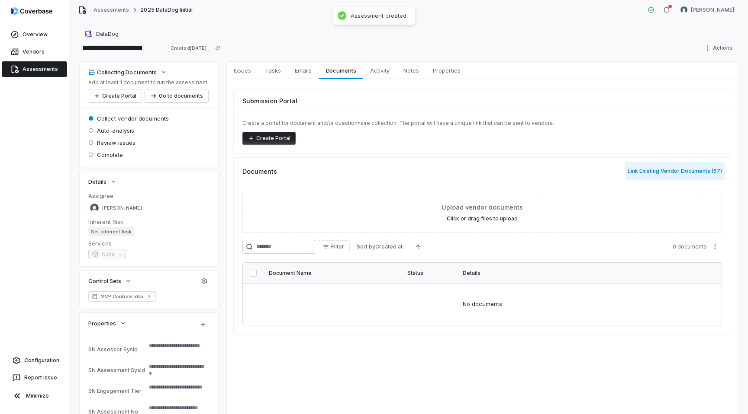
click at [668, 170] on button "Link Existing Vendor Documents ( 67 )" at bounding box center [674, 171] width 99 height 18
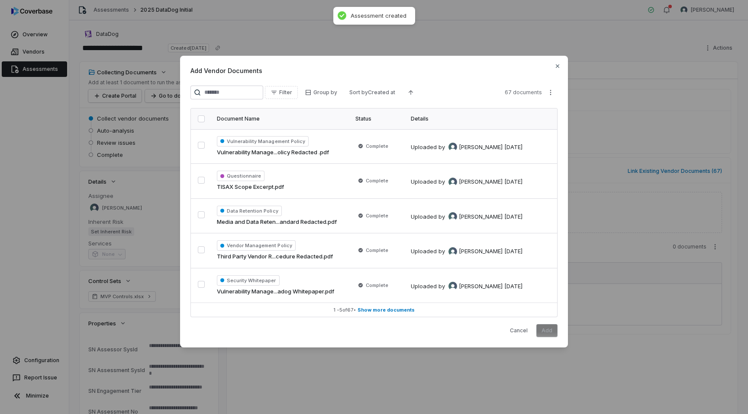
click at [202, 119] on button "button" at bounding box center [201, 118] width 7 height 7
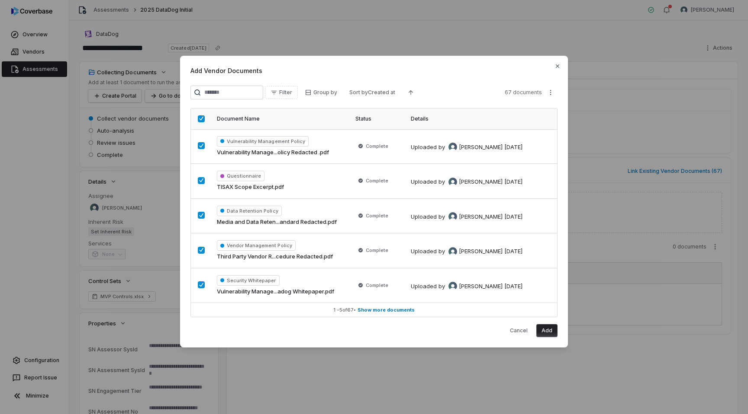
click at [546, 330] on button "Add" at bounding box center [546, 330] width 21 height 13
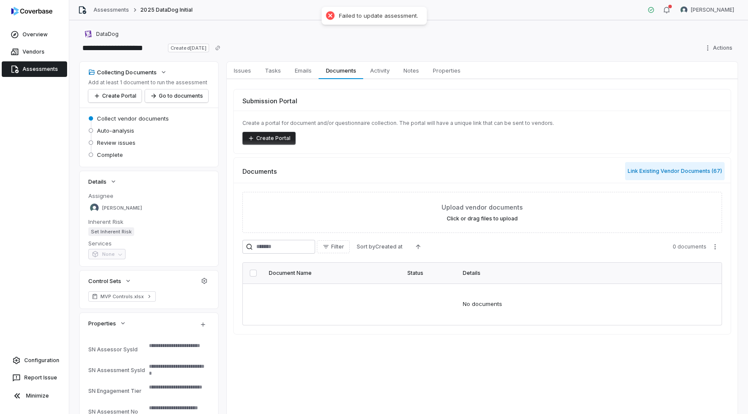
click at [642, 173] on button "Link Existing Vendor Documents ( 67 )" at bounding box center [674, 171] width 99 height 18
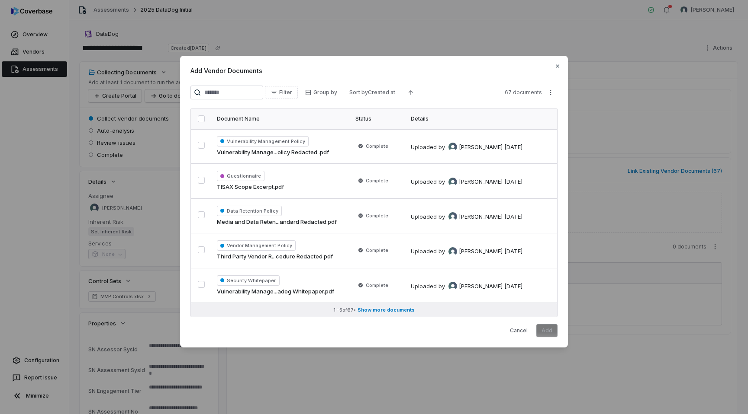
click at [388, 312] on span "Show more documents" at bounding box center [385, 310] width 57 height 6
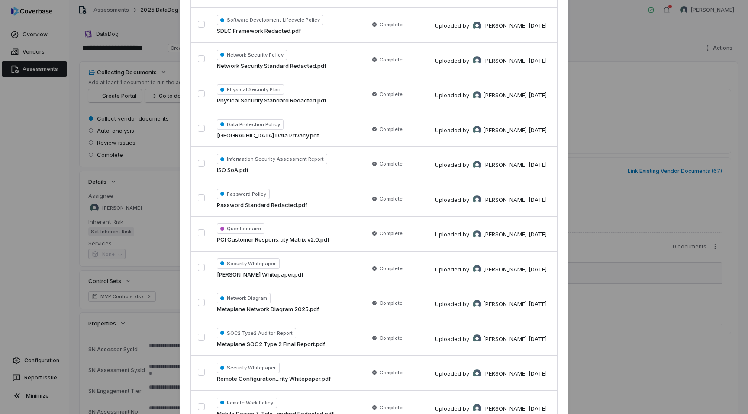
scroll to position [769, 0]
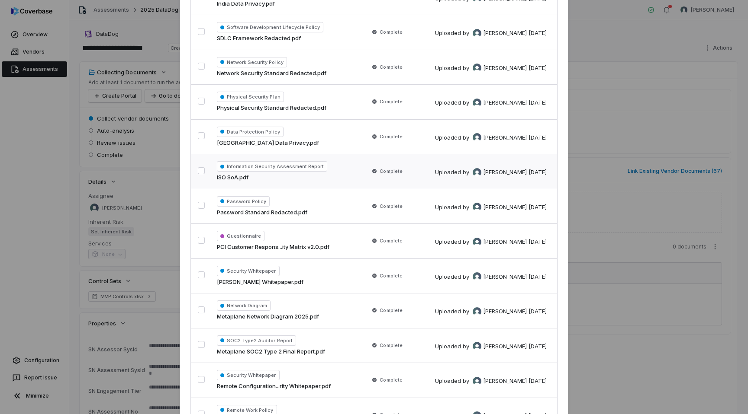
click at [202, 172] on button "button" at bounding box center [201, 170] width 7 height 7
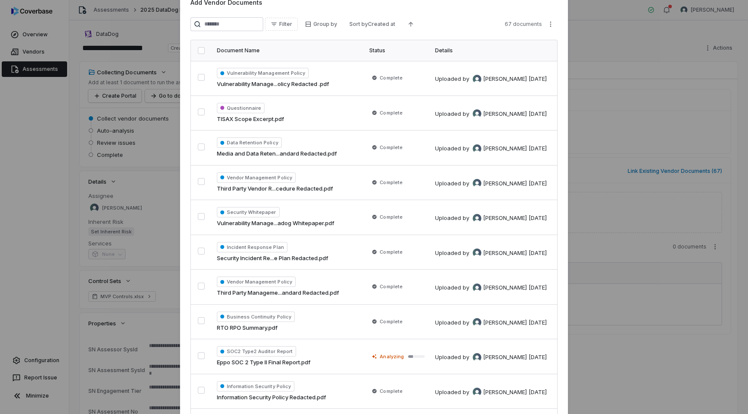
scroll to position [0, 0]
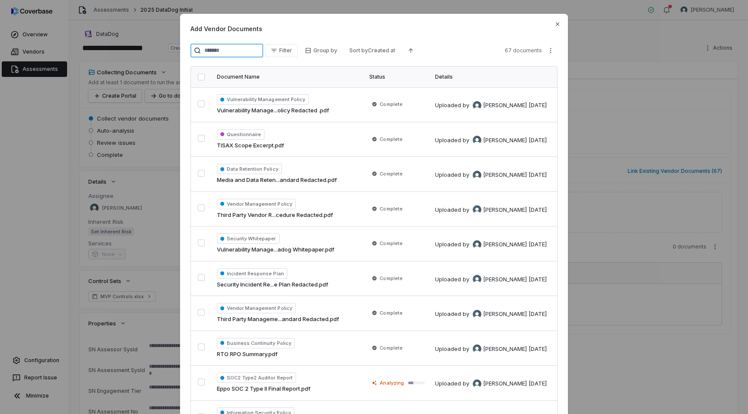
click at [247, 51] on input "search" at bounding box center [226, 51] width 73 height 14
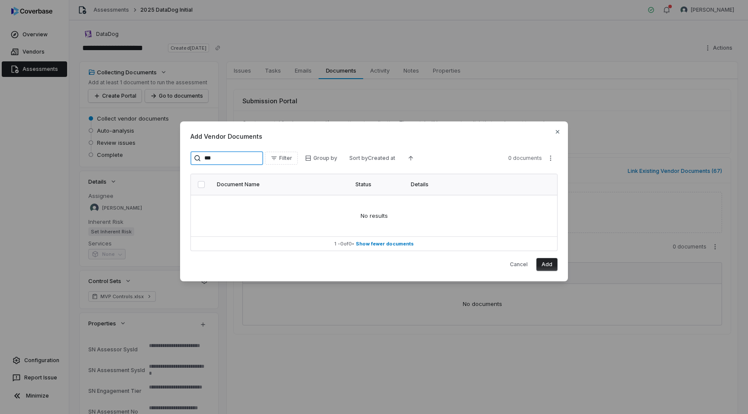
type input "**"
type textarea "*"
type input "*"
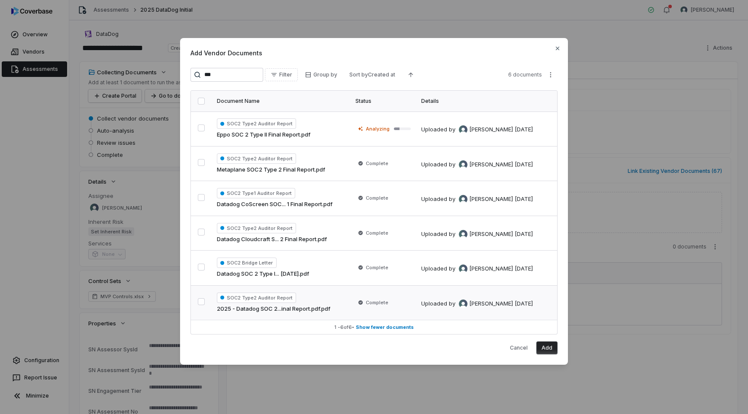
click at [205, 305] on button "button" at bounding box center [201, 301] width 7 height 7
click at [205, 269] on button "button" at bounding box center [201, 267] width 7 height 7
click at [202, 131] on button "button" at bounding box center [201, 128] width 7 height 7
click at [198, 234] on button "button" at bounding box center [201, 232] width 7 height 7
click at [199, 198] on button "button" at bounding box center [201, 197] width 7 height 7
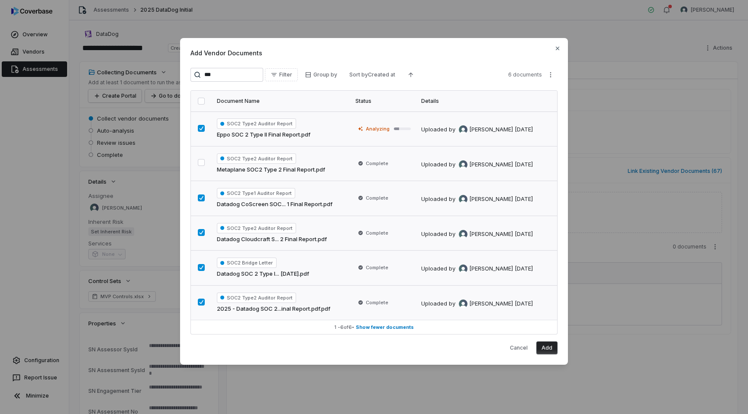
click at [202, 166] on button "button" at bounding box center [201, 162] width 7 height 7
click at [230, 75] on input "***" at bounding box center [226, 75] width 73 height 14
drag, startPoint x: 230, startPoint y: 75, endPoint x: 189, endPoint y: 75, distance: 41.5
click at [189, 75] on div "Add Vendor Documents *** Filter Group by Sort by Created at 6 documents Documen…" at bounding box center [374, 201] width 388 height 327
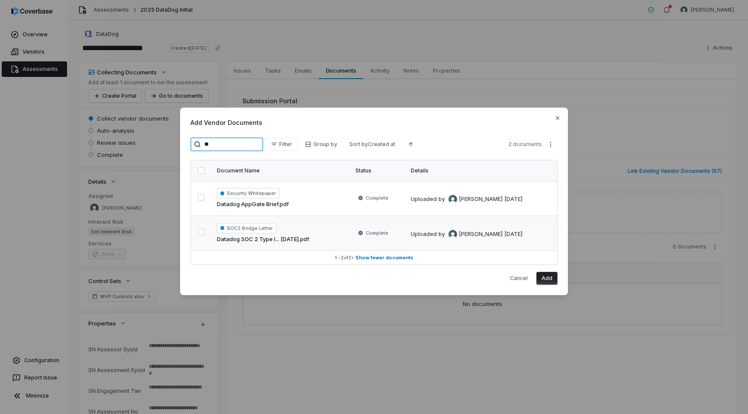
type input "*"
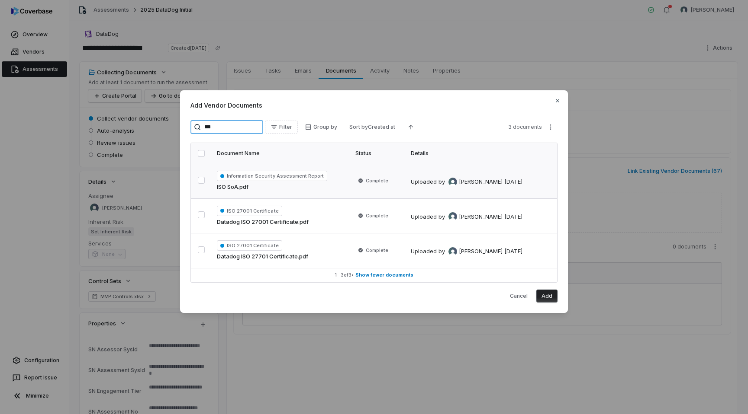
type input "***"
click at [199, 177] on button "button" at bounding box center [201, 180] width 7 height 7
click at [203, 151] on button "button" at bounding box center [201, 153] width 7 height 7
click at [547, 294] on button "Add" at bounding box center [546, 296] width 21 height 13
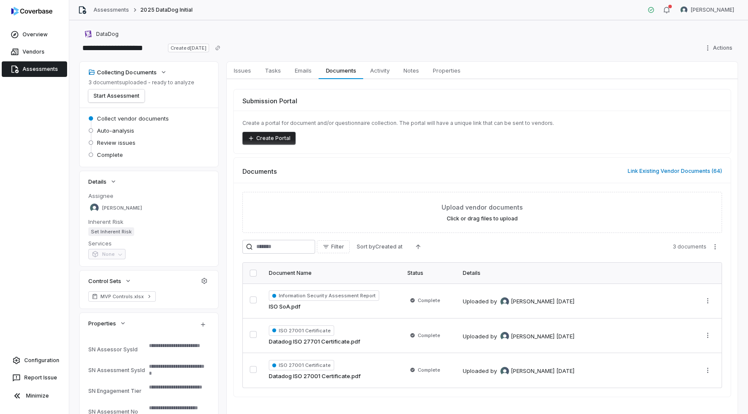
scroll to position [45, 0]
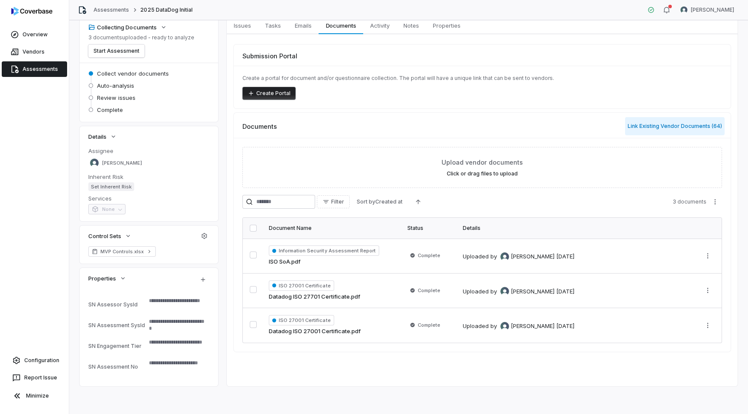
click at [662, 128] on button "Link Existing Vendor Documents ( 64 )" at bounding box center [674, 126] width 99 height 18
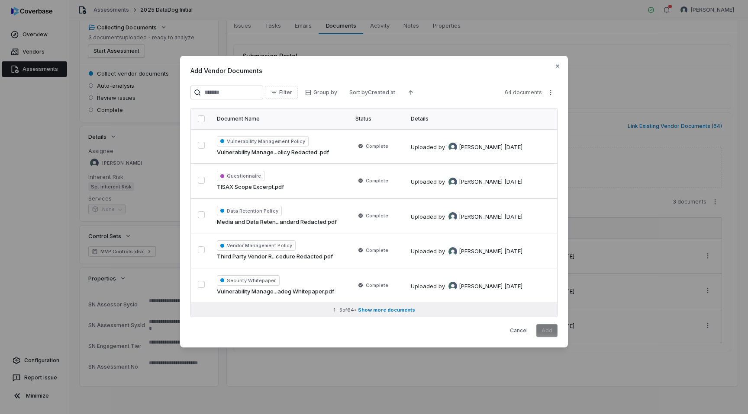
click at [373, 310] on span "Show more documents" at bounding box center [386, 310] width 57 height 6
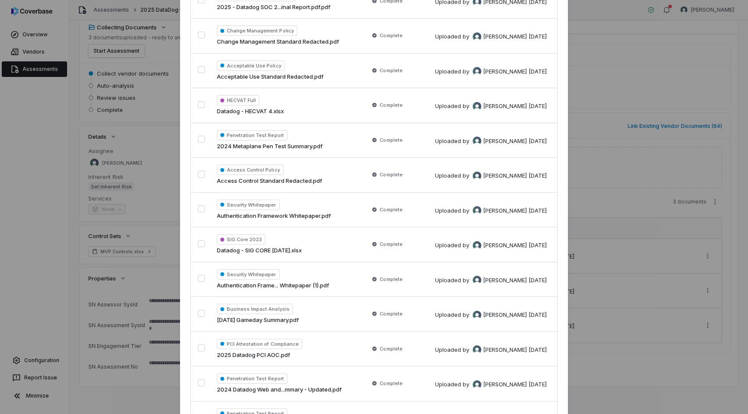
scroll to position [1971, 0]
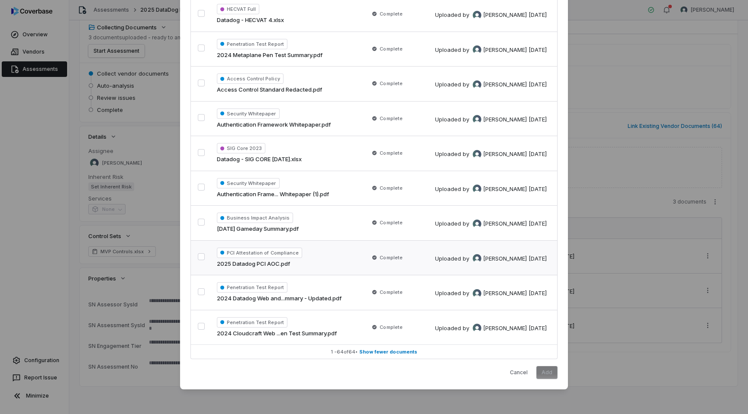
click at [199, 257] on button "button" at bounding box center [201, 256] width 7 height 7
click at [202, 328] on button "button" at bounding box center [201, 326] width 7 height 7
click at [200, 295] on button "button" at bounding box center [201, 292] width 7 height 7
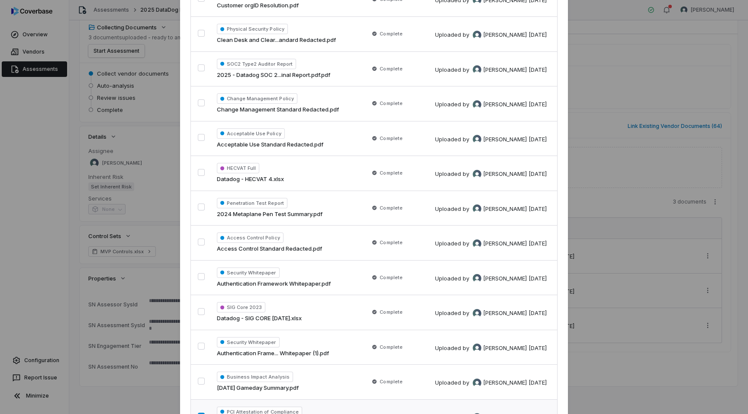
scroll to position [1770, 0]
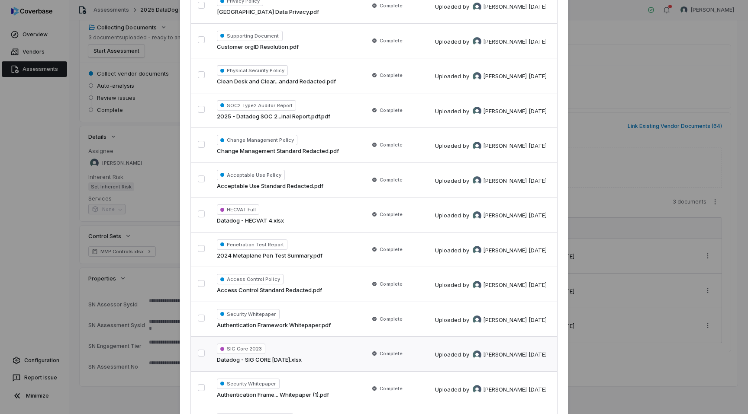
click at [200, 353] on button "button" at bounding box center [201, 353] width 7 height 7
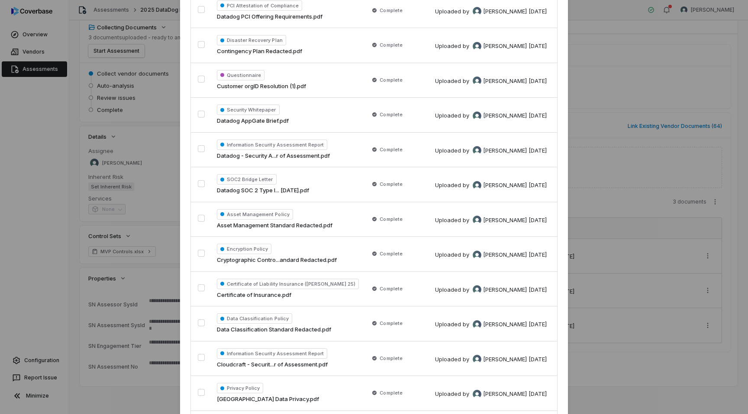
scroll to position [1367, 0]
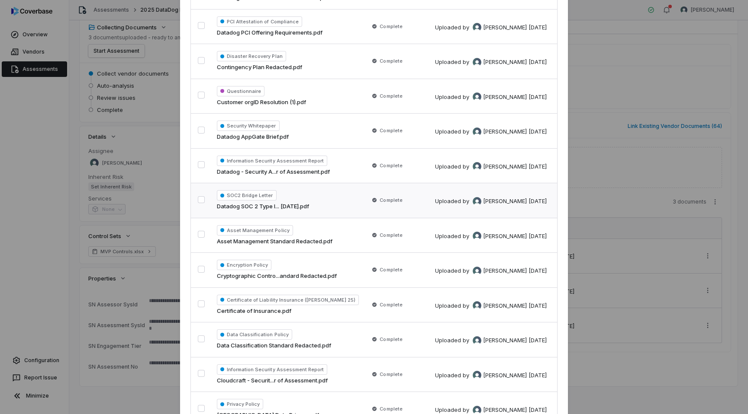
click at [202, 200] on button "button" at bounding box center [201, 199] width 7 height 7
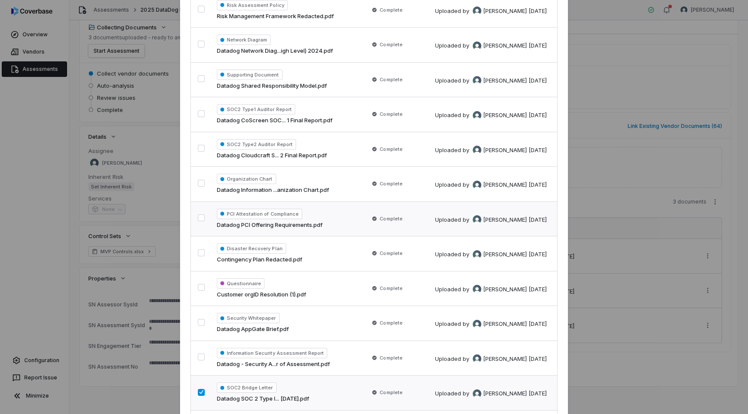
scroll to position [1168, 0]
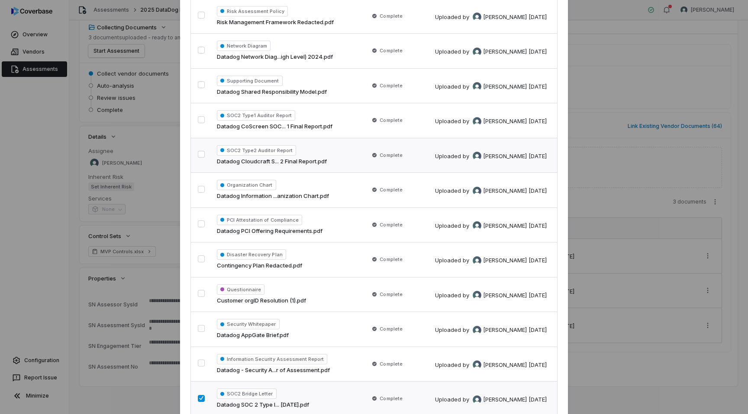
click at [199, 155] on button "button" at bounding box center [201, 154] width 7 height 7
click at [200, 116] on button "button" at bounding box center [201, 119] width 7 height 7
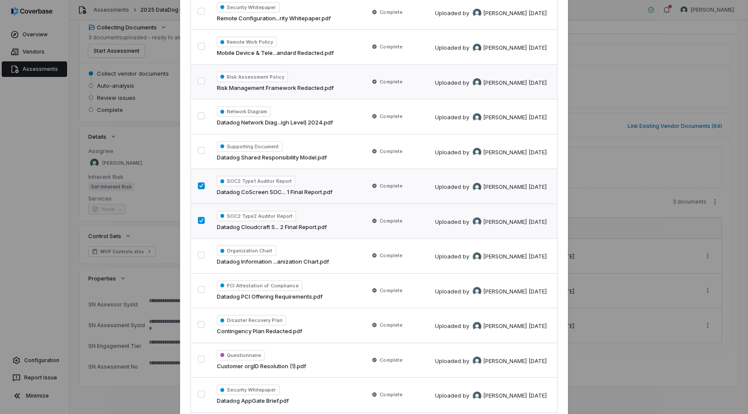
scroll to position [1097, 0]
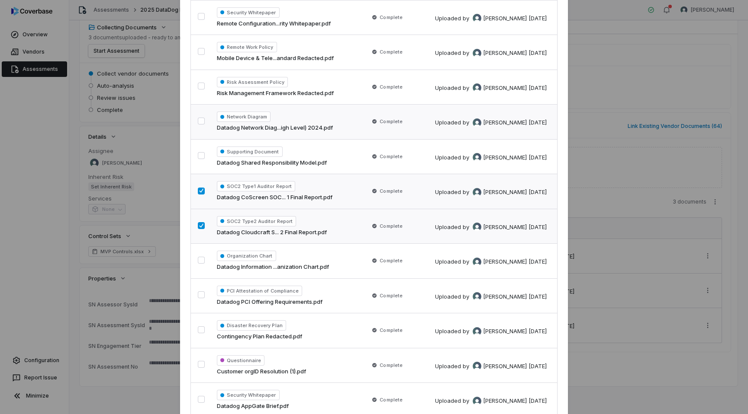
click at [201, 123] on button "button" at bounding box center [201, 121] width 7 height 7
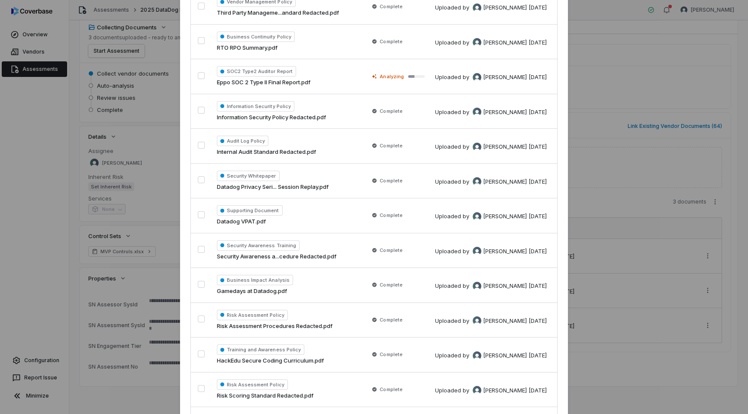
scroll to position [287, 0]
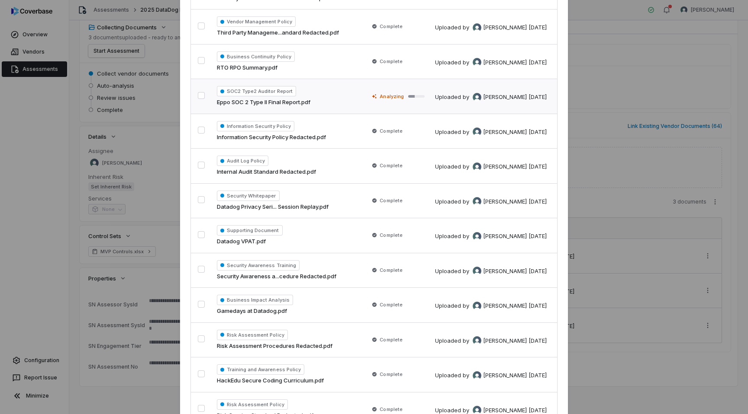
click at [198, 96] on button "button" at bounding box center [201, 95] width 7 height 7
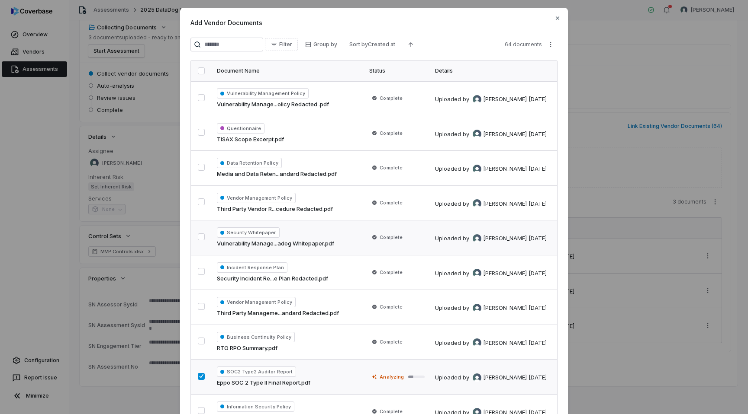
scroll to position [0, 0]
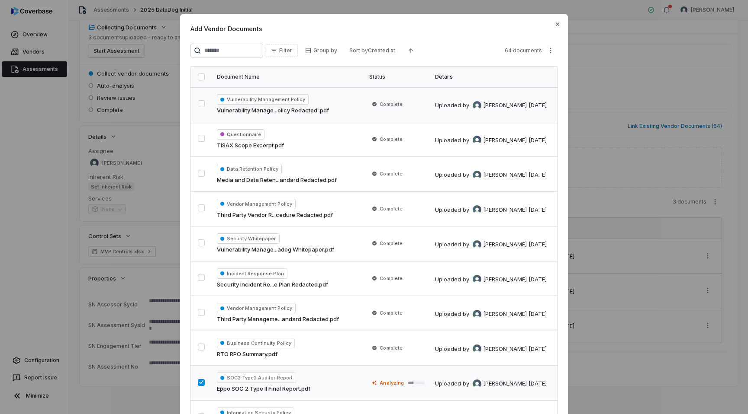
click at [200, 101] on button "button" at bounding box center [201, 103] width 7 height 7
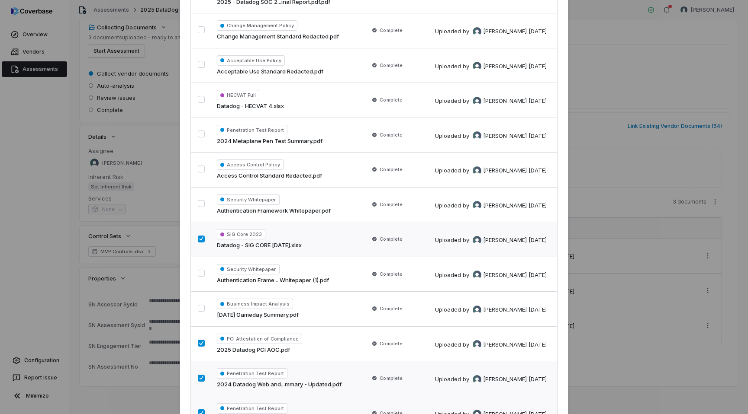
scroll to position [1971, 0]
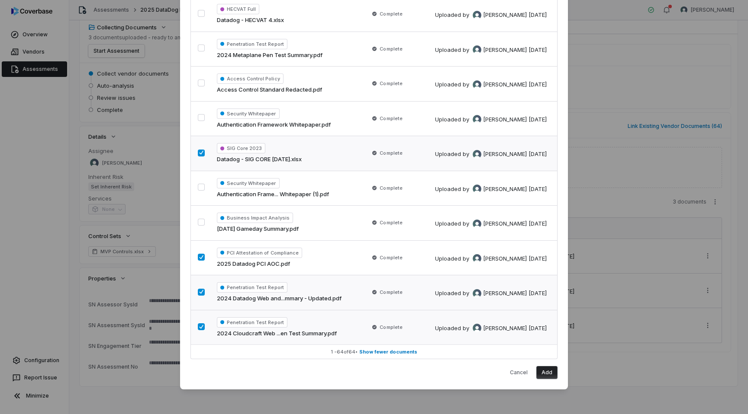
click at [545, 372] on button "Add" at bounding box center [546, 372] width 21 height 13
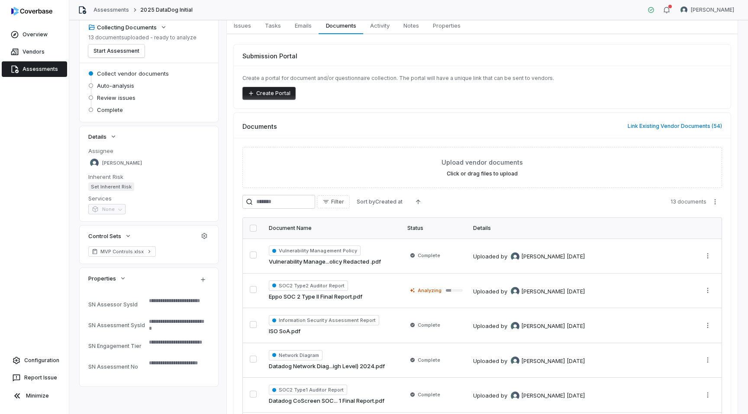
scroll to position [104, 0]
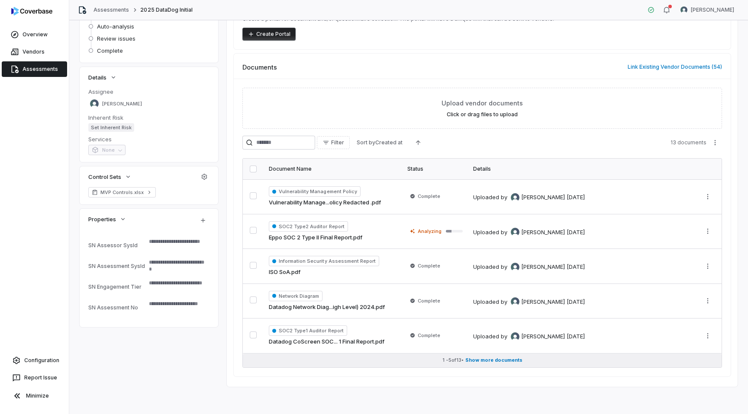
click at [489, 358] on span "Show more documents" at bounding box center [493, 360] width 57 height 6
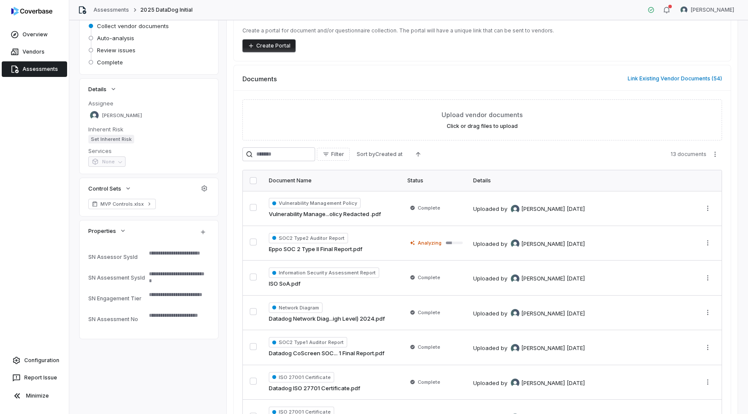
scroll to position [68, 0]
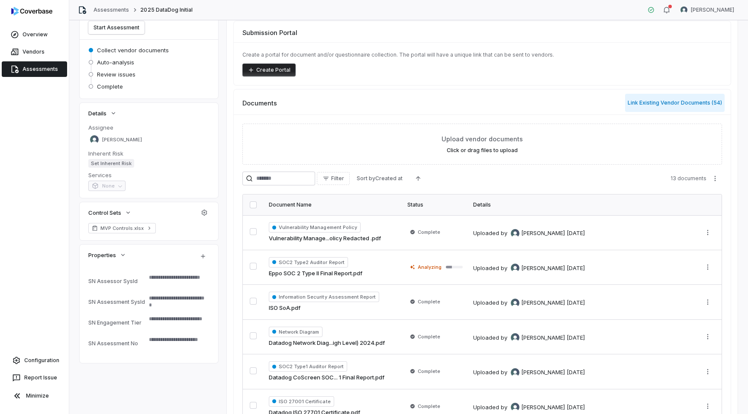
click at [685, 102] on button "Link Existing Vendor Documents ( 54 )" at bounding box center [674, 103] width 99 height 18
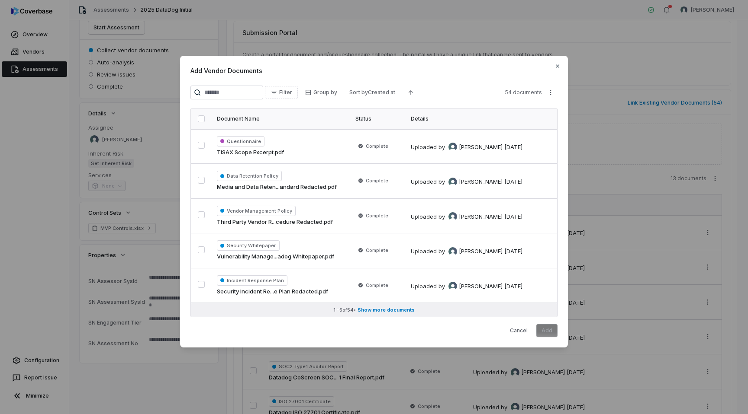
click at [385, 311] on span "Show more documents" at bounding box center [385, 310] width 57 height 6
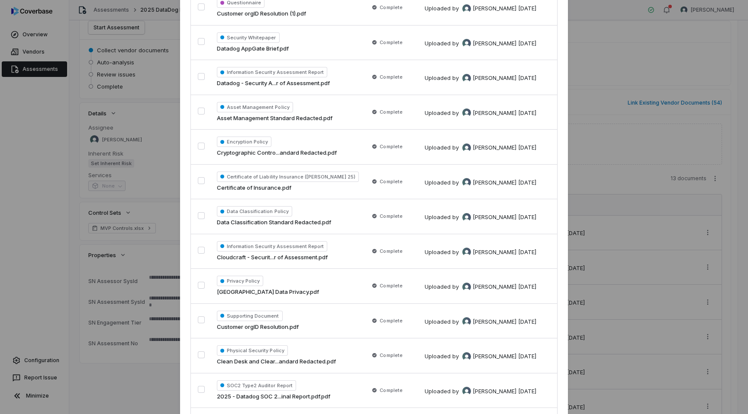
scroll to position [1623, 0]
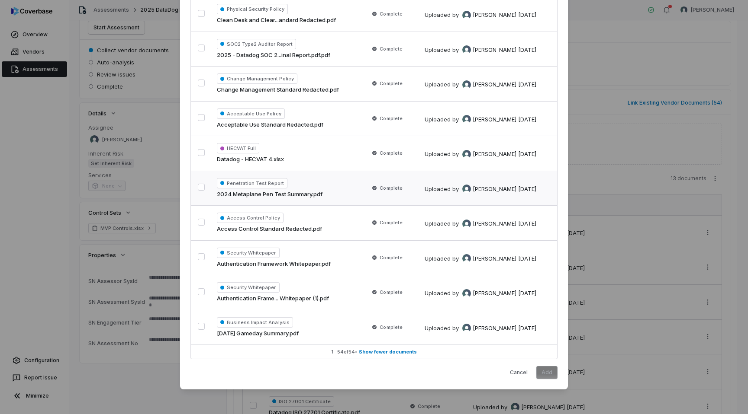
click at [198, 186] on button "button" at bounding box center [201, 187] width 7 height 7
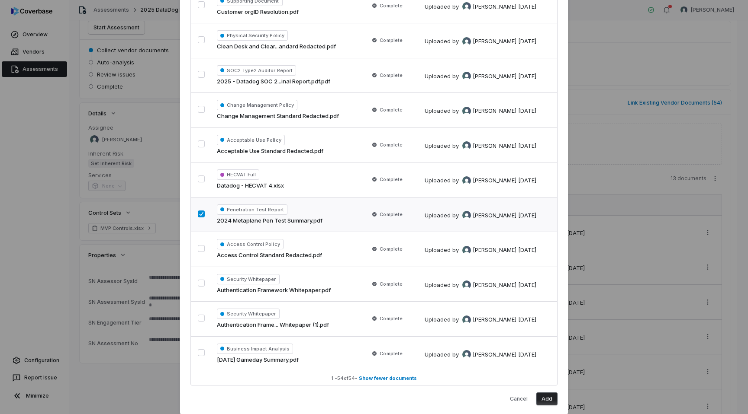
scroll to position [1595, 0]
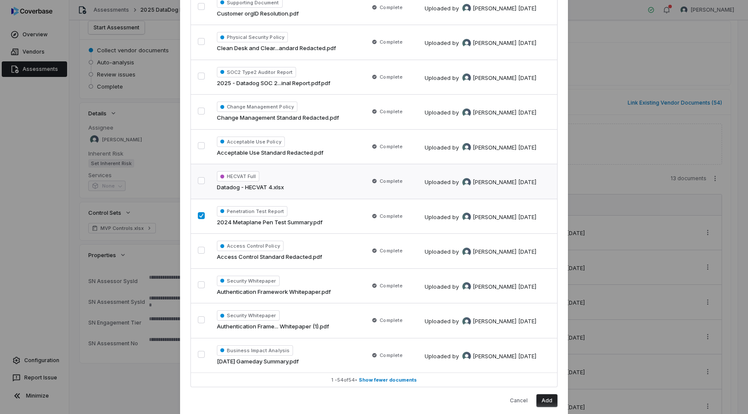
click at [202, 181] on button "button" at bounding box center [201, 180] width 7 height 7
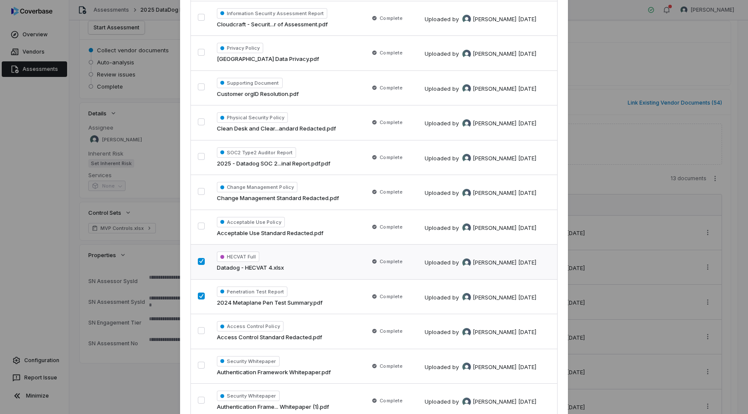
scroll to position [1511, 0]
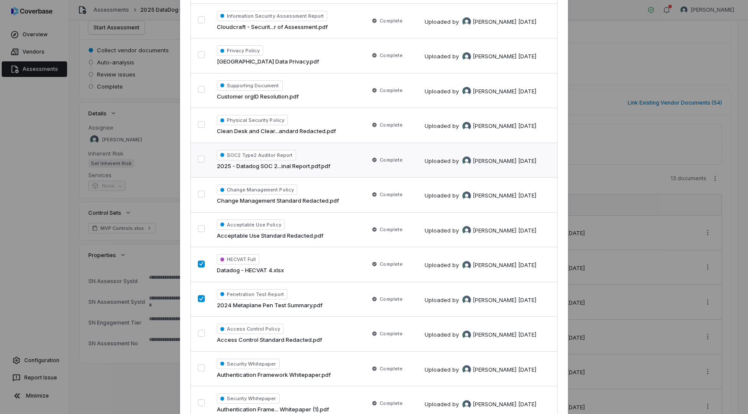
click at [201, 159] on button "button" at bounding box center [201, 159] width 7 height 7
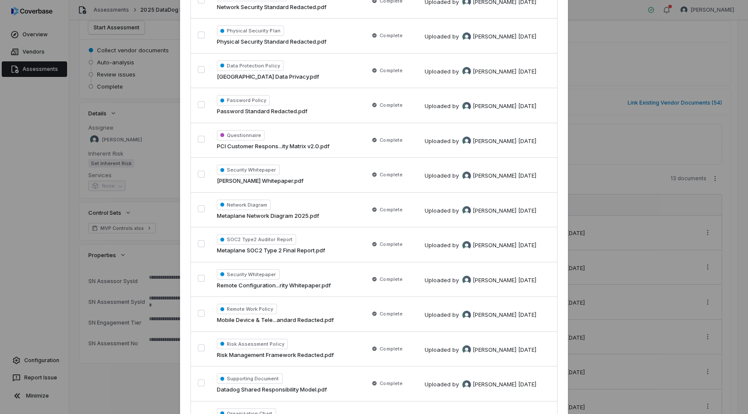
scroll to position [760, 0]
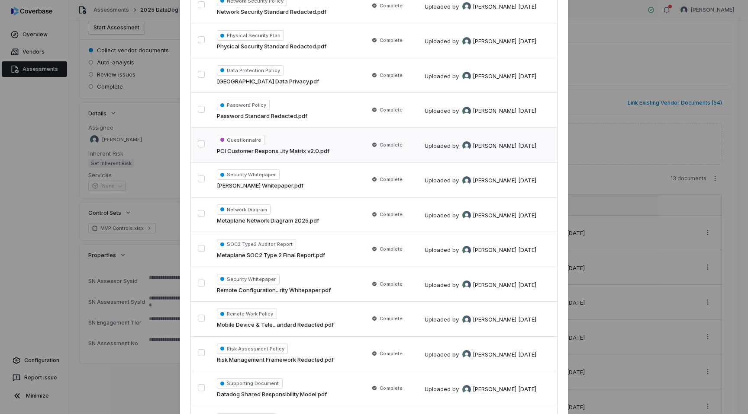
click at [201, 144] on button "button" at bounding box center [201, 144] width 7 height 7
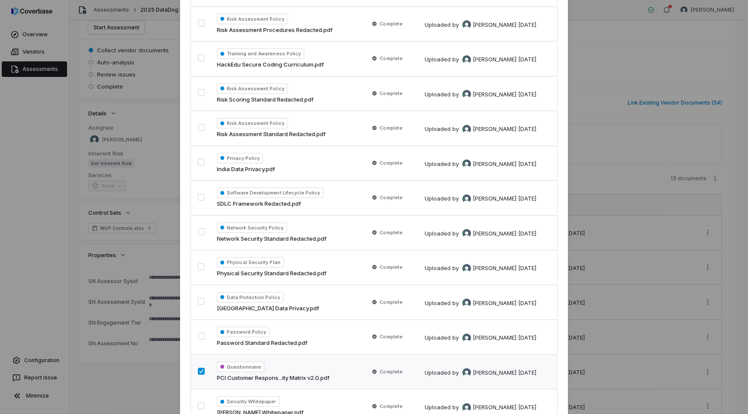
scroll to position [533, 0]
click at [201, 197] on button "button" at bounding box center [201, 197] width 7 height 7
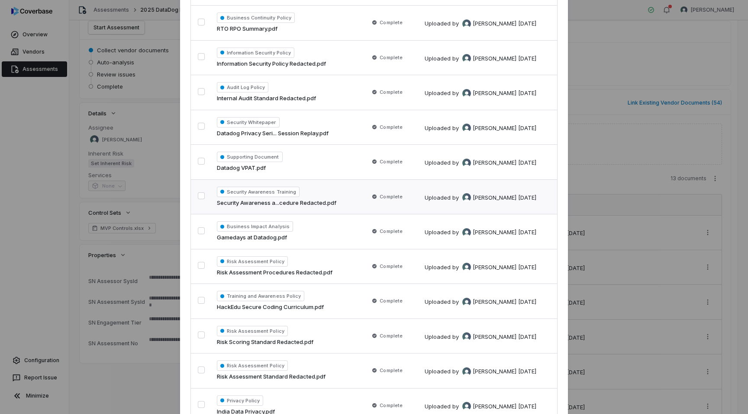
scroll to position [284, 0]
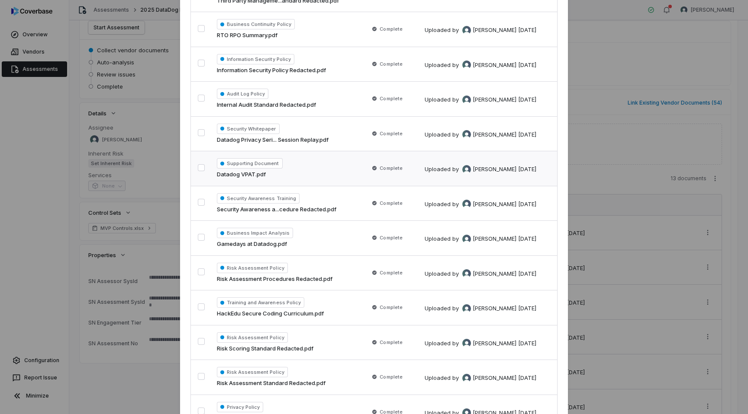
click at [201, 167] on button "button" at bounding box center [201, 167] width 7 height 7
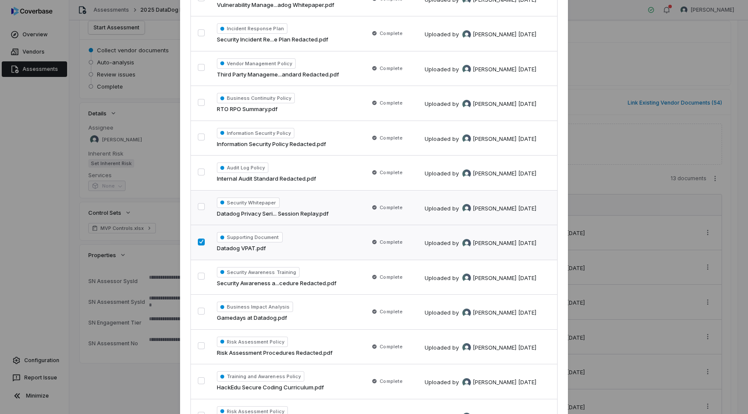
scroll to position [202, 0]
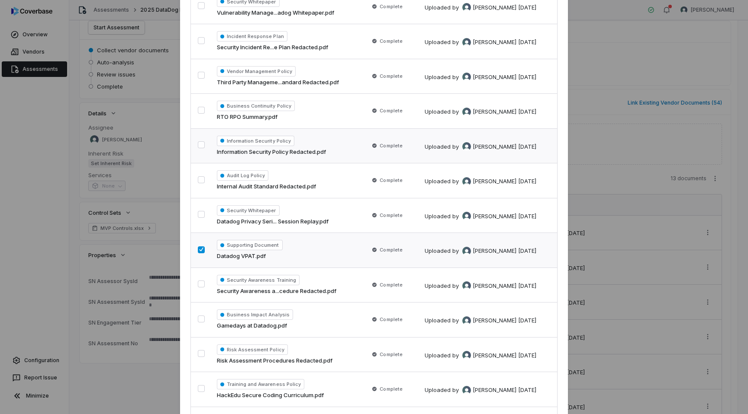
click at [201, 145] on button "button" at bounding box center [201, 144] width 7 height 7
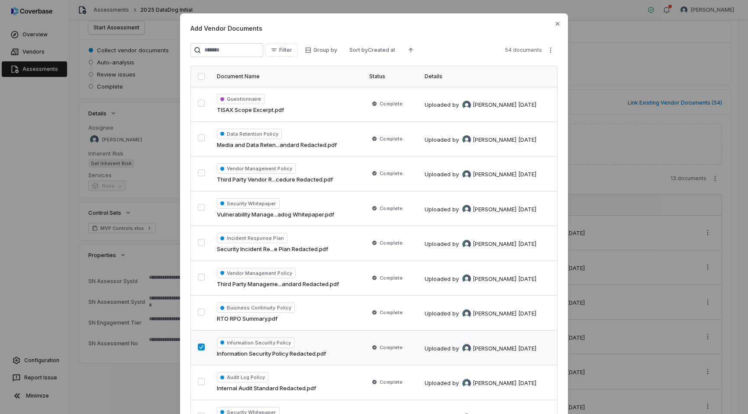
scroll to position [0, 0]
click at [202, 105] on button "button" at bounding box center [201, 103] width 7 height 7
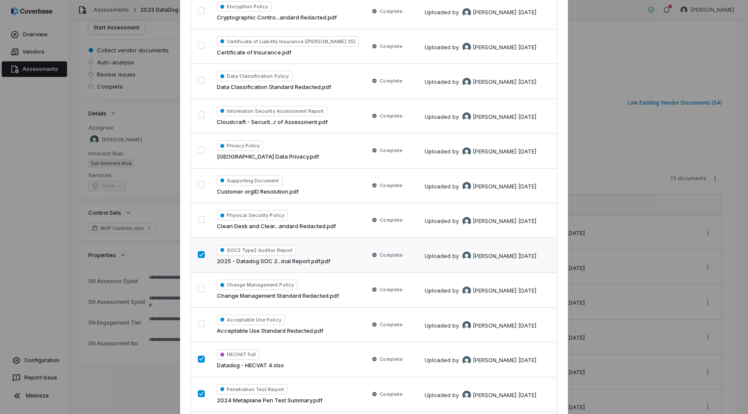
scroll to position [1623, 0]
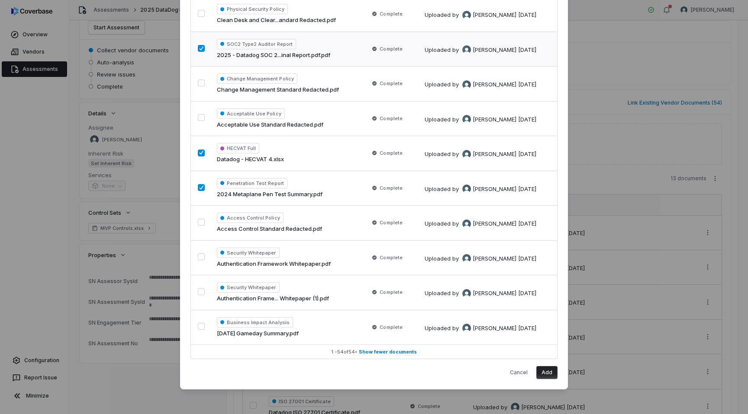
click at [552, 375] on button "Add" at bounding box center [546, 372] width 21 height 13
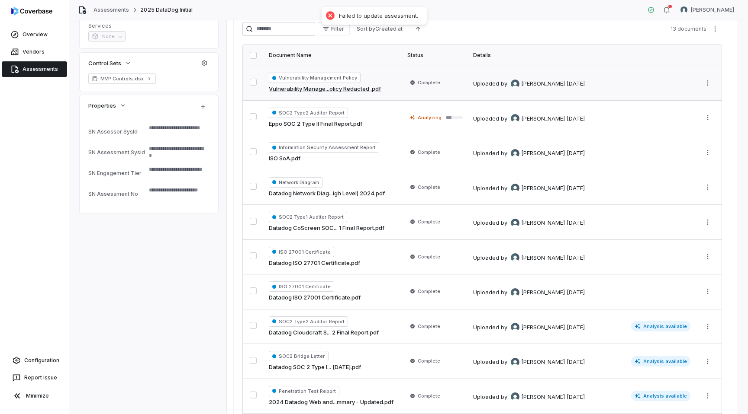
scroll to position [111, 0]
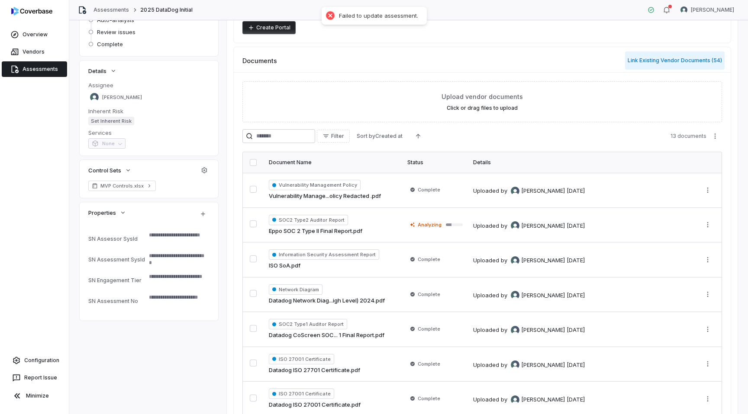
click at [653, 64] on button "Link Existing Vendor Documents ( 54 )" at bounding box center [674, 60] width 99 height 18
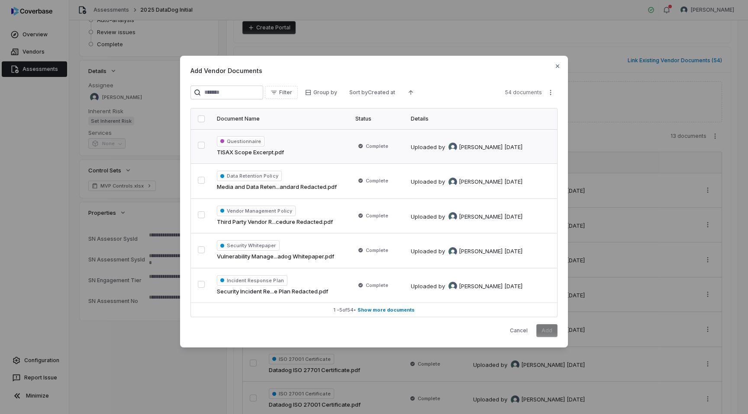
click at [203, 146] on button "button" at bounding box center [201, 145] width 7 height 7
click at [382, 309] on span "Show more documents" at bounding box center [385, 310] width 57 height 6
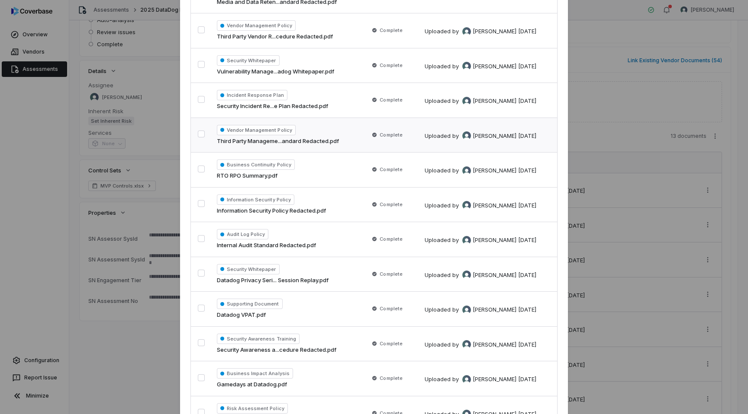
scroll to position [144, 0]
click at [200, 306] on button "button" at bounding box center [201, 308] width 7 height 7
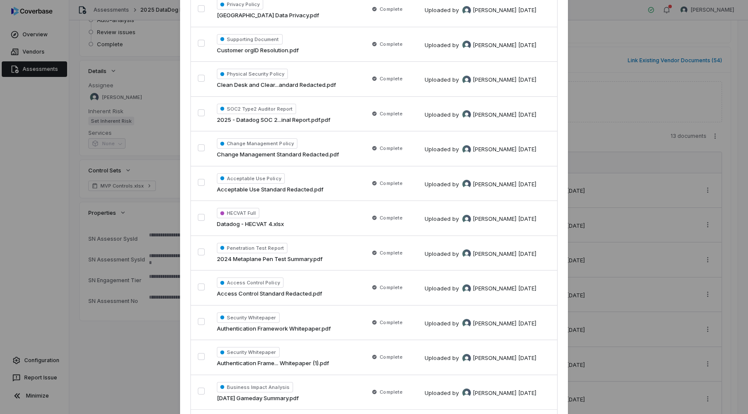
scroll to position [1623, 0]
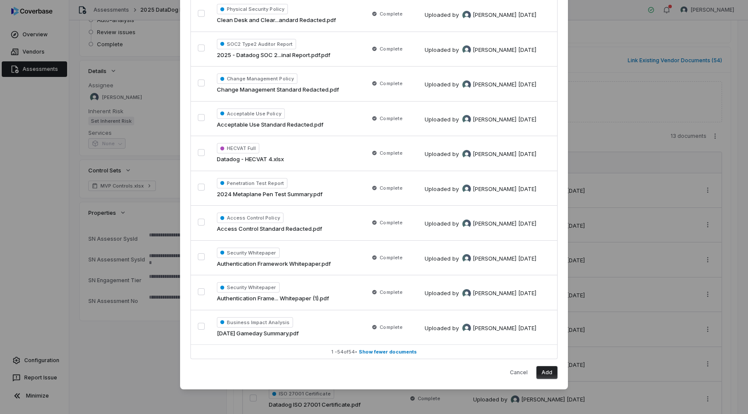
click at [545, 369] on button "Add" at bounding box center [546, 372] width 21 height 13
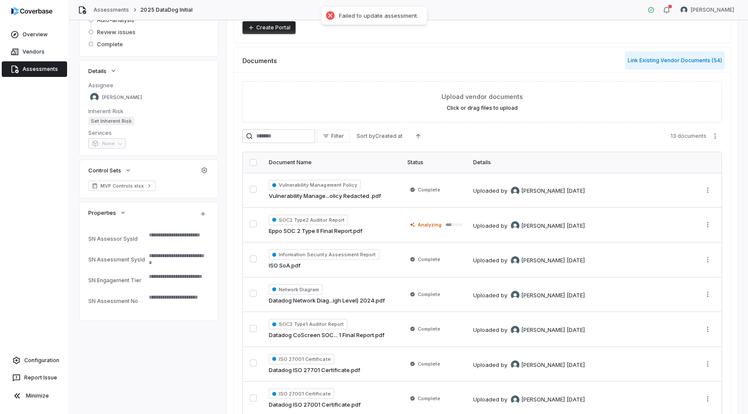
click at [659, 67] on button "Link Existing Vendor Documents ( 54 )" at bounding box center [674, 60] width 99 height 18
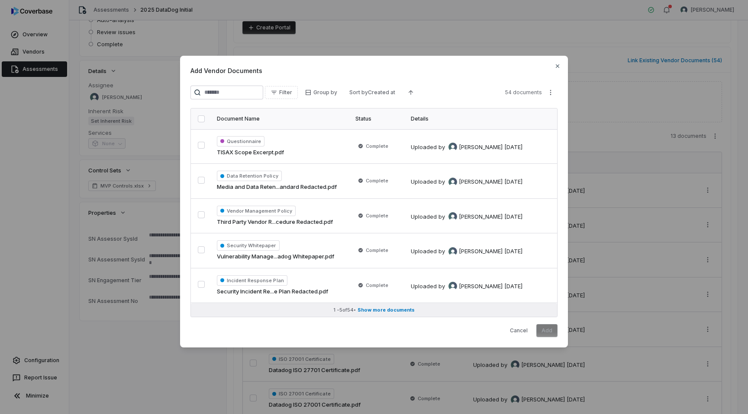
click at [377, 309] on span "Show more documents" at bounding box center [385, 310] width 57 height 6
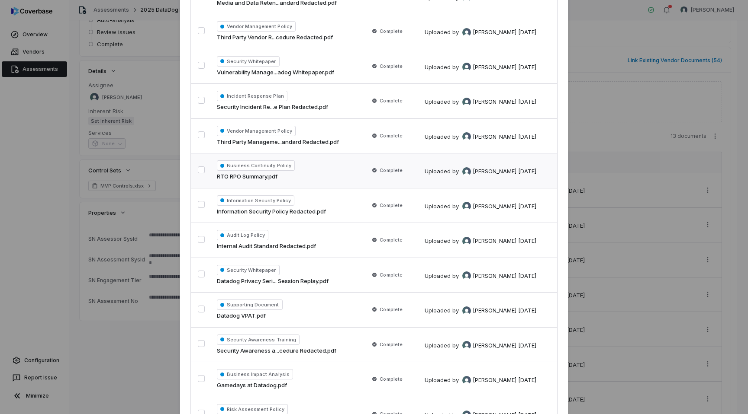
scroll to position [230, 0]
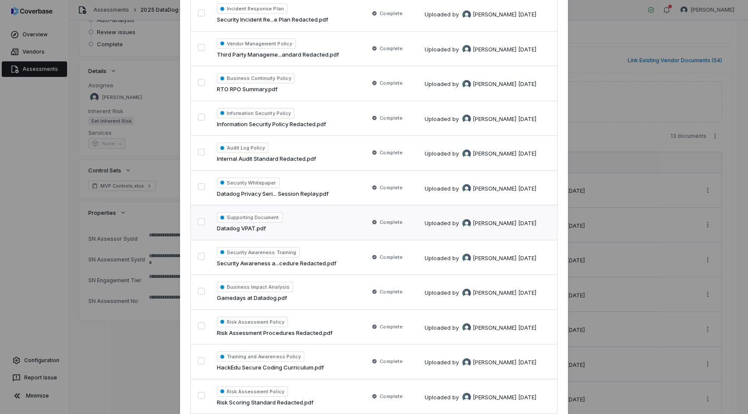
click at [203, 222] on button "button" at bounding box center [201, 221] width 7 height 7
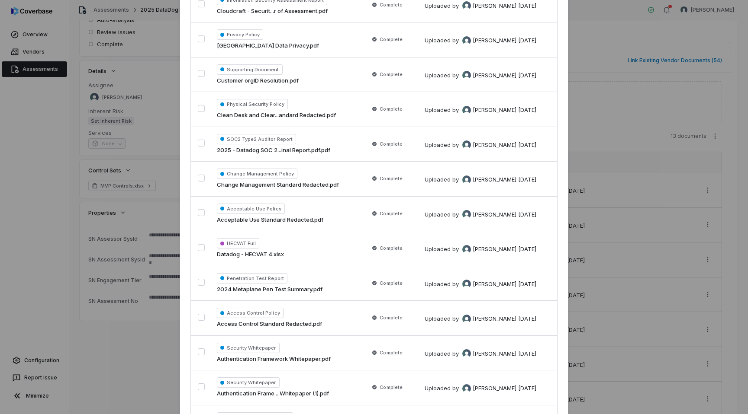
scroll to position [1623, 0]
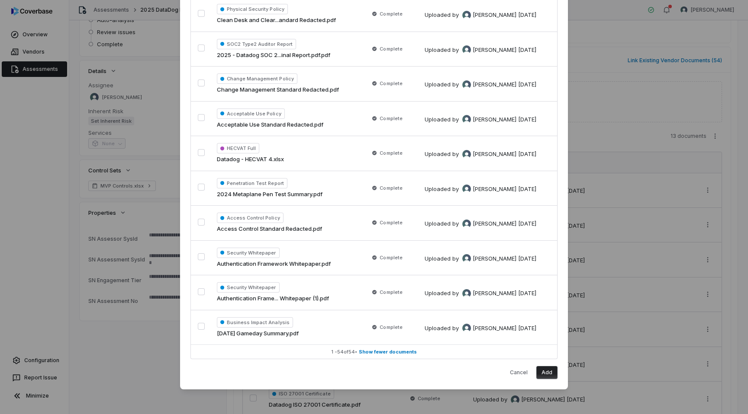
click at [545, 373] on button "Add" at bounding box center [546, 372] width 21 height 13
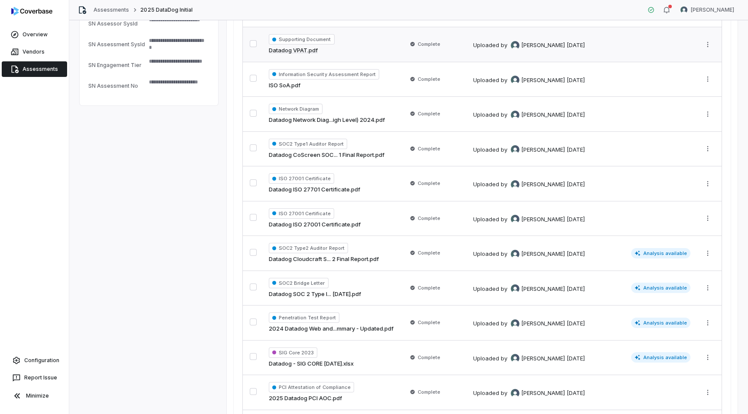
scroll to position [418, 0]
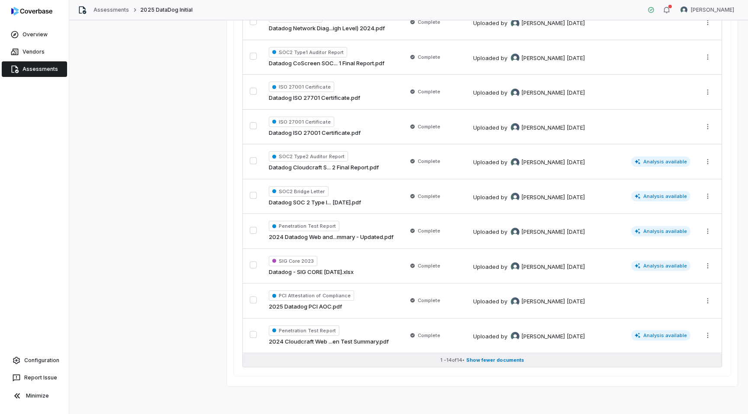
click at [495, 360] on span "Show fewer documents" at bounding box center [495, 360] width 58 height 6
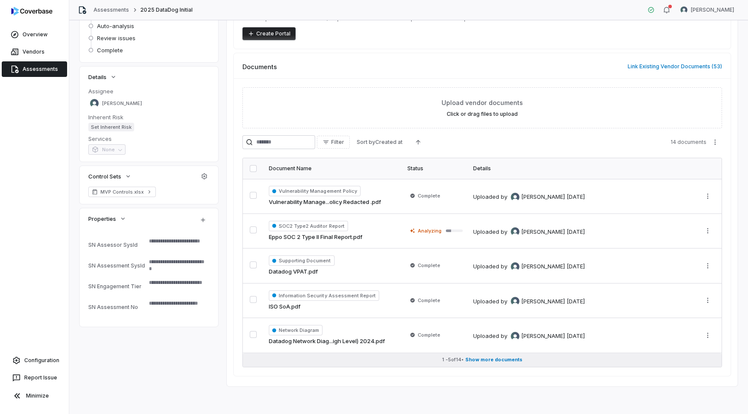
scroll to position [104, 0]
click at [504, 359] on span "Show more documents" at bounding box center [493, 360] width 57 height 6
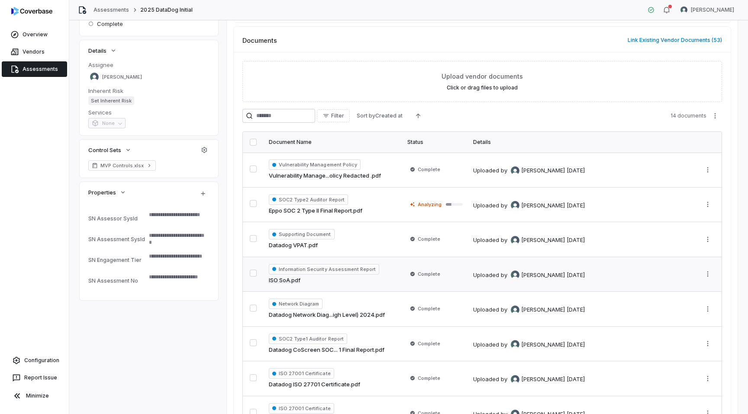
scroll to position [79, 0]
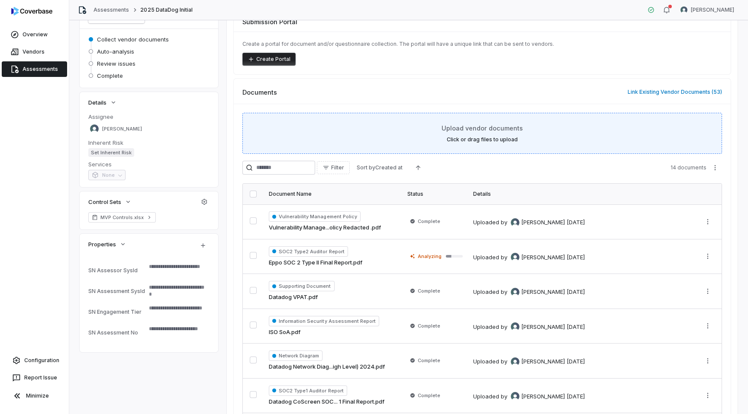
click at [480, 126] on span "Upload vendor documents" at bounding box center [481, 128] width 81 height 9
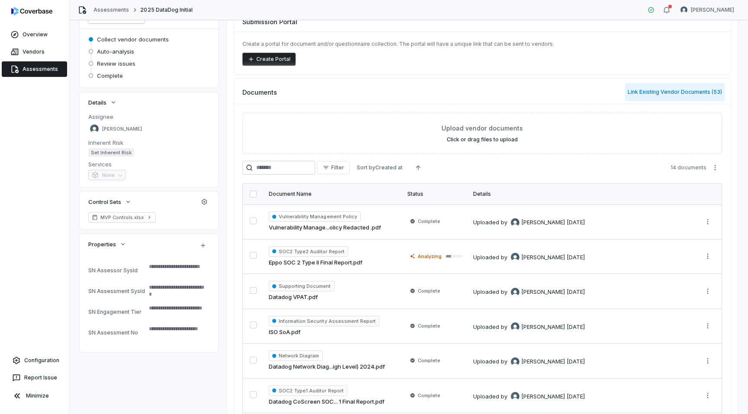
click at [661, 93] on button "Link Existing Vendor Documents ( 53 )" at bounding box center [674, 92] width 99 height 18
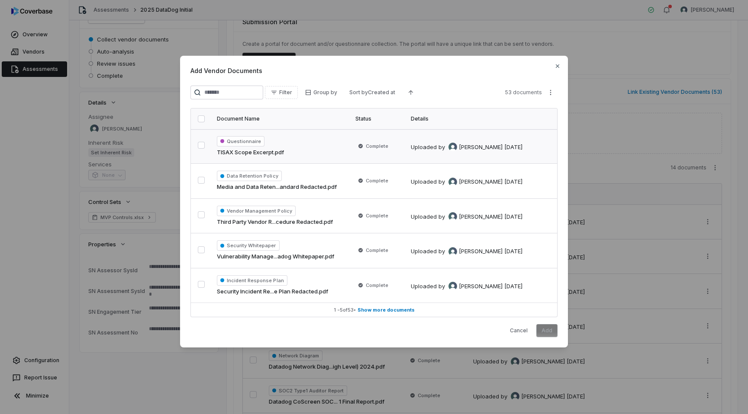
click at [200, 144] on button "button" at bounding box center [201, 145] width 7 height 7
click at [200, 183] on button "button" at bounding box center [201, 180] width 7 height 7
click at [204, 180] on button "button" at bounding box center [201, 180] width 7 height 7
click at [201, 250] on button "button" at bounding box center [201, 250] width 7 height 7
click at [552, 328] on button "Add" at bounding box center [546, 330] width 21 height 13
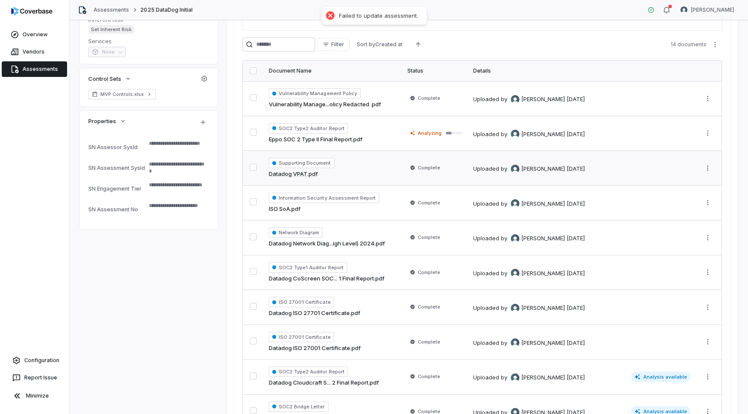
scroll to position [0, 0]
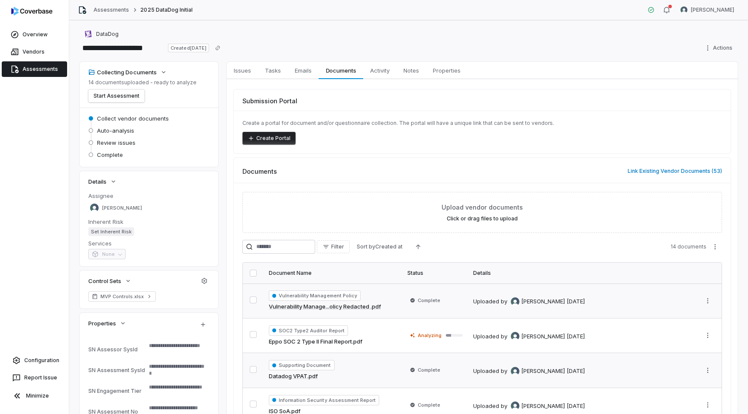
type textarea "*"
click at [132, 99] on button "Start Assessment" at bounding box center [116, 96] width 56 height 13
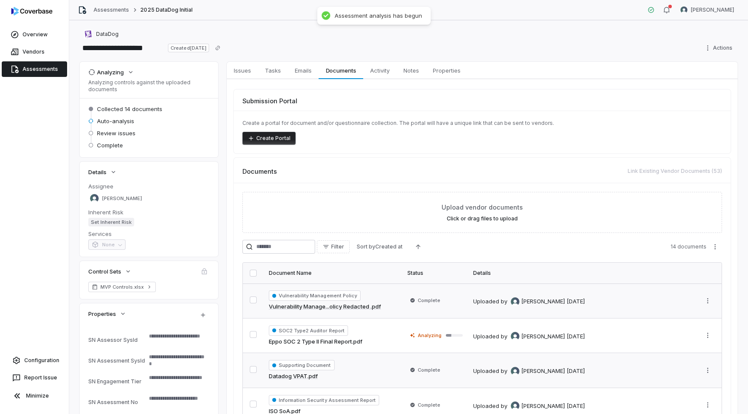
click at [46, 66] on link "Assessments" at bounding box center [34, 69] width 65 height 16
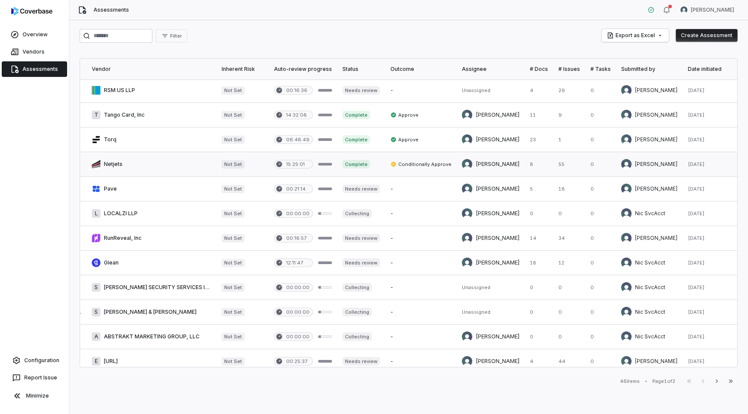
scroll to position [0, 200]
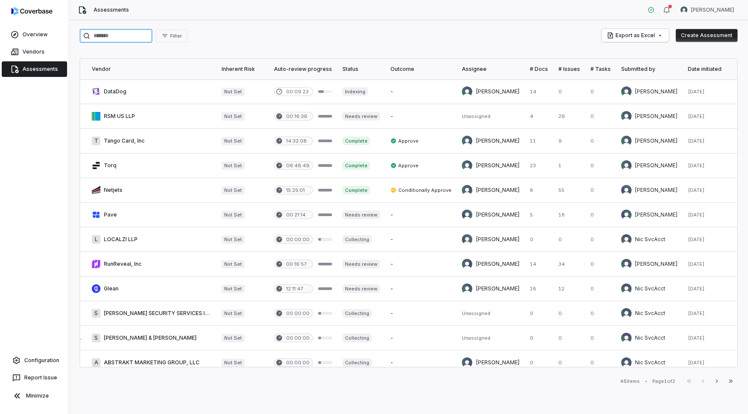
click at [128, 42] on input "search" at bounding box center [116, 36] width 73 height 14
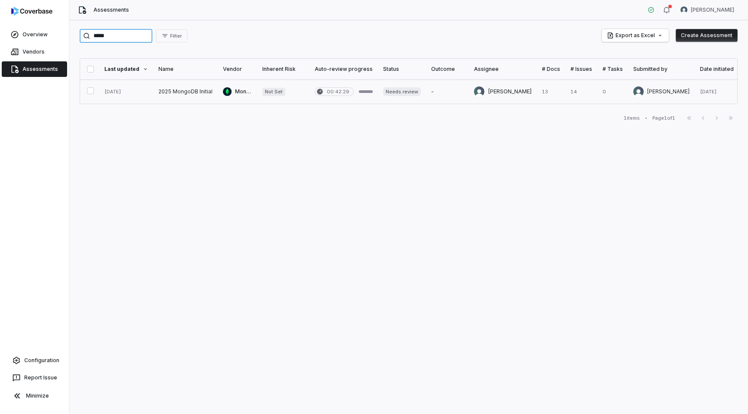
type input "*****"
click at [148, 93] on link at bounding box center [126, 92] width 54 height 24
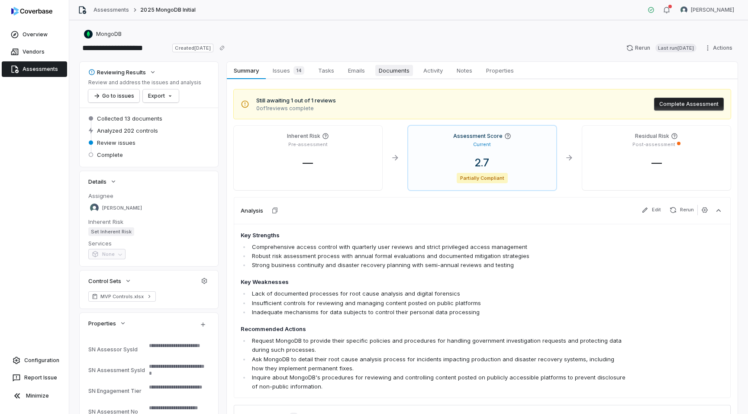
click at [386, 70] on span "Documents" at bounding box center [394, 70] width 38 height 11
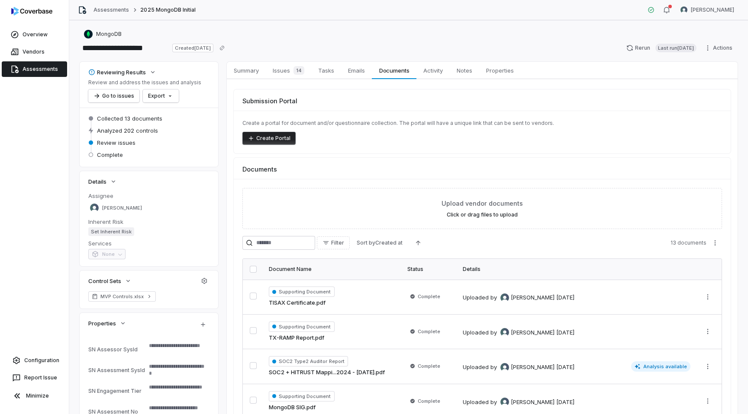
scroll to position [100, 0]
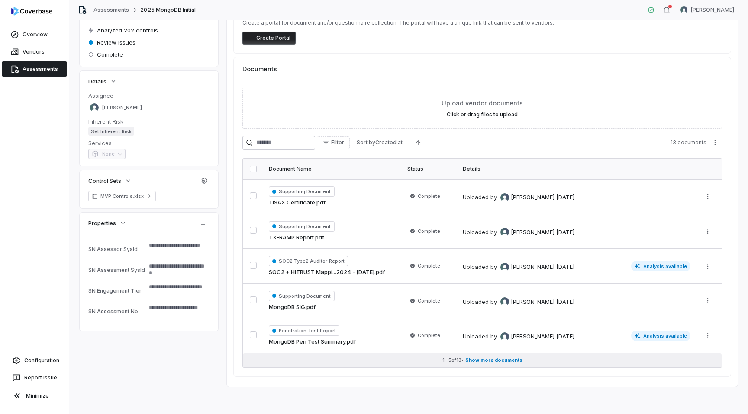
click at [490, 361] on span "Show more documents" at bounding box center [493, 360] width 57 height 6
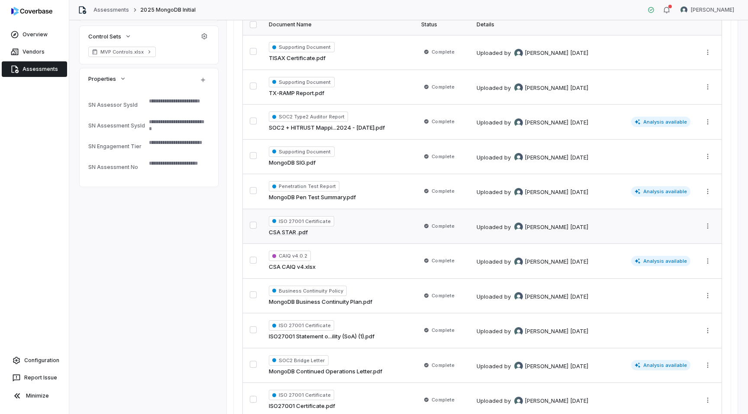
scroll to position [246, 0]
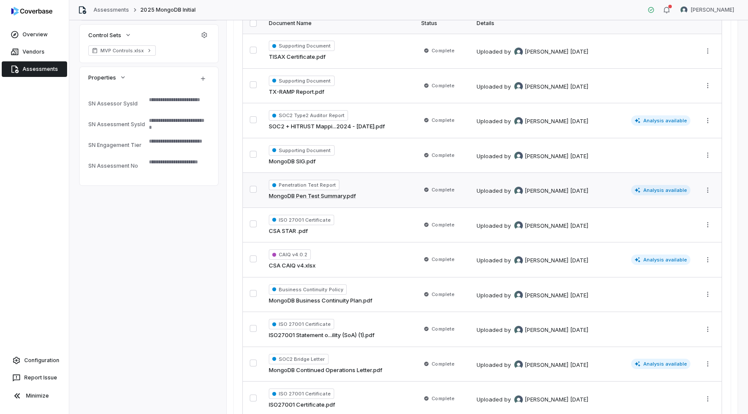
click at [368, 193] on div "Penetration Test Report MongoDB Pen Test Summary.pdf" at bounding box center [340, 190] width 142 height 21
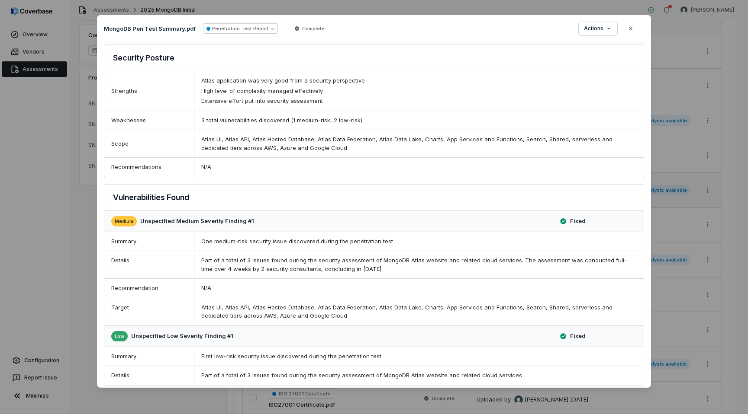
scroll to position [218, 0]
click at [661, 291] on div "Document Preview MongoDB Pen Test Summary.pdf Penetration Test Report Complete …" at bounding box center [374, 207] width 748 height 414
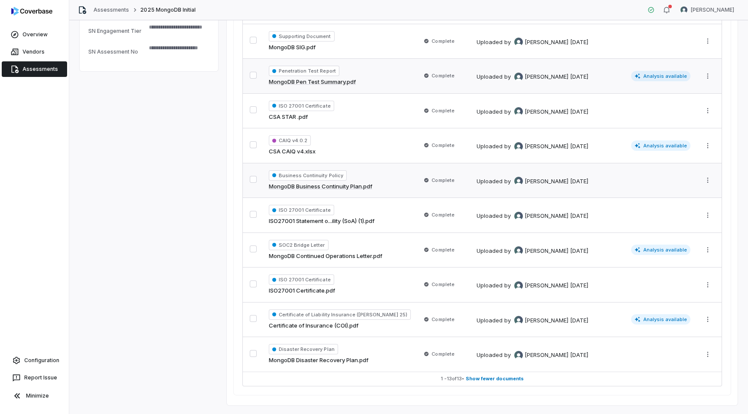
scroll to position [379, 0]
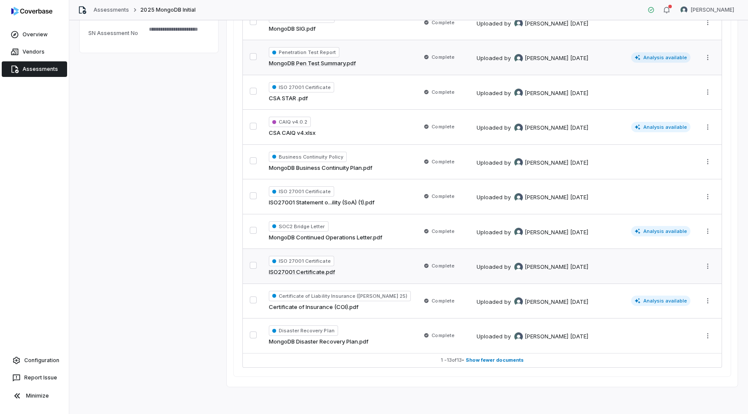
click at [374, 274] on div "ISO 27001 Certificate ISO27001 Certificate.pdf" at bounding box center [340, 266] width 142 height 21
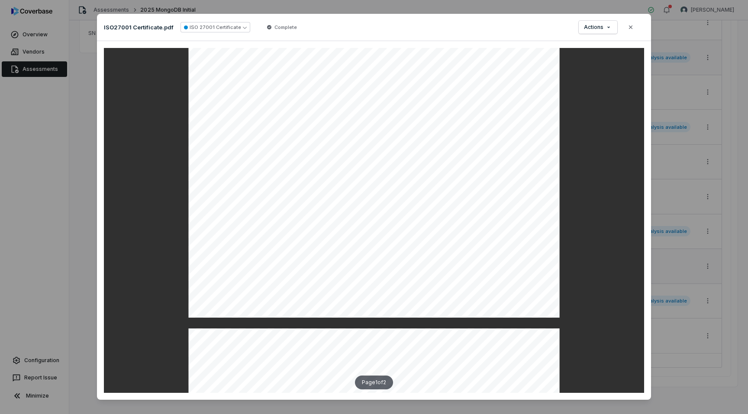
scroll to position [237, 0]
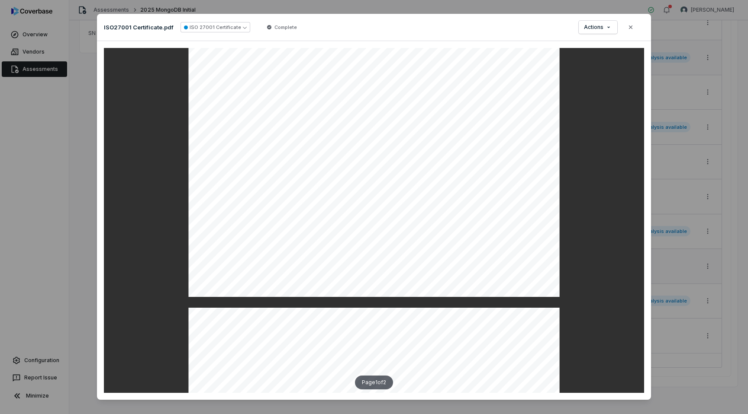
click at [690, 300] on div "Document Preview ISO27001 Certificate.pdf ISO 27001 Certificate Complete Action…" at bounding box center [374, 207] width 748 height 414
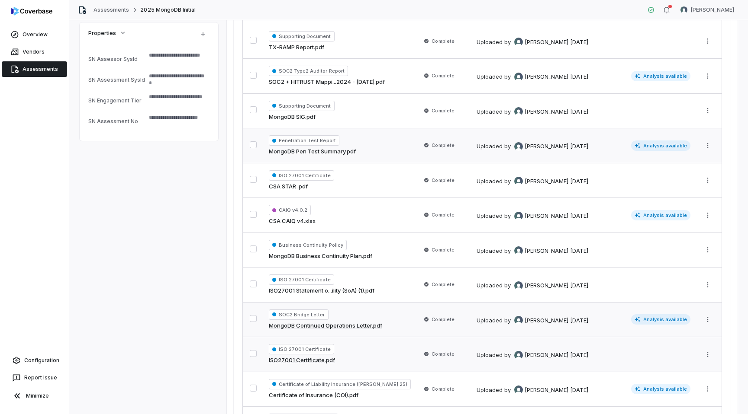
scroll to position [290, 0]
click at [375, 153] on div "Penetration Test Report MongoDB Pen Test Summary.pdf" at bounding box center [340, 146] width 142 height 21
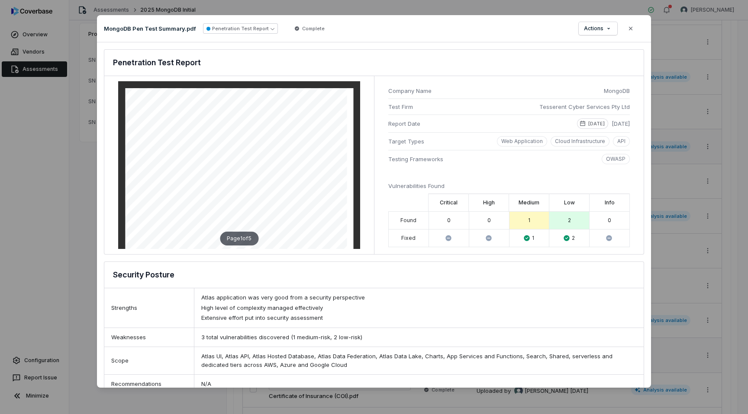
click at [692, 229] on div "Document Preview MongoDB Pen Test Summary.pdf Penetration Test Report Complete …" at bounding box center [374, 207] width 748 height 414
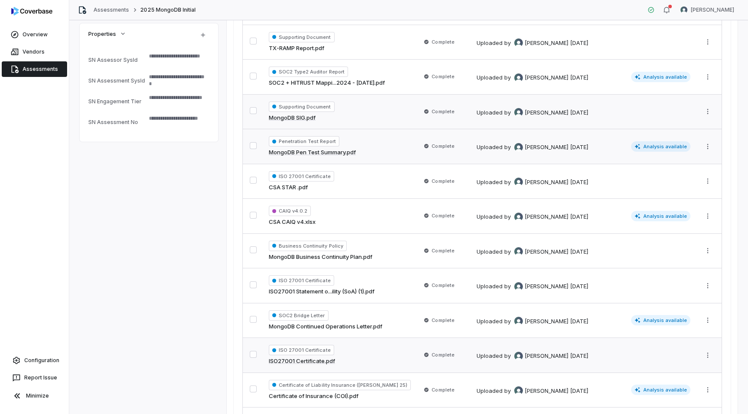
click at [386, 112] on div "Supporting Document MongoDB SIG.pdf" at bounding box center [340, 112] width 142 height 21
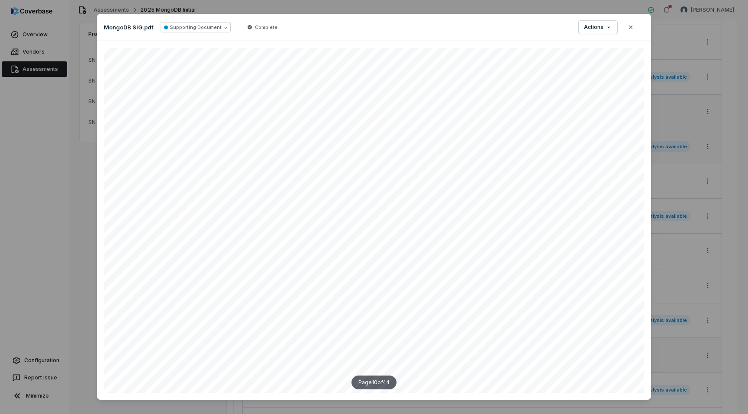
scroll to position [4473, 135]
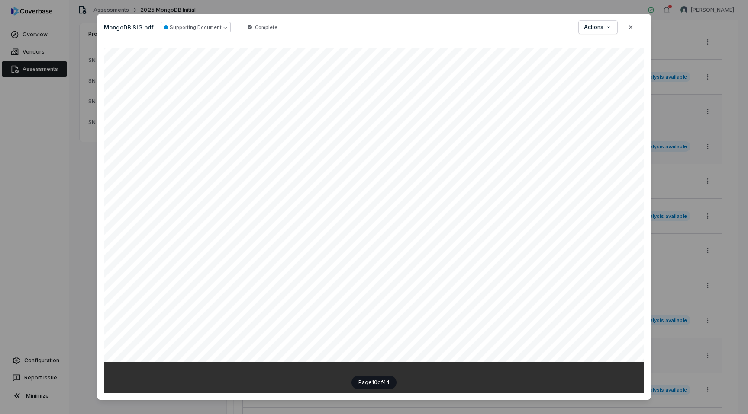
click at [665, 308] on div "Document Preview MongoDB SIG.pdf Supporting Document Complete Actions Close Pag…" at bounding box center [374, 207] width 748 height 414
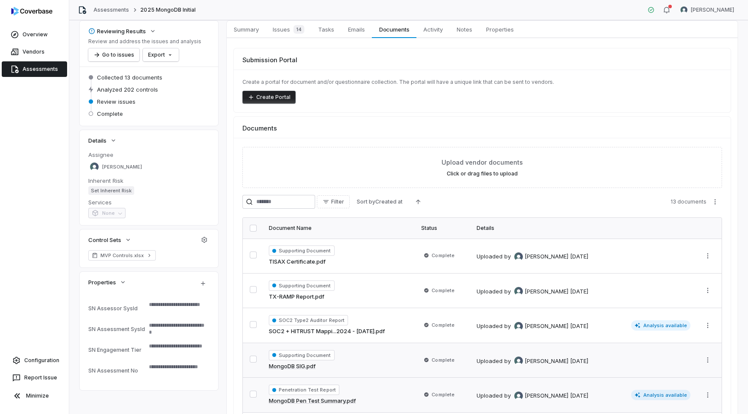
scroll to position [196, 0]
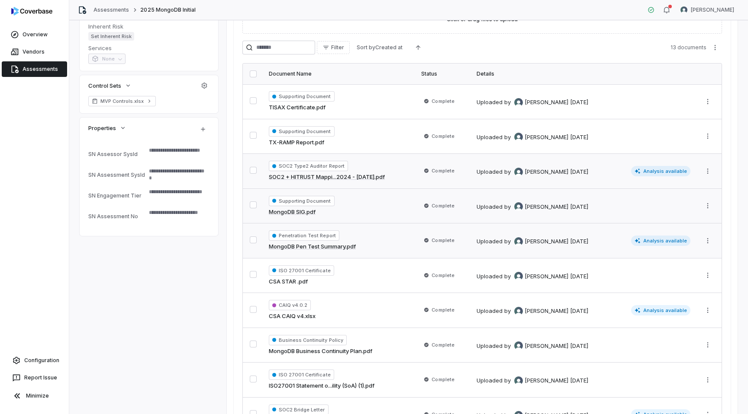
click at [374, 163] on div "SOC2 Type2 Auditor Report SOC2 + HITRUST Mappi...2024 - [DATE].pdf" at bounding box center [340, 171] width 142 height 21
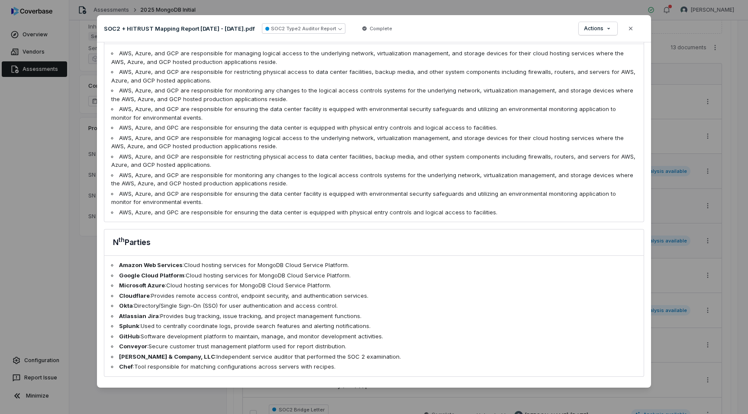
scroll to position [725, 0]
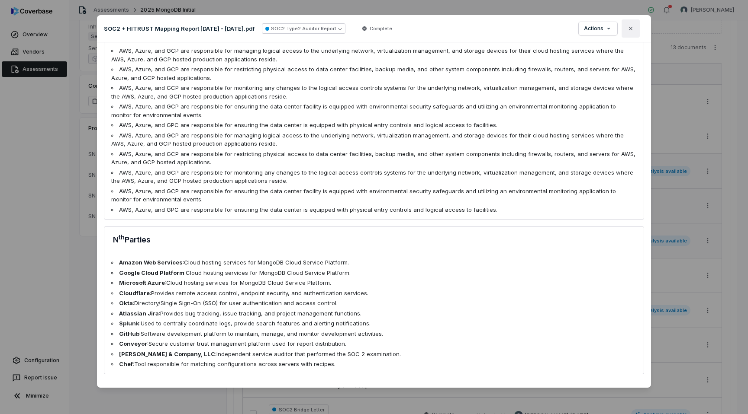
click at [632, 32] on button "Close" at bounding box center [630, 28] width 18 height 18
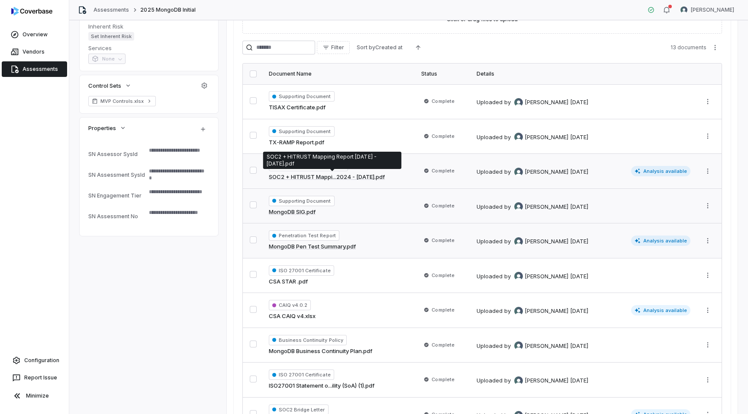
click at [318, 179] on link "SOC2 + HITRUST Mappi...2024 - [DATE].pdf" at bounding box center [327, 177] width 116 height 9
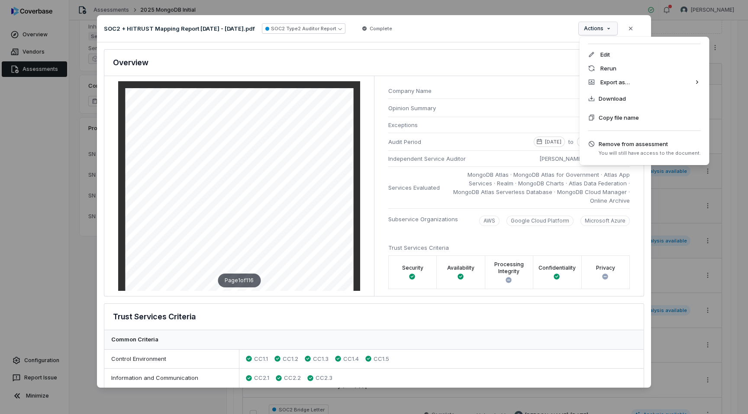
click at [599, 28] on div "Document Preview SOC2 + HITRUST Mapping Report [DATE] - [DATE].pdf SOC2 Type2 A…" at bounding box center [374, 207] width 748 height 412
click at [609, 96] on span "Download" at bounding box center [611, 98] width 27 height 9
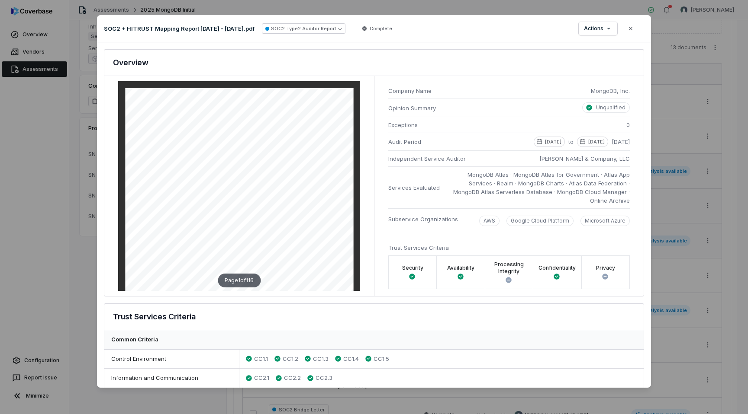
click at [500, 11] on div "Document Preview SOC2 + HITRUST Mapping Report [DATE] - [DATE].pdf SOC2 Type2 A…" at bounding box center [374, 207] width 748 height 414
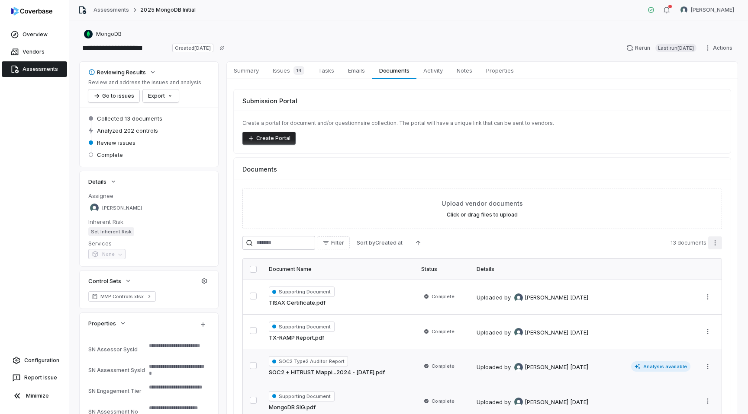
click at [716, 243] on html "**********" at bounding box center [374, 207] width 748 height 414
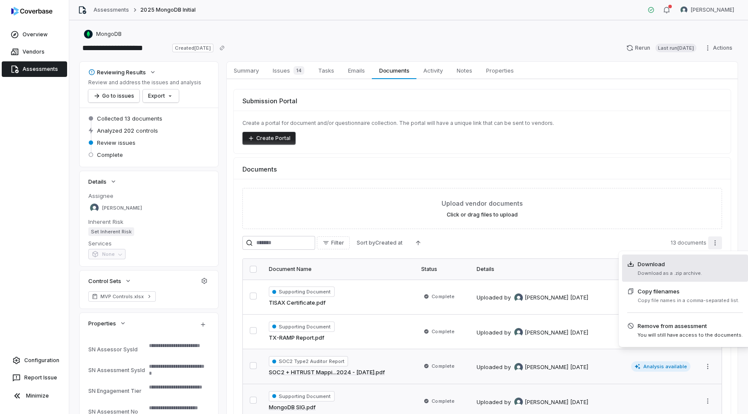
click at [681, 269] on span "Download Download as a .zip archive." at bounding box center [664, 268] width 75 height 17
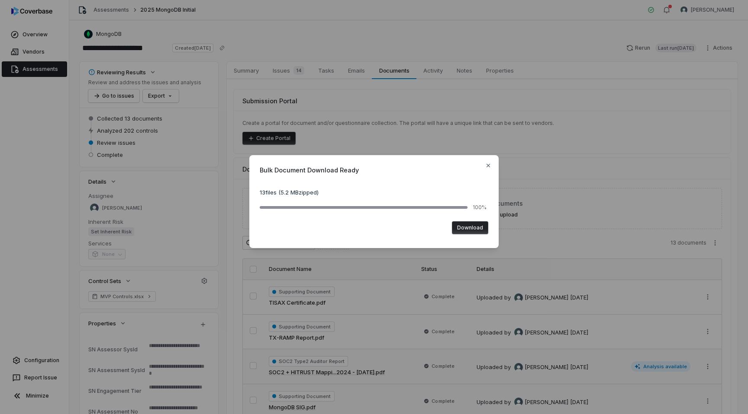
click at [481, 227] on button "Download" at bounding box center [470, 227] width 36 height 13
click at [487, 167] on icon "button" at bounding box center [487, 165] width 7 height 7
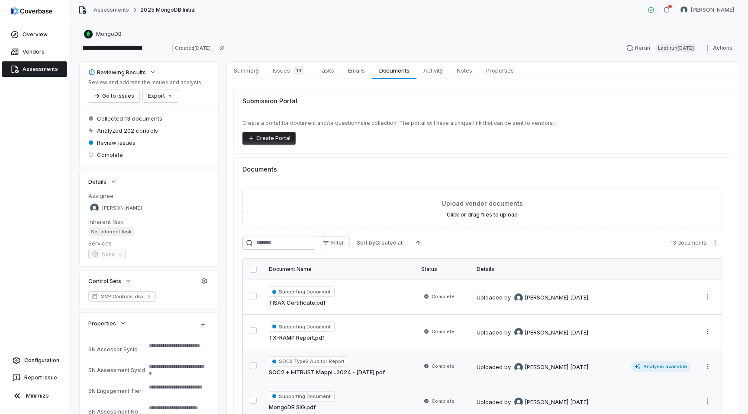
click at [45, 74] on link "Assessments" at bounding box center [34, 69] width 65 height 16
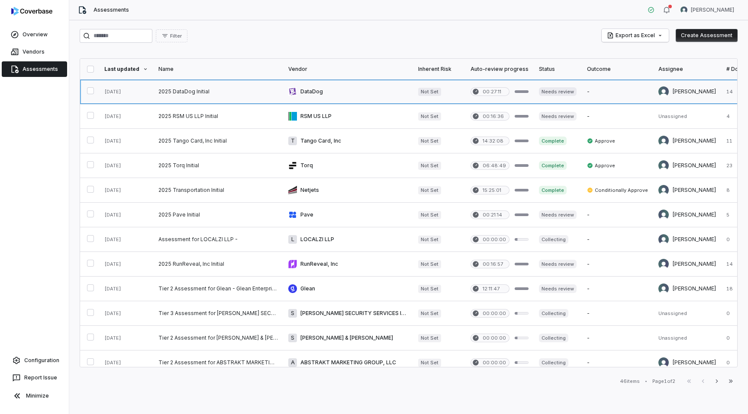
click at [190, 90] on link at bounding box center [218, 92] width 130 height 24
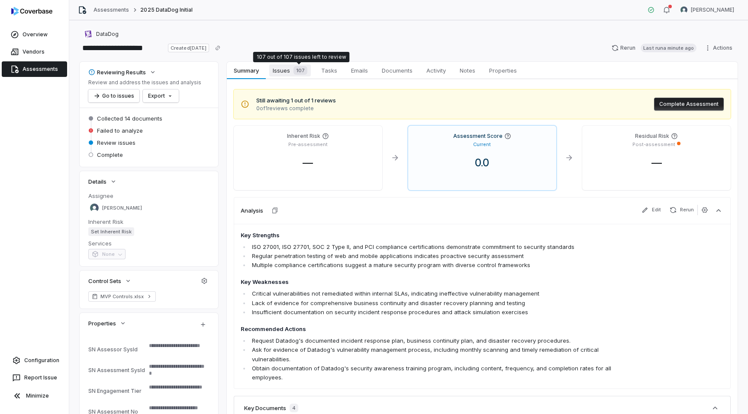
click at [292, 73] on div "107" at bounding box center [298, 70] width 17 height 9
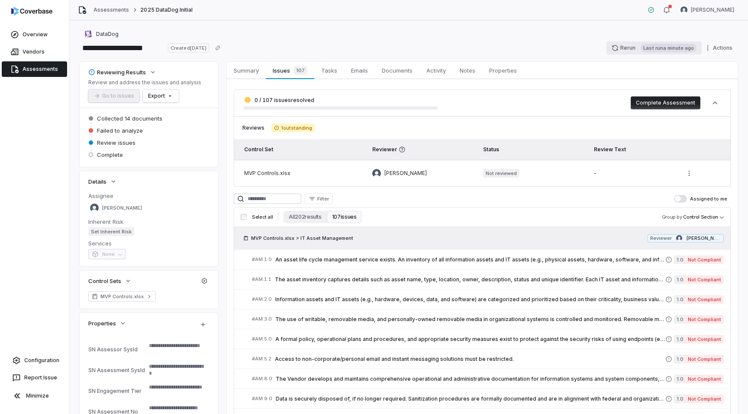
click at [618, 50] on icon "button" at bounding box center [615, 48] width 6 height 6
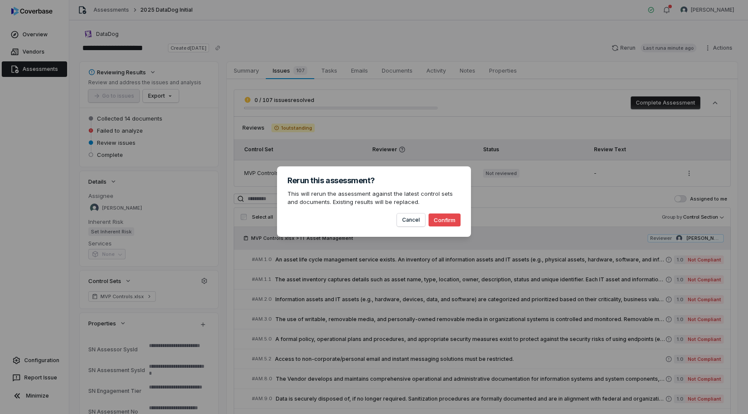
click at [445, 221] on button "Confirm" at bounding box center [444, 220] width 32 height 13
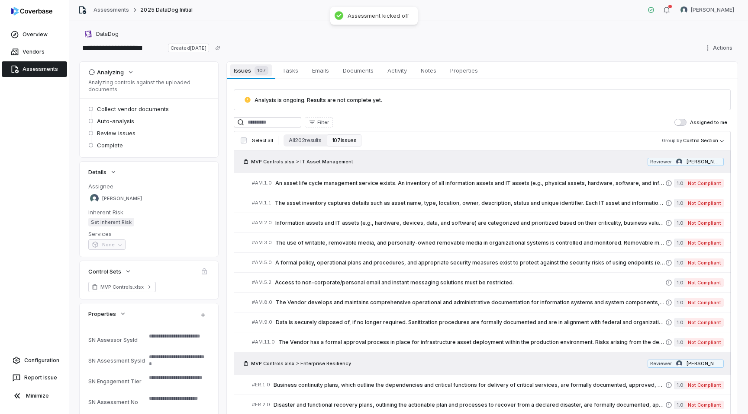
click at [245, 71] on span "Issues 107" at bounding box center [250, 70] width 41 height 12
click at [46, 71] on link "Assessments" at bounding box center [34, 69] width 65 height 16
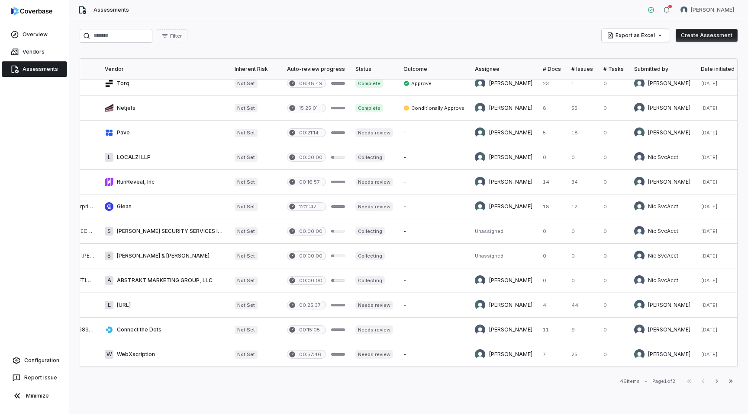
scroll to position [0, 183]
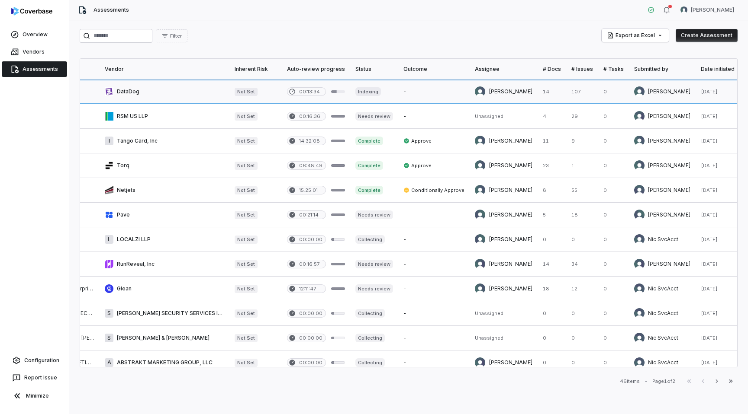
click at [167, 97] on link at bounding box center [164, 92] width 130 height 24
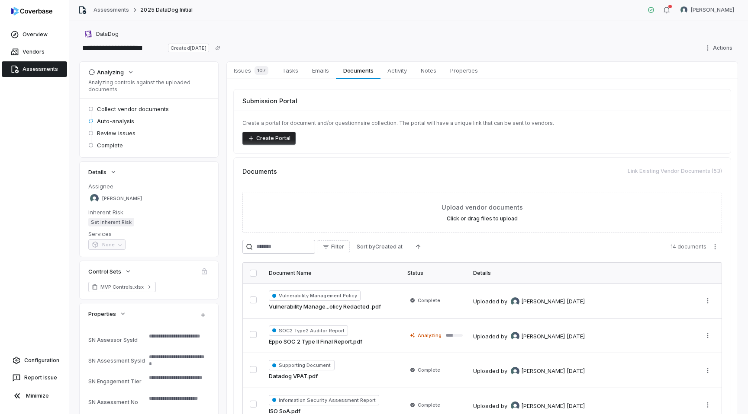
click at [45, 68] on link "Assessments" at bounding box center [34, 69] width 65 height 16
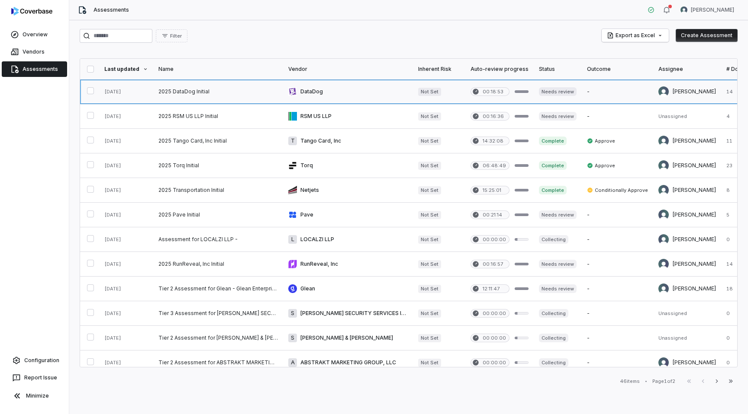
click at [343, 94] on link at bounding box center [348, 92] width 130 height 24
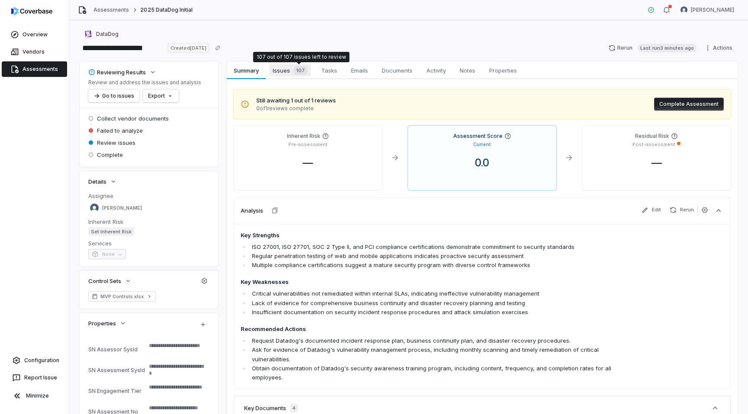
click at [290, 72] on span "Issues 107" at bounding box center [290, 70] width 42 height 12
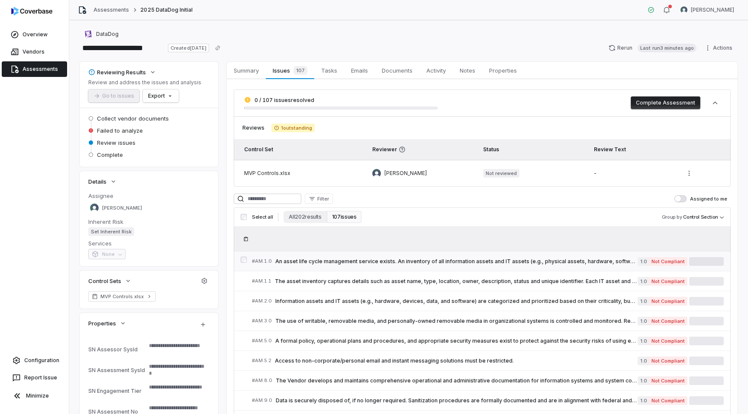
click at [390, 262] on span "An asset life cycle management service exists. An inventory of all information …" at bounding box center [456, 261] width 362 height 7
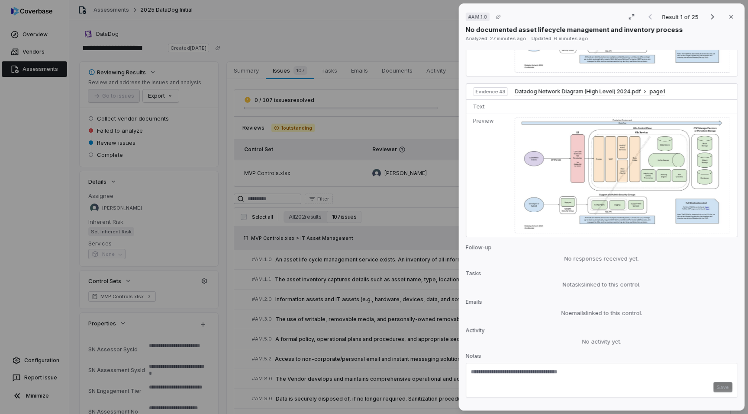
scroll to position [772, 0]
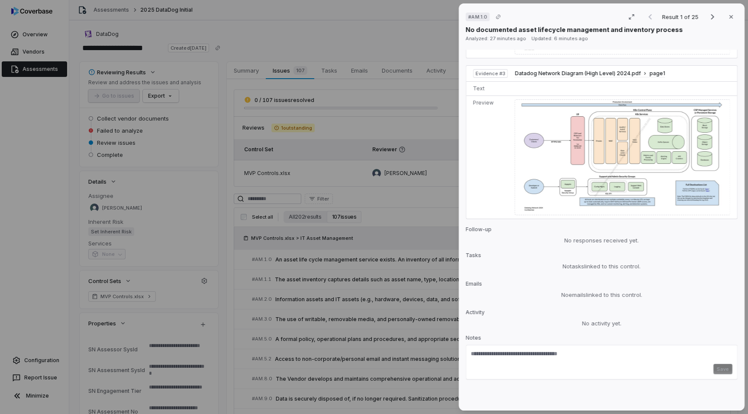
click at [414, 229] on div "# AM.1.0 Result 1 of 25 Close No documented asset lifecycle management and inve…" at bounding box center [374, 207] width 748 height 414
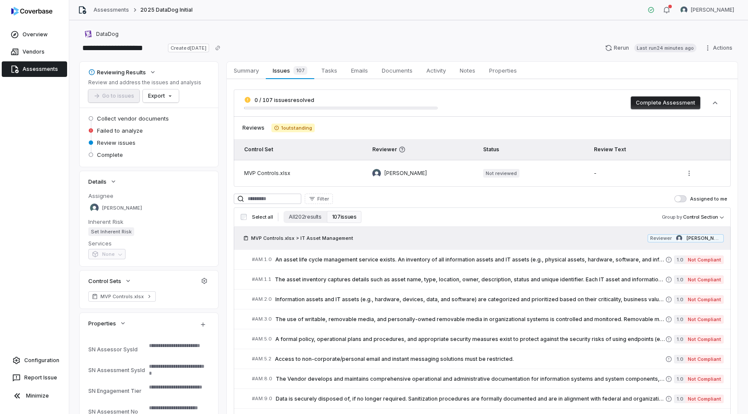
type textarea "*"
click at [55, 68] on link "Assessments" at bounding box center [34, 69] width 65 height 16
